Goal: Task Accomplishment & Management: Complete application form

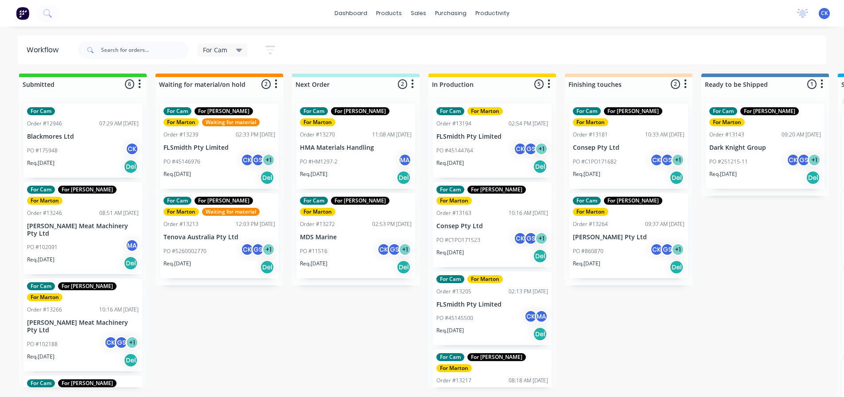
click at [500, 159] on div "Req. 21/08/25 Del" at bounding box center [493, 166] width 112 height 15
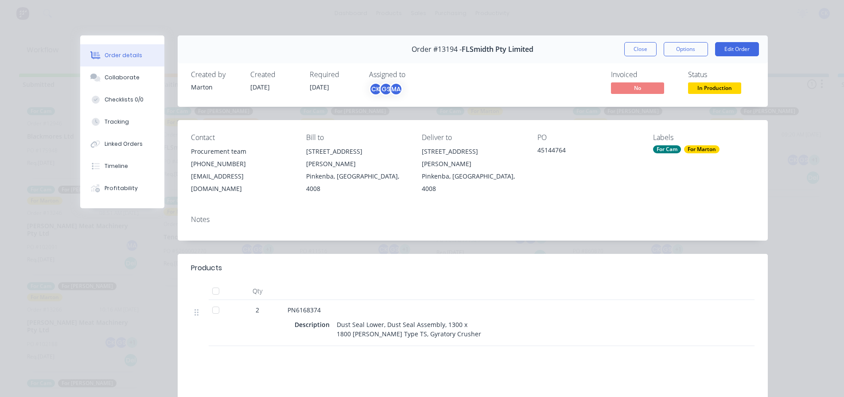
click at [640, 44] on button "Close" at bounding box center [641, 49] width 32 height 14
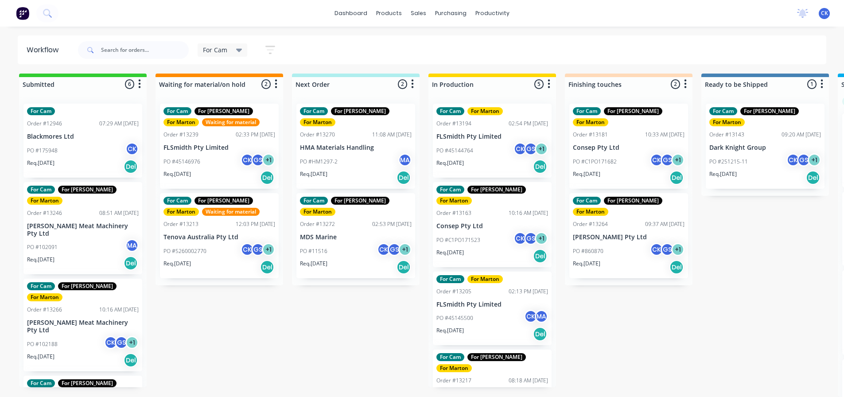
click at [486, 232] on div "PO #C1PO171523 CK GS + 1" at bounding box center [493, 240] width 112 height 17
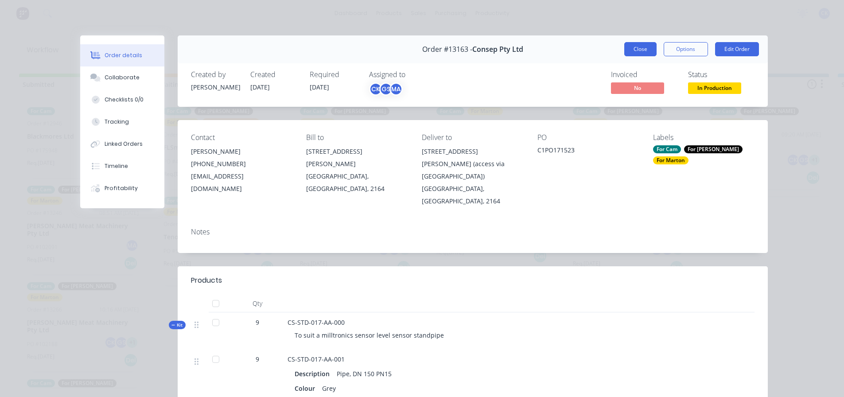
click at [643, 50] on button "Close" at bounding box center [641, 49] width 32 height 14
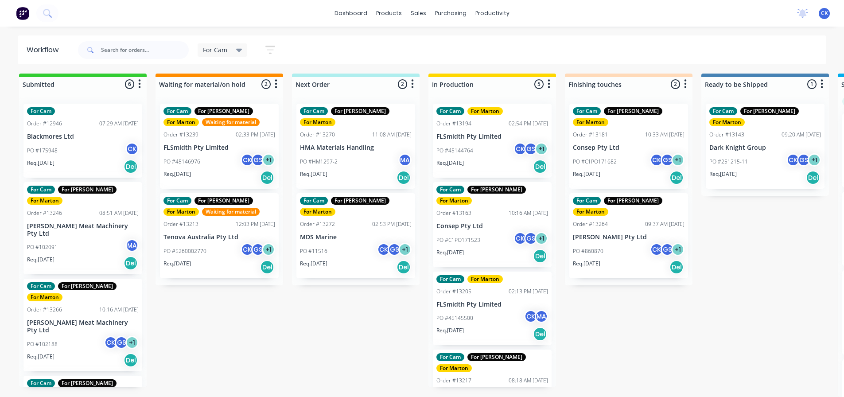
click at [500, 327] on div "Req. 30/08/25 Del" at bounding box center [493, 334] width 112 height 15
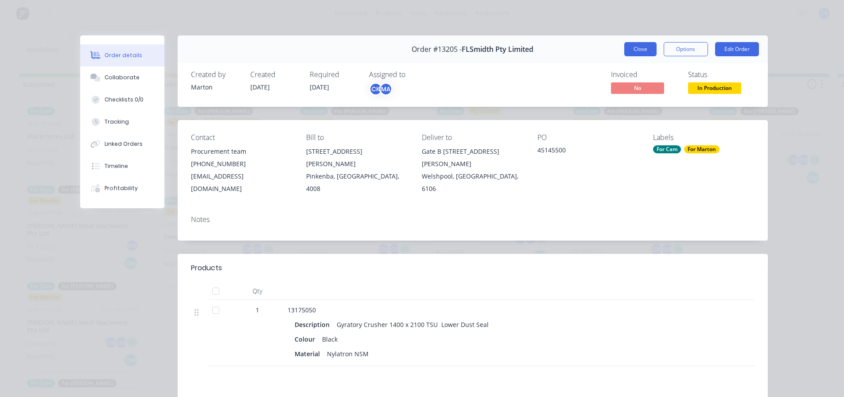
click at [628, 48] on button "Close" at bounding box center [641, 49] width 32 height 14
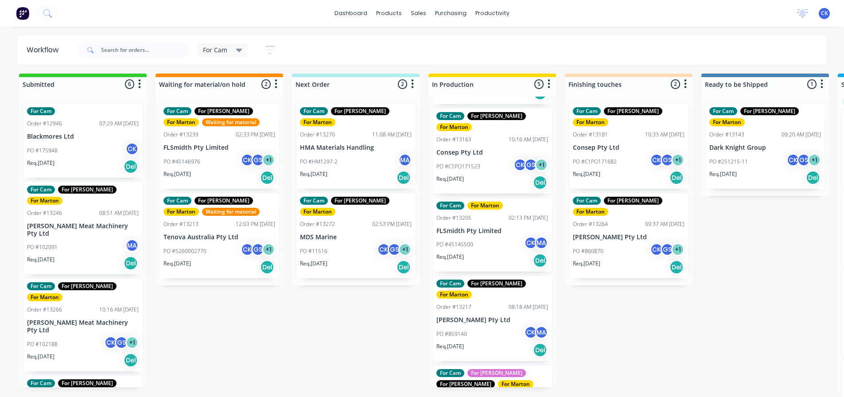
scroll to position [89, 0]
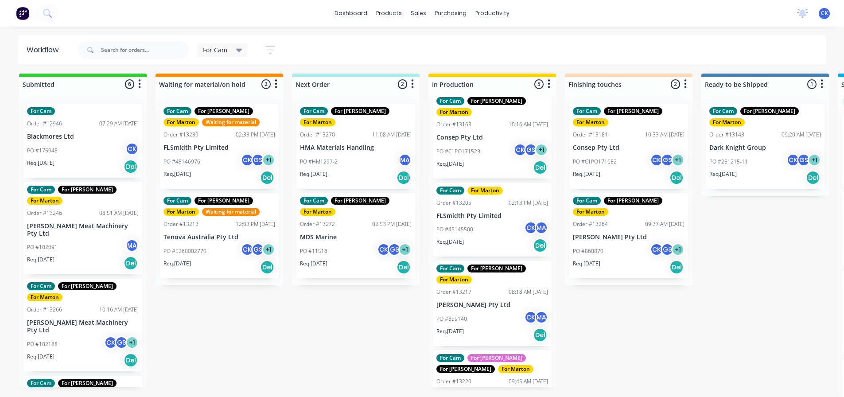
click at [499, 328] on div "Req. 02/09/25 Del" at bounding box center [493, 335] width 112 height 15
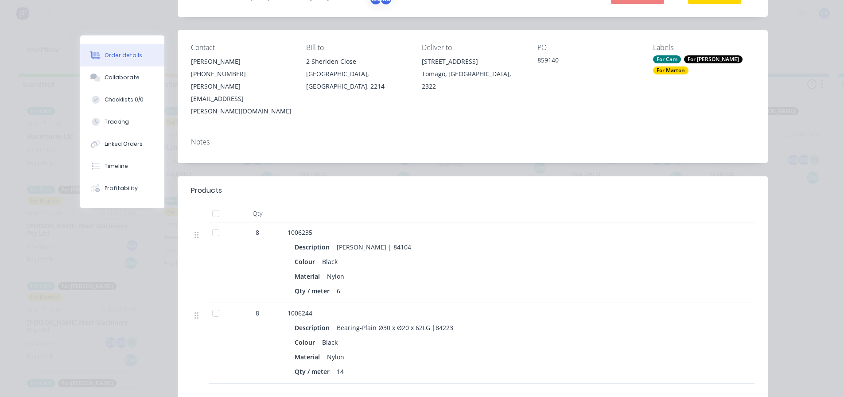
scroll to position [0, 0]
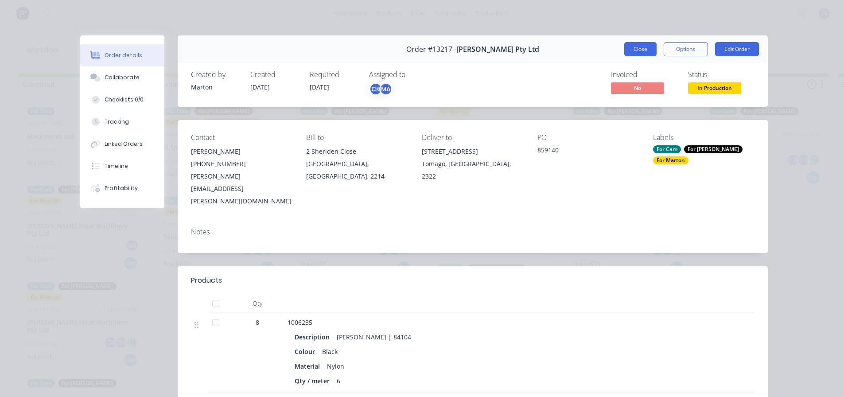
click at [650, 46] on button "Close" at bounding box center [641, 49] width 32 height 14
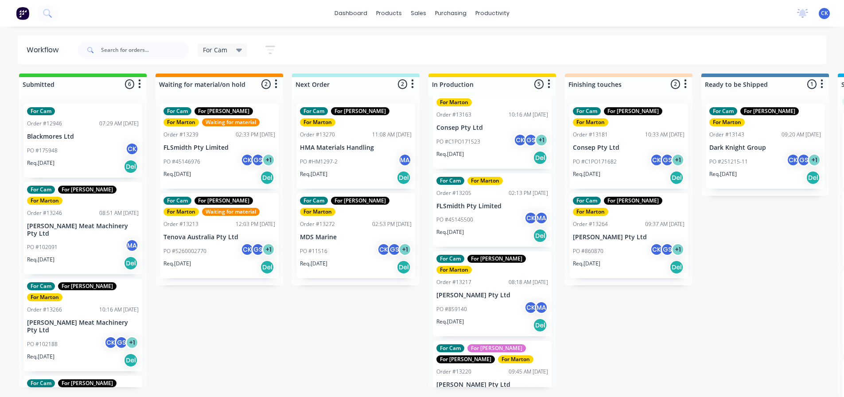
scroll to position [115, 0]
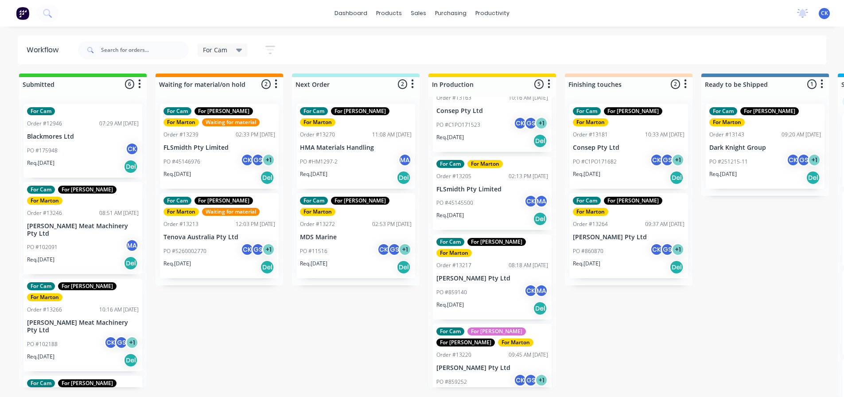
click at [497, 374] on div "PO #859252 CK GS + 1" at bounding box center [493, 382] width 112 height 17
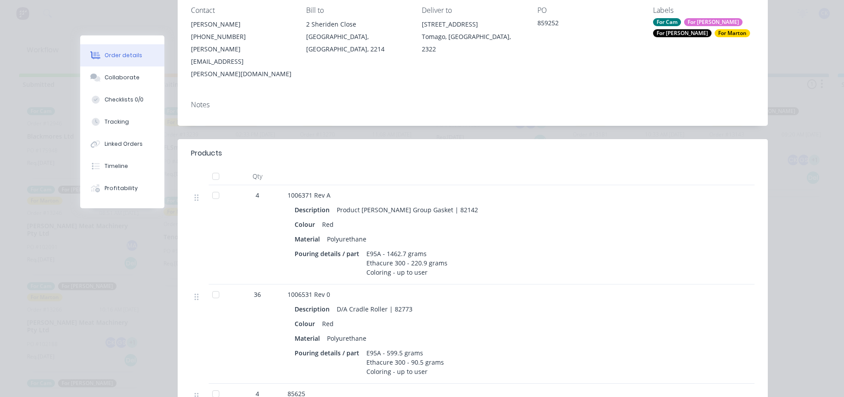
scroll to position [0, 0]
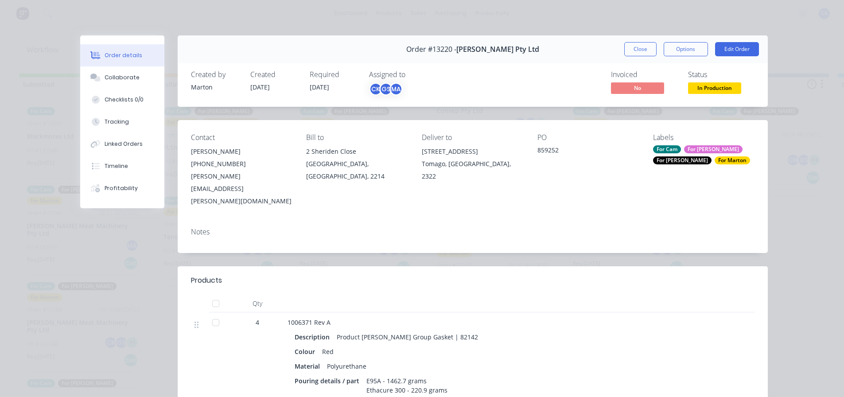
click at [636, 47] on button "Close" at bounding box center [641, 49] width 32 height 14
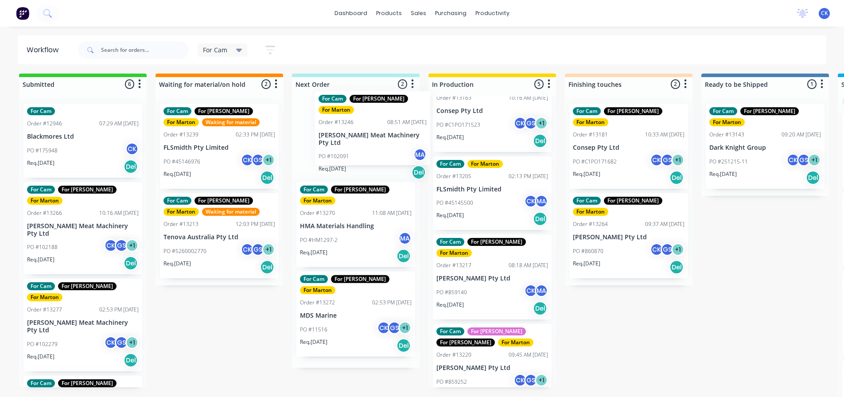
drag, startPoint x: 81, startPoint y: 232, endPoint x: 367, endPoint y: 151, distance: 297.2
click at [374, 148] on div "Submitted 6 Sort By Created date Required date Order number Customer name Most …" at bounding box center [603, 236] width 1221 height 324
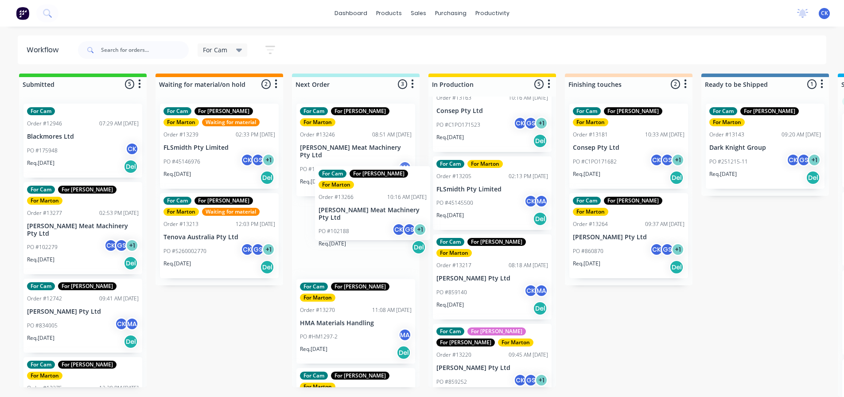
drag, startPoint x: 79, startPoint y: 221, endPoint x: 374, endPoint y: 212, distance: 294.9
click at [374, 212] on div "Submitted 5 Sort By Created date Required date Order number Customer name Most …" at bounding box center [603, 236] width 1221 height 324
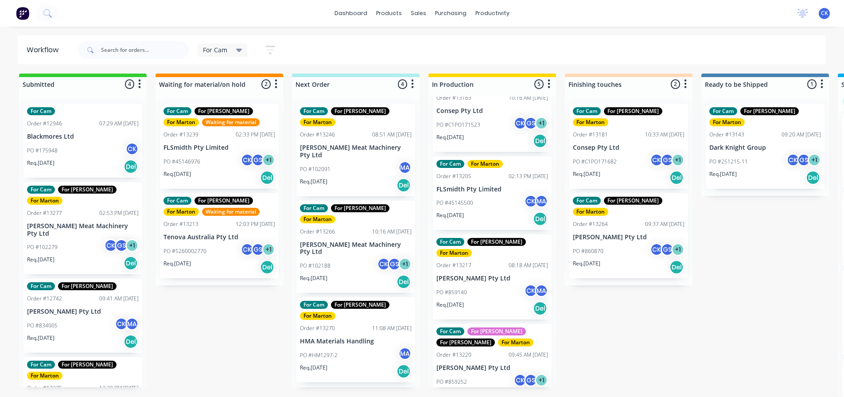
click at [357, 178] on div "Req. 02/09/25 Del" at bounding box center [356, 185] width 112 height 15
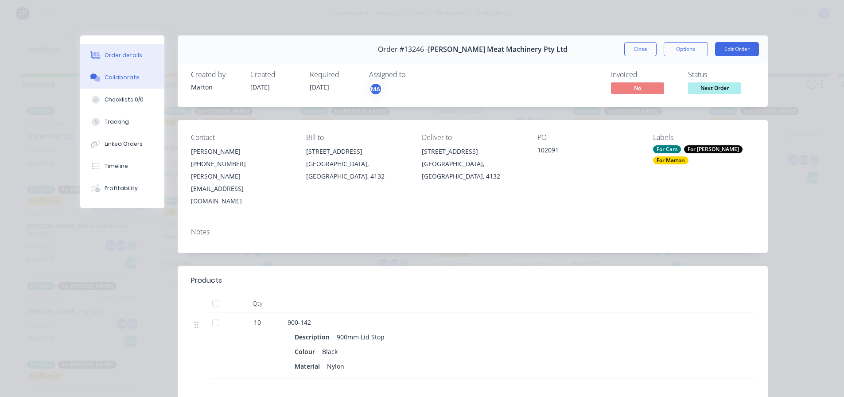
click at [125, 83] on button "Collaborate" at bounding box center [122, 77] width 84 height 22
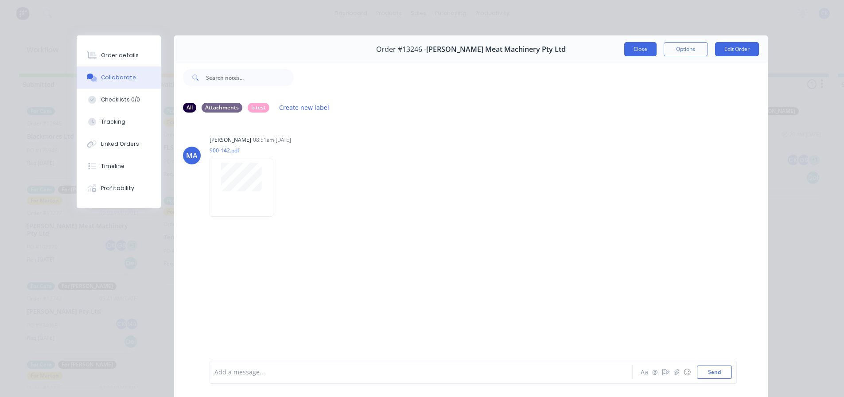
click at [643, 44] on button "Close" at bounding box center [641, 49] width 32 height 14
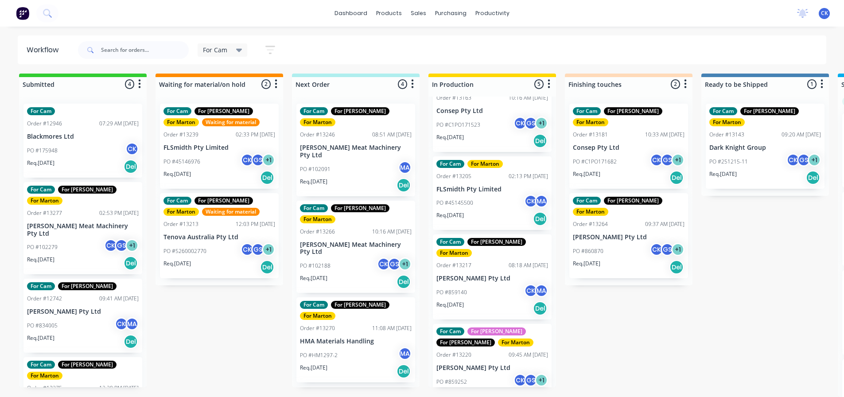
click at [345, 274] on div "Req. 02/09/25 Del" at bounding box center [356, 281] width 112 height 15
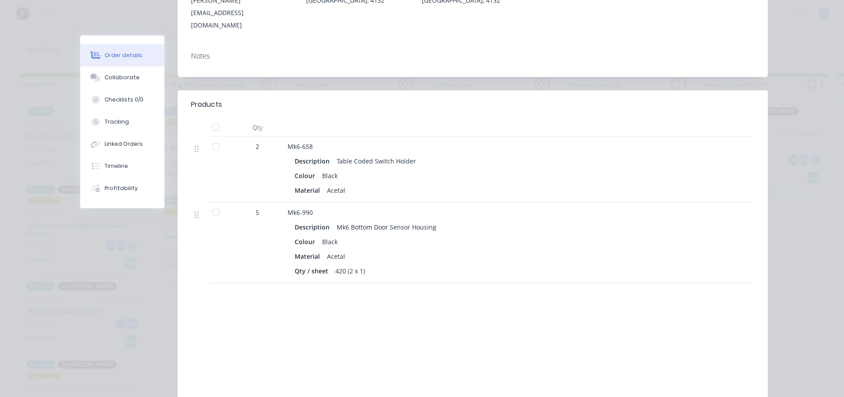
scroll to position [177, 0]
click at [118, 77] on div "Collaborate" at bounding box center [122, 78] width 35 height 8
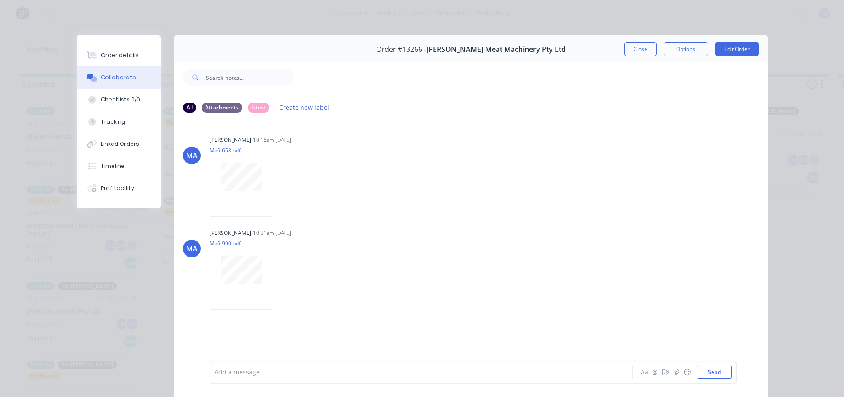
click at [632, 46] on button "Close" at bounding box center [641, 49] width 32 height 14
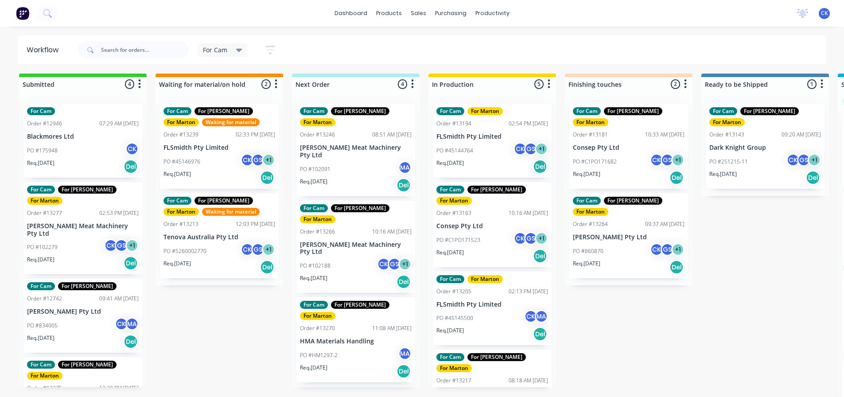
click at [474, 223] on p "Consep Pty Ltd" at bounding box center [493, 227] width 112 height 8
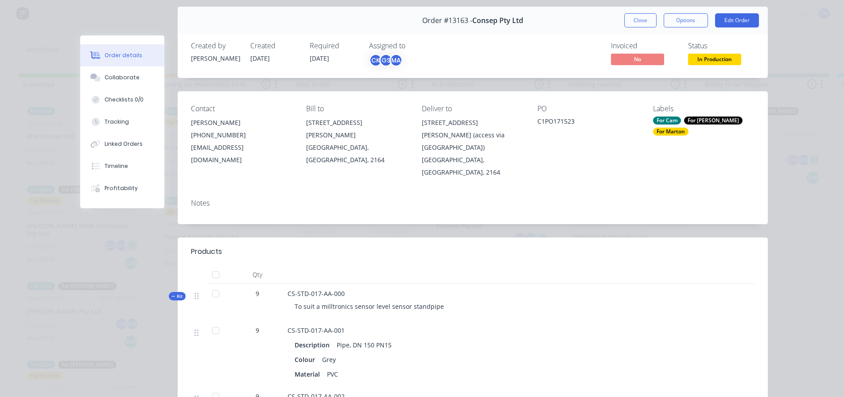
scroll to position [44, 0]
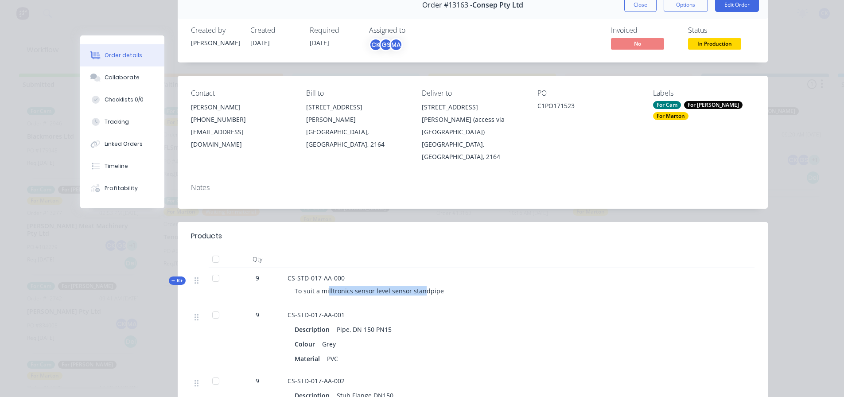
drag, startPoint x: 326, startPoint y: 277, endPoint x: 418, endPoint y: 277, distance: 92.6
click at [418, 287] on span "To suit a milltronics sensor level sensor standpipe" at bounding box center [369, 291] width 149 height 8
click at [423, 287] on span "To suit a milltronics sensor level sensor standpipe" at bounding box center [369, 291] width 149 height 8
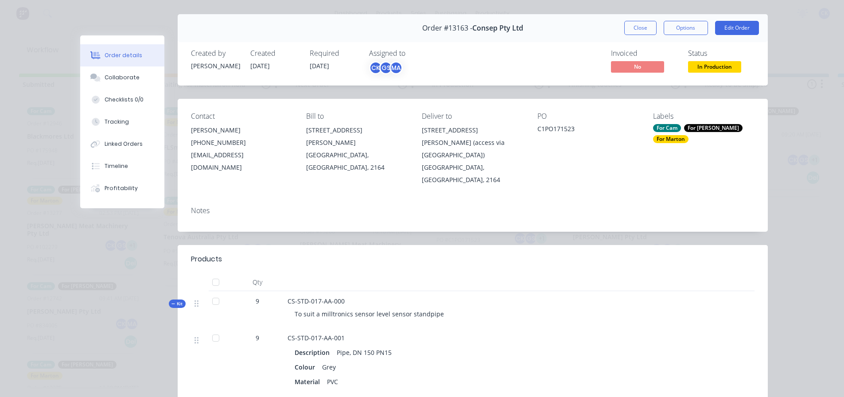
scroll to position [0, 0]
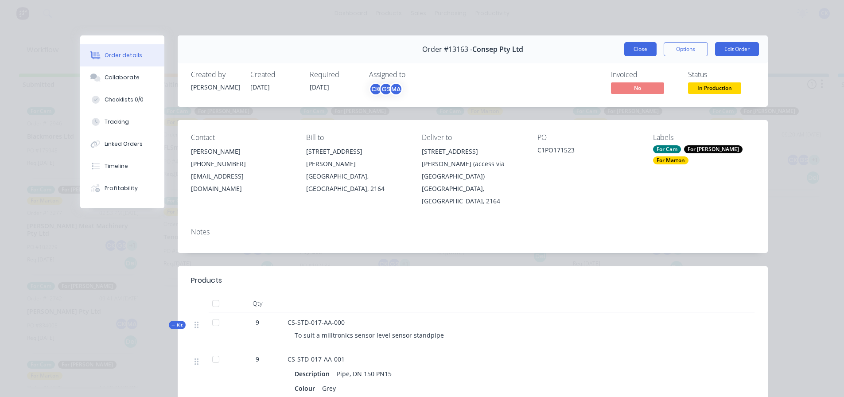
click at [647, 49] on button "Close" at bounding box center [641, 49] width 32 height 14
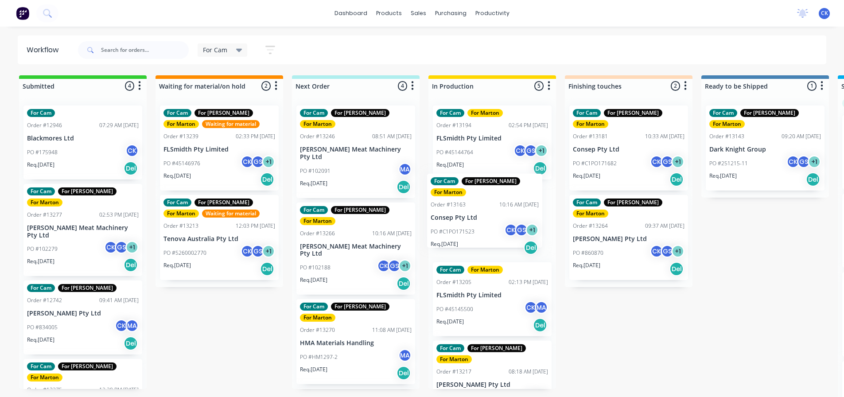
drag, startPoint x: 484, startPoint y: 229, endPoint x: 485, endPoint y: 216, distance: 12.9
click at [485, 216] on div "For Cam For Marton Order #13194 02:54 PM 30/07/25 FLSmidth Pty Limited PO #4514…" at bounding box center [493, 243] width 128 height 291
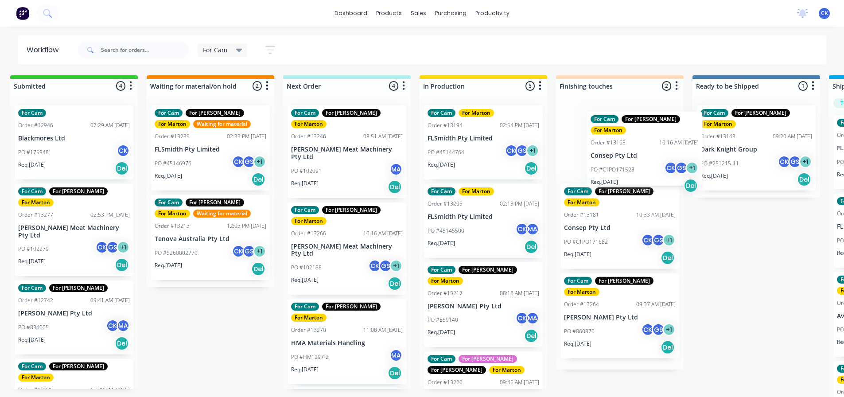
scroll to position [0, 12]
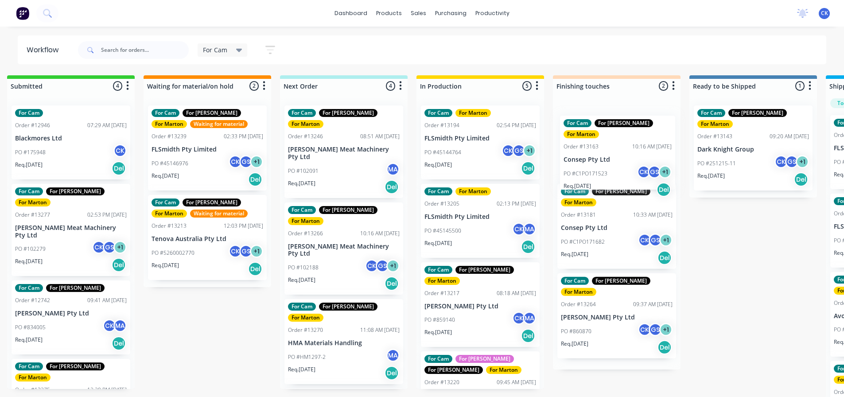
drag, startPoint x: 485, startPoint y: 221, endPoint x: 617, endPoint y: 148, distance: 150.2
click at [617, 148] on div "Submitted 4 Sort By Created date Required date Order number Customer name Most …" at bounding box center [591, 237] width 1221 height 324
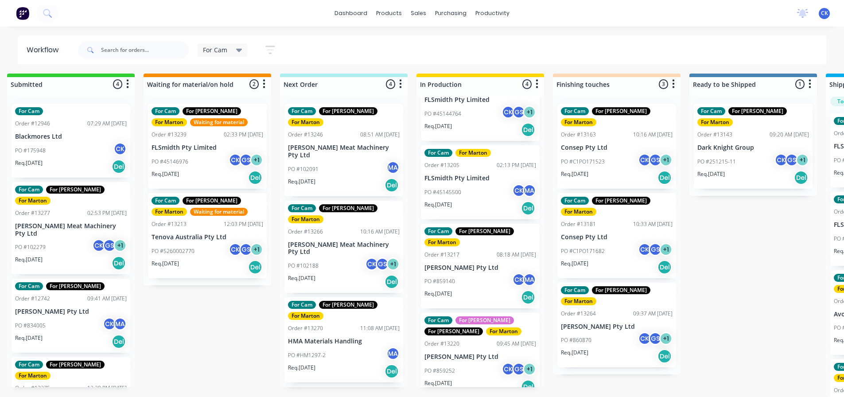
scroll to position [8, 12]
click at [476, 273] on div "PO #859140 CK MA" at bounding box center [481, 281] width 112 height 17
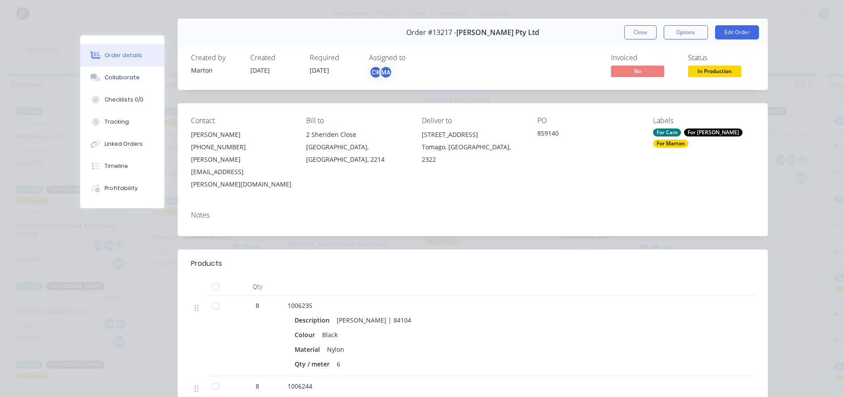
scroll to position [0, 0]
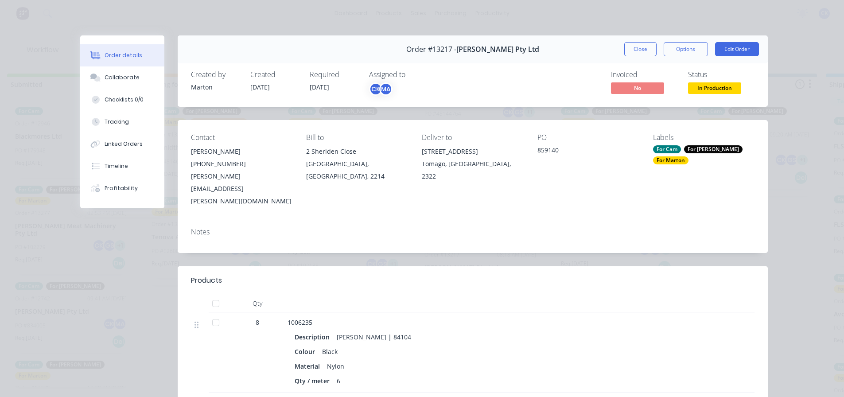
click at [627, 43] on button "Close" at bounding box center [641, 49] width 32 height 14
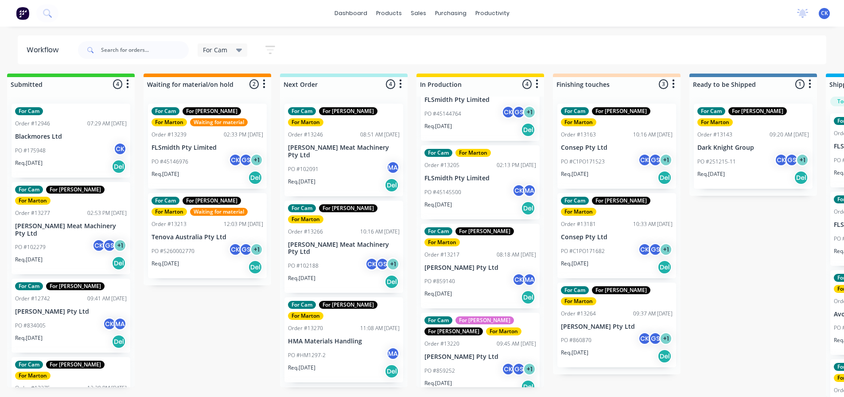
click at [473, 332] on div "For Cam For Faustino For Gary For Marton Order #13220 09:45 AM 08/08/25 G.H. Va…" at bounding box center [480, 355] width 119 height 85
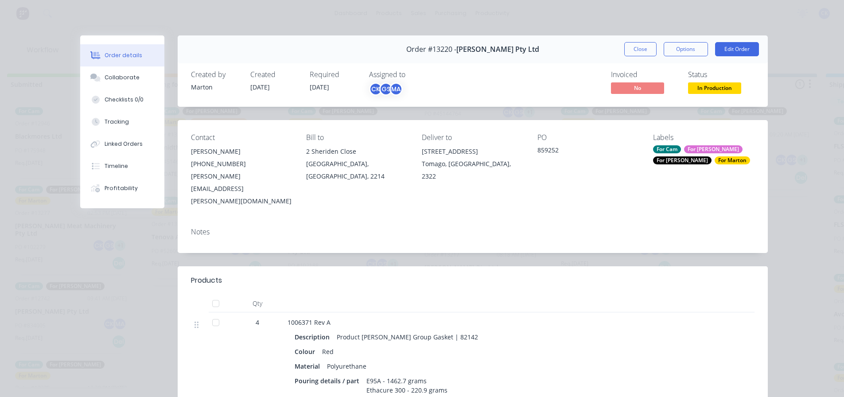
drag, startPoint x: 633, startPoint y: 46, endPoint x: 629, endPoint y: 54, distance: 9.7
click at [633, 47] on button "Close" at bounding box center [641, 49] width 32 height 14
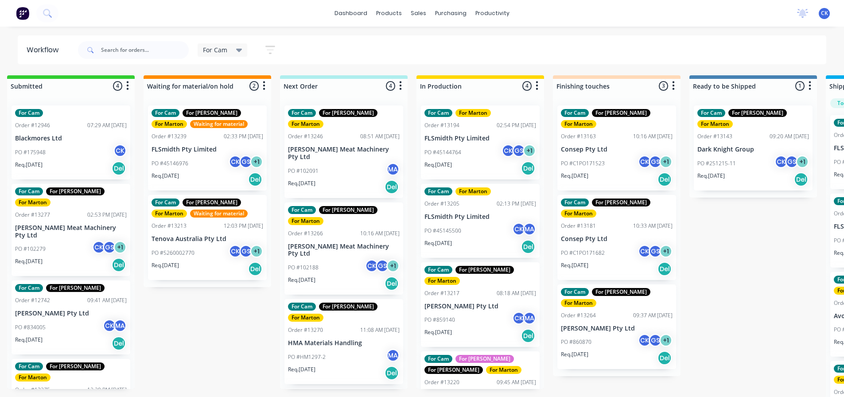
click at [216, 49] on span "For Cam" at bounding box center [215, 49] width 24 height 9
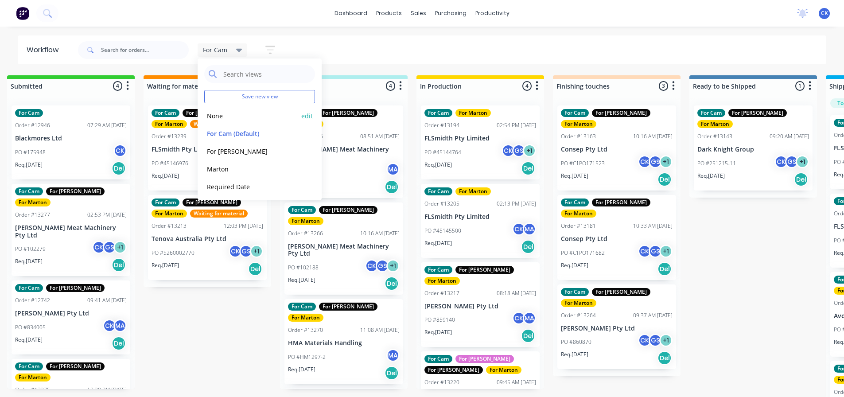
click at [223, 116] on button "None" at bounding box center [251, 116] width 94 height 10
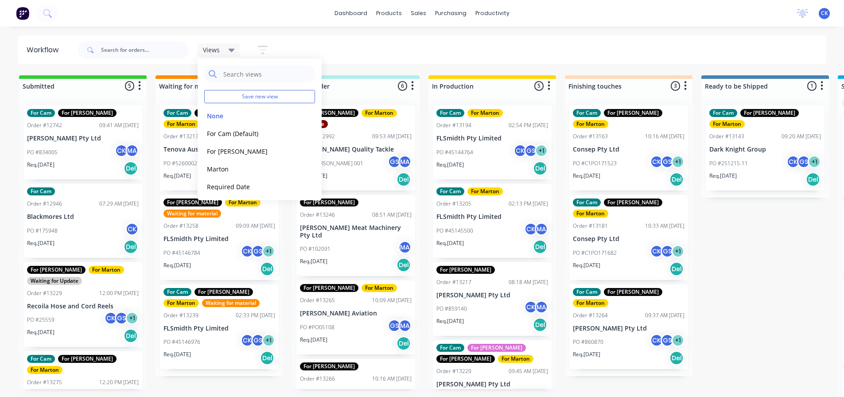
click at [262, 48] on icon "button" at bounding box center [263, 49] width 10 height 11
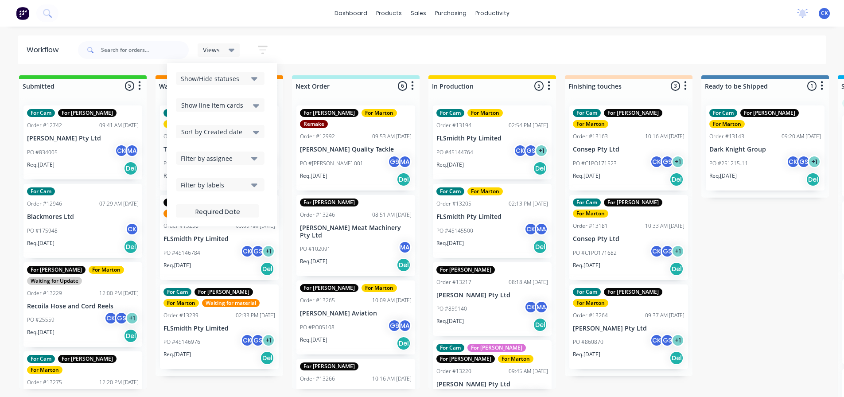
click at [231, 136] on span "Sort by Created date" at bounding box center [211, 131] width 61 height 9
click at [229, 164] on div "Required date" at bounding box center [220, 167] width 89 height 16
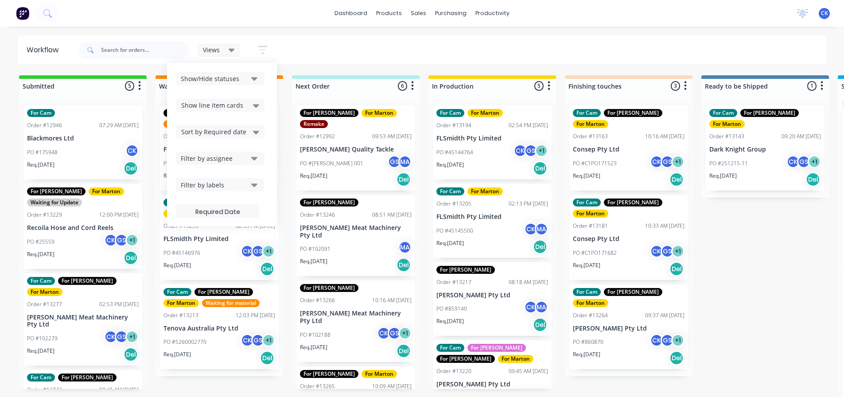
click at [439, 68] on div "Workflow Views Save new view None edit For Cam (Default) edit For Gary edit Mar…" at bounding box center [422, 207] width 844 height 344
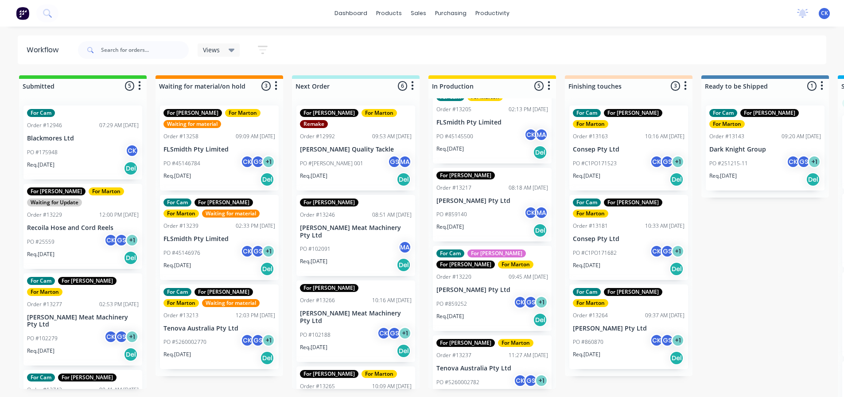
scroll to position [115, 0]
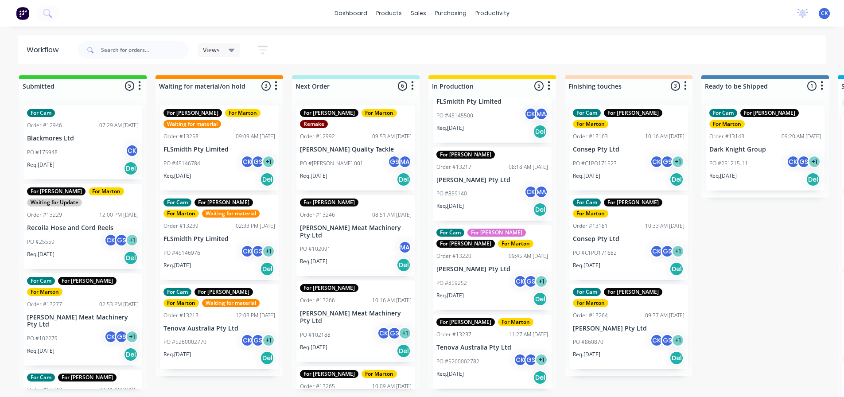
click at [480, 296] on div "Req. 02/09/25 Del" at bounding box center [493, 299] width 112 height 15
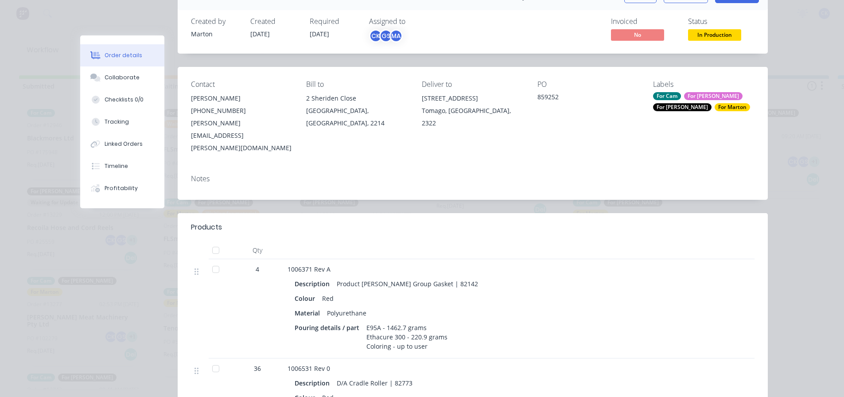
scroll to position [0, 0]
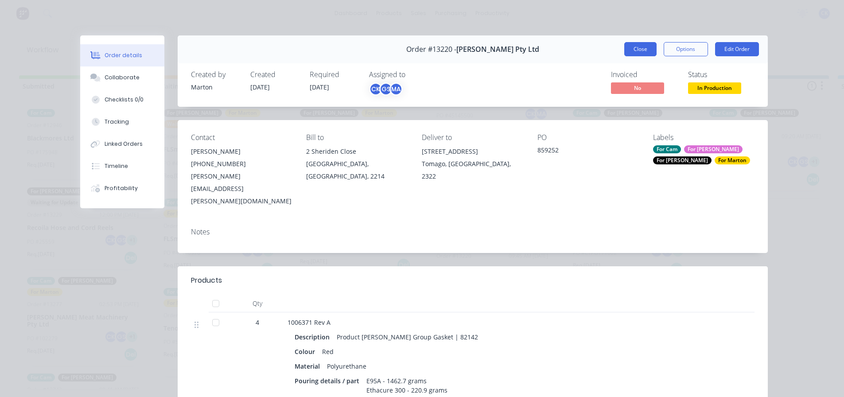
click at [644, 49] on button "Close" at bounding box center [641, 49] width 32 height 14
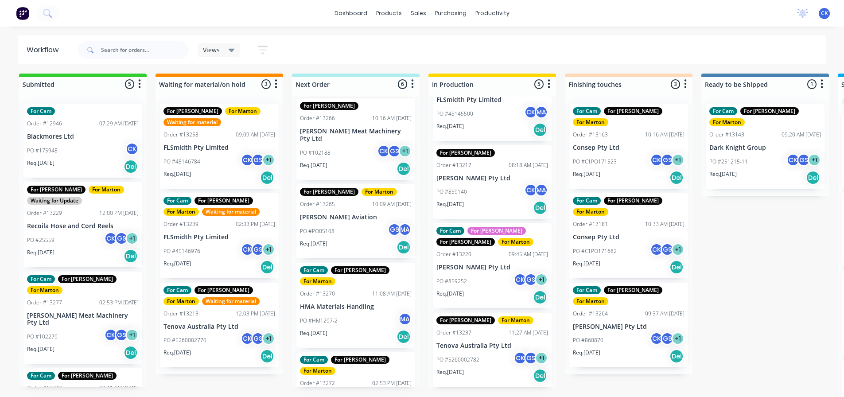
scroll to position [183, 0]
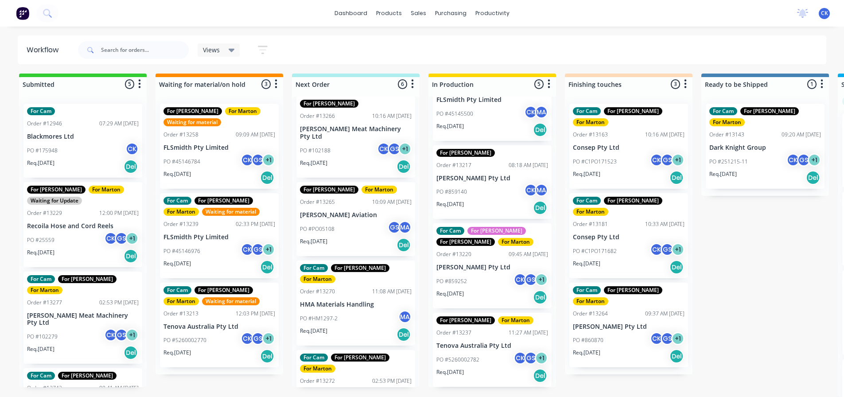
click at [464, 356] on p "PO #5260002782" at bounding box center [458, 360] width 43 height 8
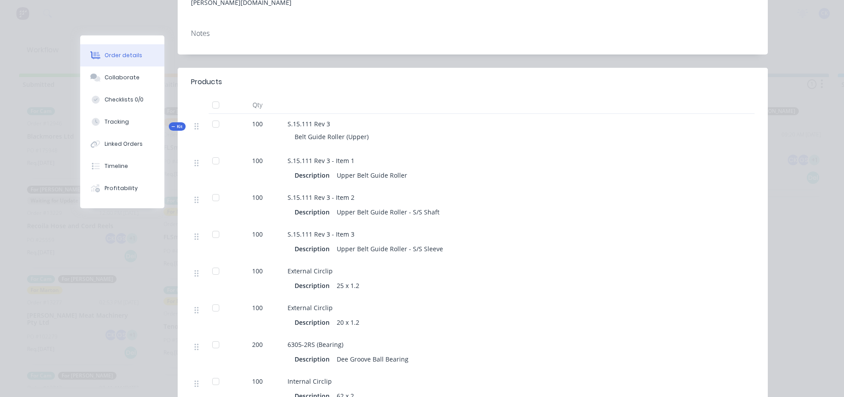
scroll to position [0, 0]
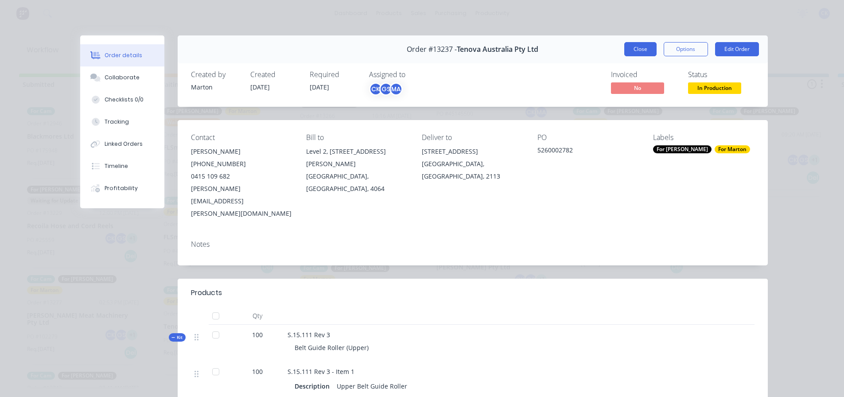
drag, startPoint x: 635, startPoint y: 50, endPoint x: 605, endPoint y: 108, distance: 65.4
click at [635, 50] on button "Close" at bounding box center [641, 49] width 32 height 14
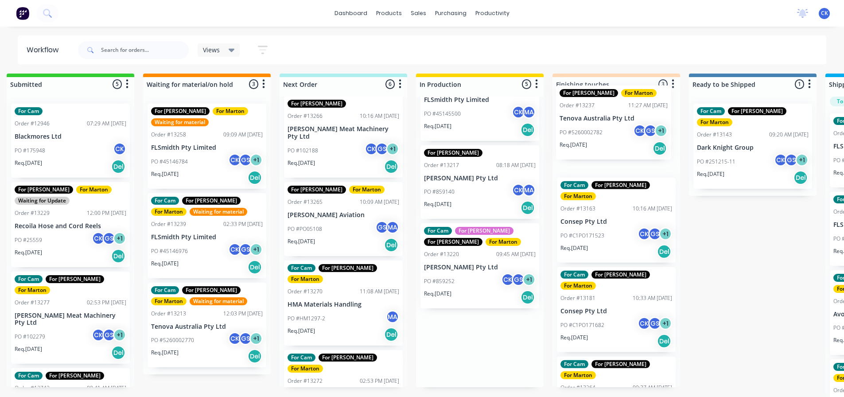
drag, startPoint x: 470, startPoint y: 359, endPoint x: 595, endPoint y: 138, distance: 253.7
click at [595, 138] on div "Submitted 5 Sort By Created date Required date Order number Customer name Most …" at bounding box center [591, 236] width 1221 height 324
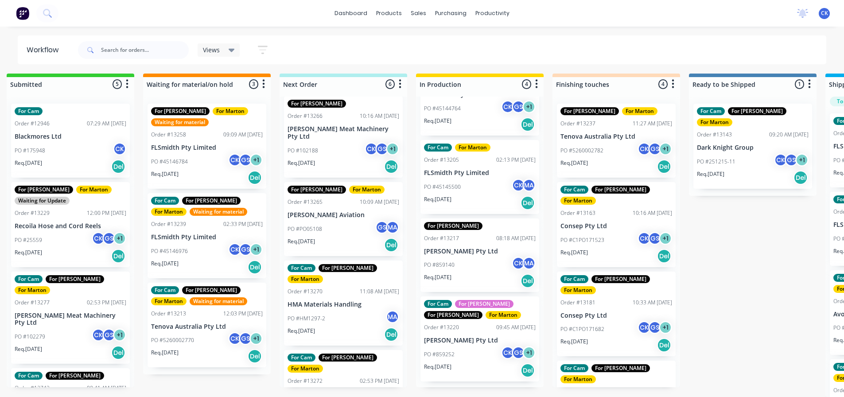
scroll to position [37, 0]
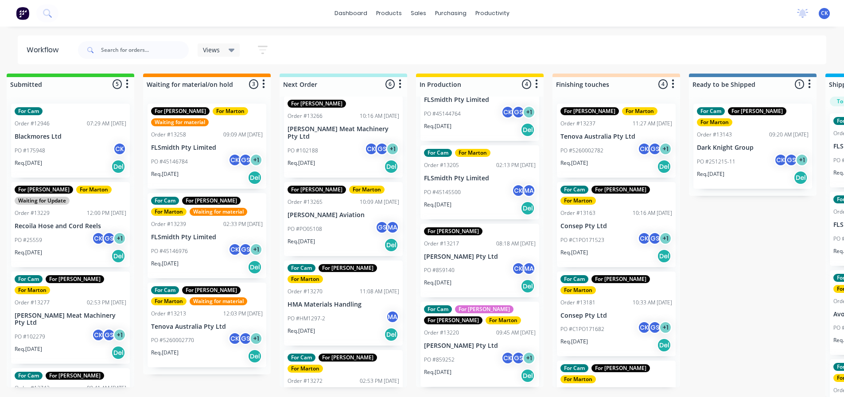
click at [611, 151] on div "PO #5260002782 CK GS + 1" at bounding box center [617, 150] width 112 height 17
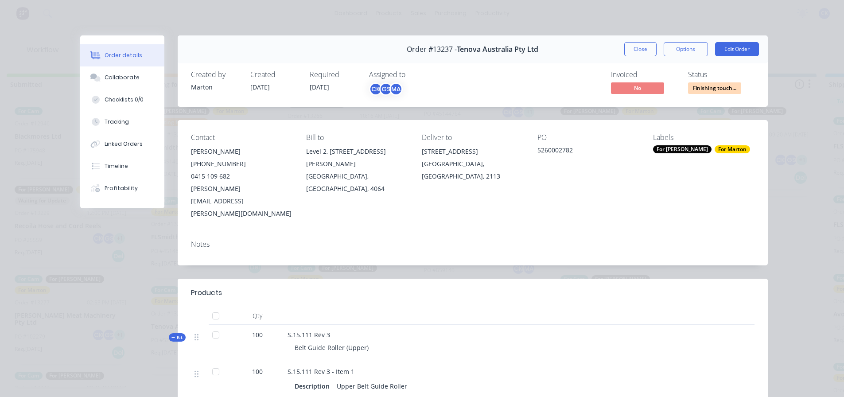
click at [663, 147] on div "For [PERSON_NAME]" at bounding box center [682, 149] width 59 height 8
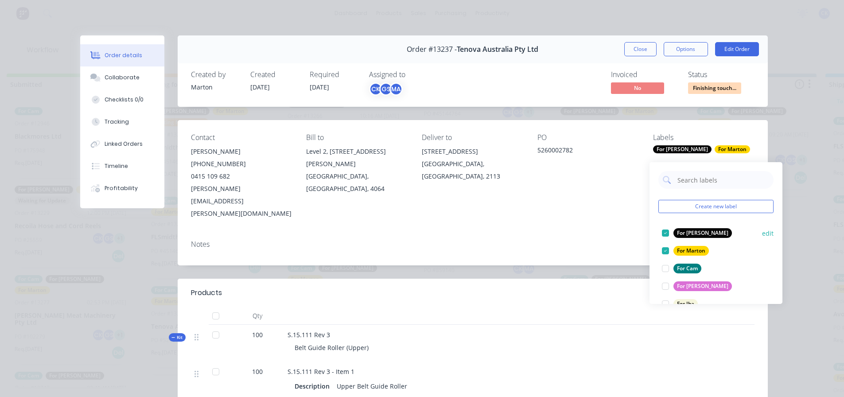
click at [664, 226] on div at bounding box center [666, 233] width 18 height 18
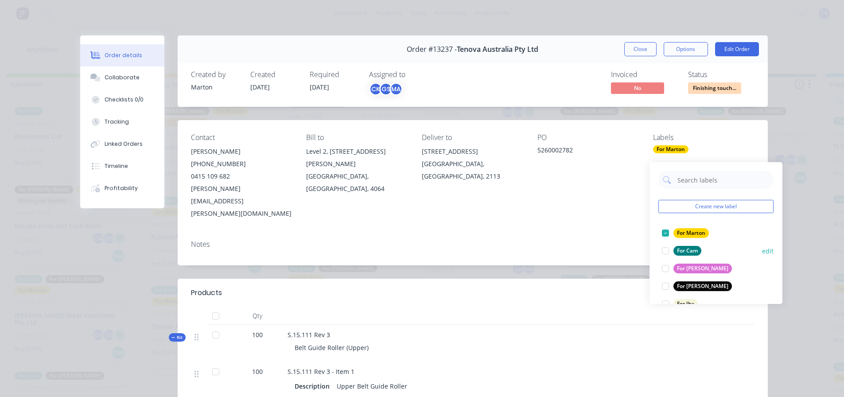
click at [664, 246] on div at bounding box center [666, 251] width 18 height 18
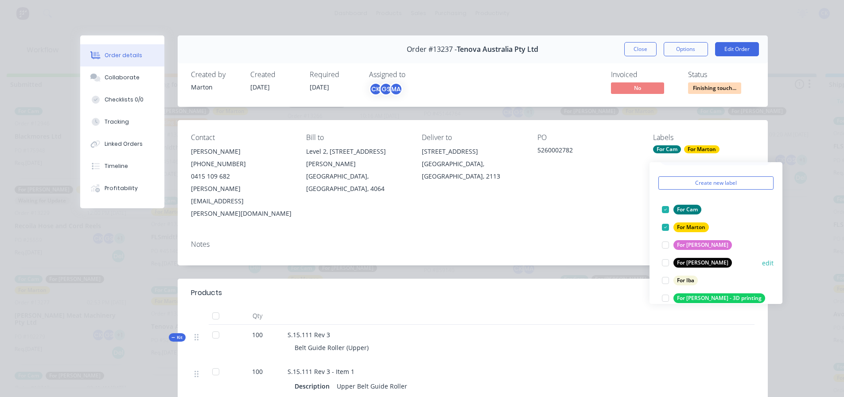
scroll to position [44, 0]
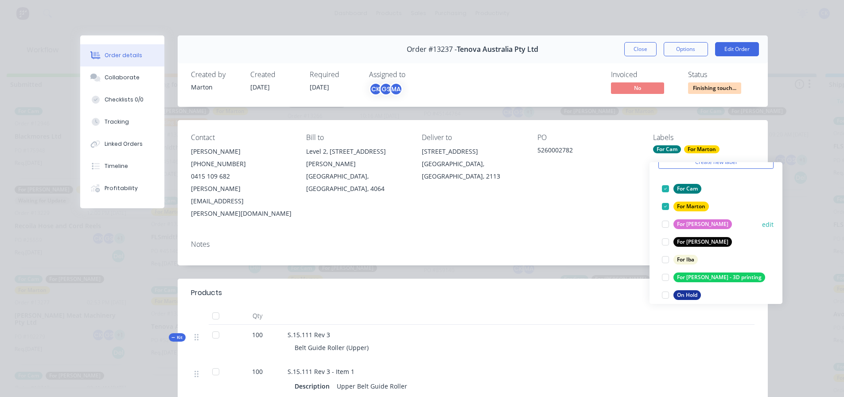
click at [666, 216] on div at bounding box center [666, 224] width 18 height 18
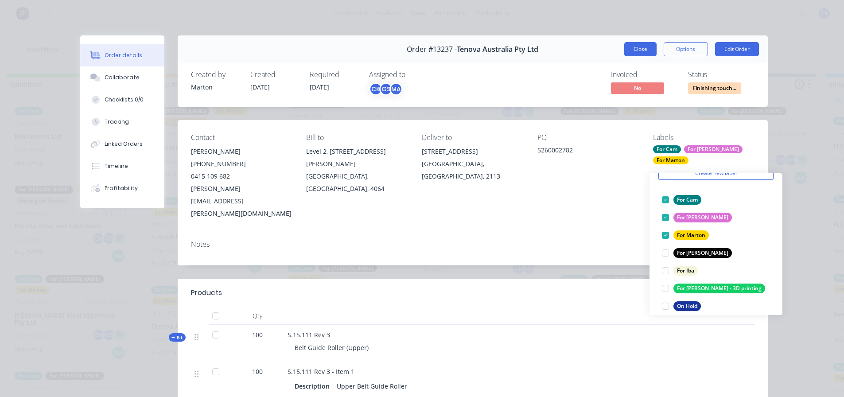
click at [639, 45] on button "Close" at bounding box center [641, 49] width 32 height 14
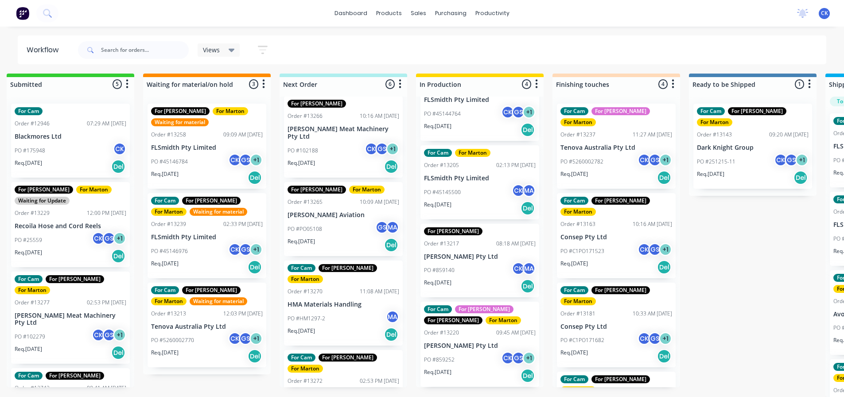
click at [579, 158] on p "PO #5260002782" at bounding box center [582, 162] width 43 height 8
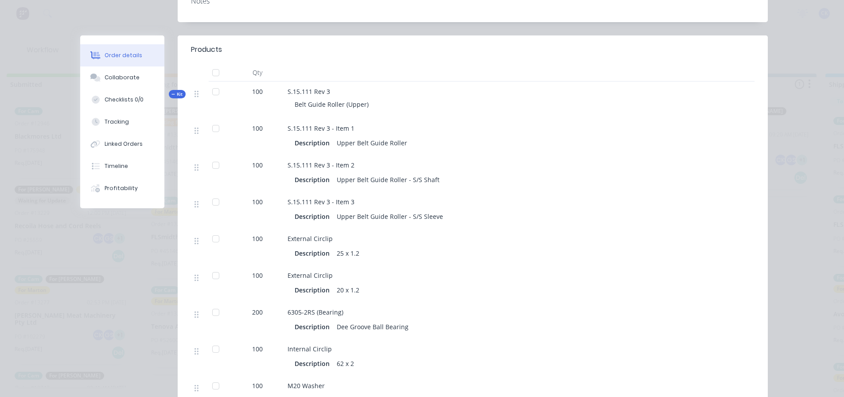
scroll to position [222, 0]
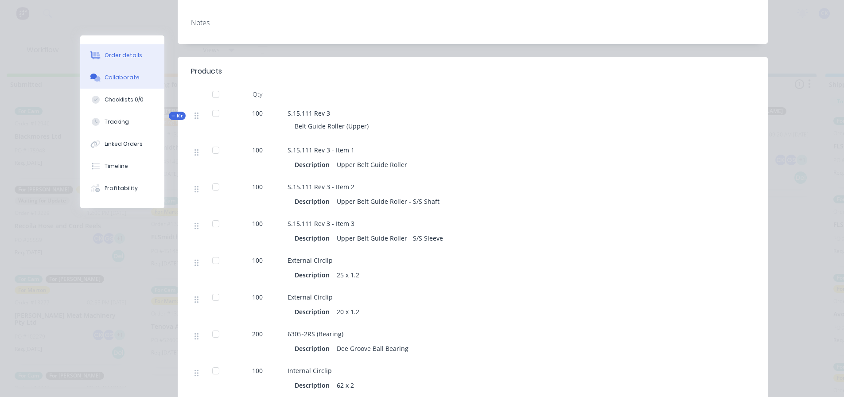
click at [109, 77] on div "Collaborate" at bounding box center [122, 78] width 35 height 8
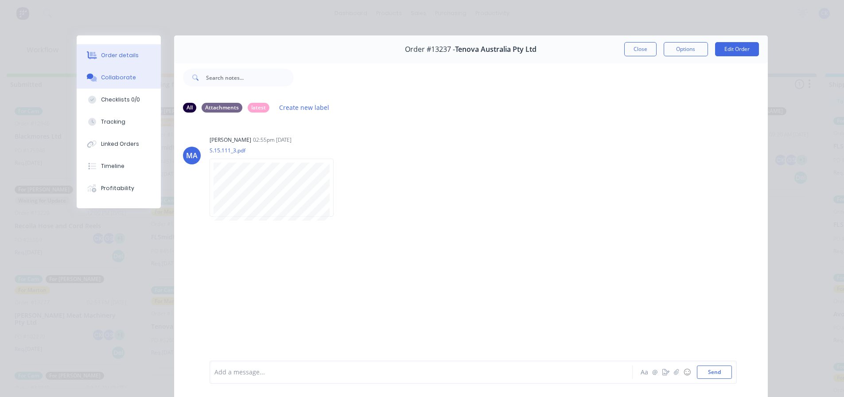
click at [120, 55] on div "Order details" at bounding box center [120, 55] width 38 height 8
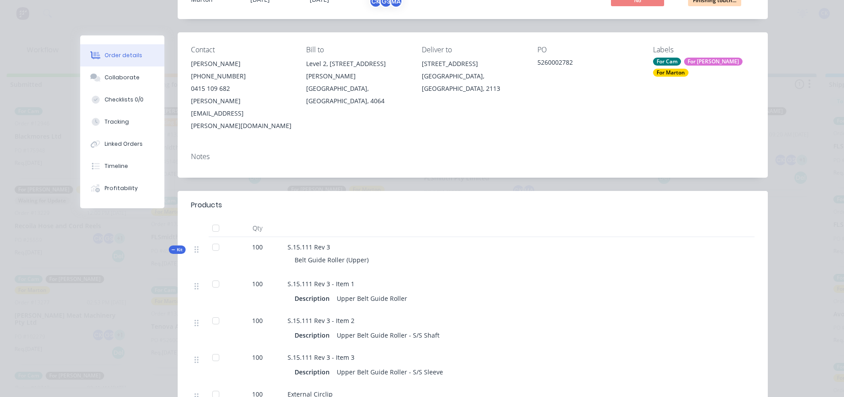
scroll to position [89, 0]
drag, startPoint x: 335, startPoint y: 349, endPoint x: 366, endPoint y: 341, distance: 32.0
click at [366, 365] on div "Upper Belt Guide Roller - S/S Sleeve" at bounding box center [389, 371] width 113 height 13
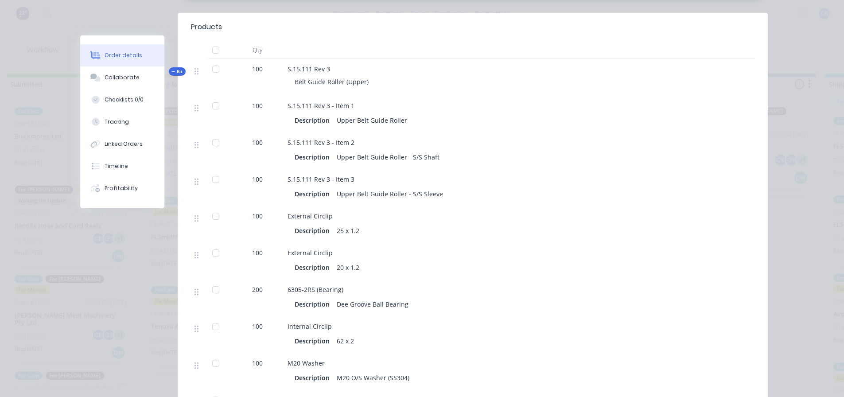
click at [389, 187] on div "Upper Belt Guide Roller - S/S Sleeve" at bounding box center [389, 193] width 113 height 13
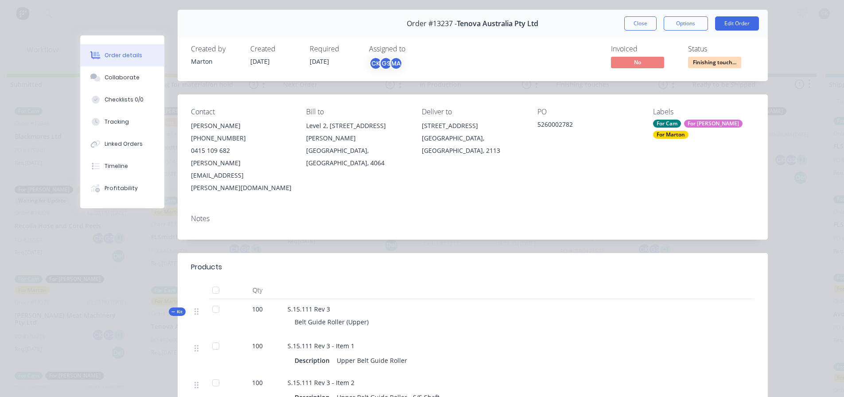
scroll to position [0, 0]
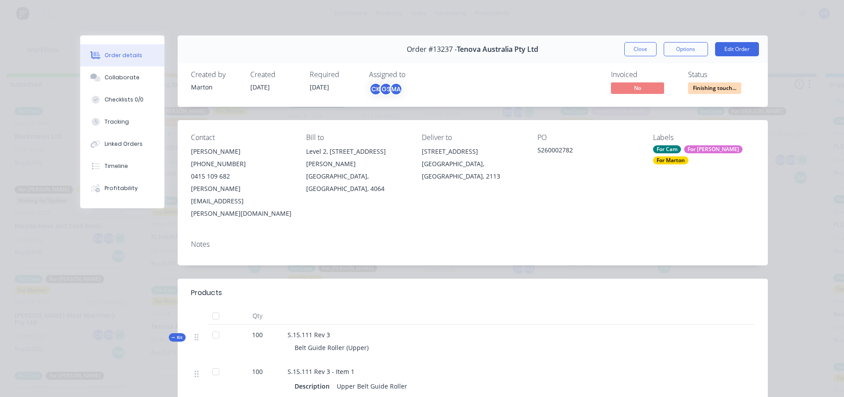
click at [638, 51] on button "Close" at bounding box center [641, 49] width 32 height 14
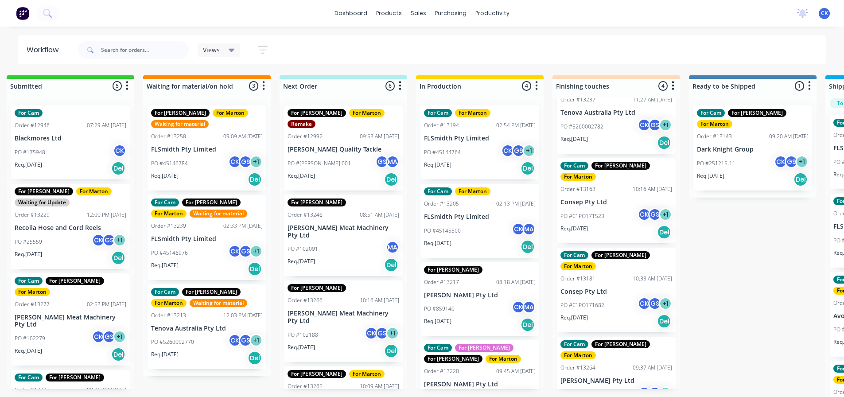
click at [348, 157] on div "PO #James 001 GS MA" at bounding box center [344, 163] width 112 height 17
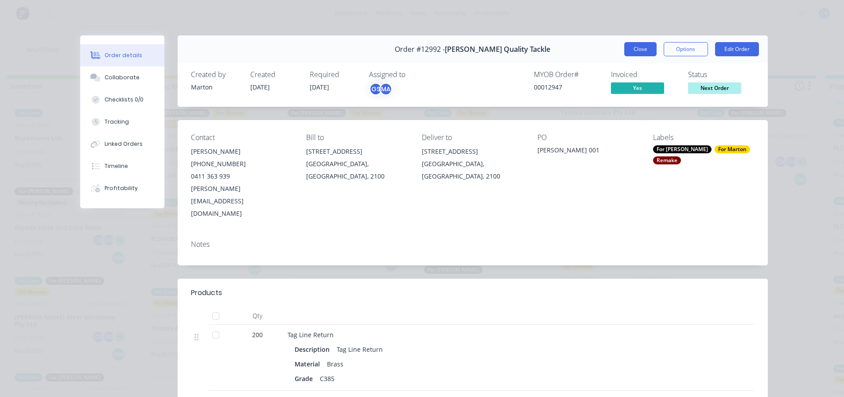
click at [642, 46] on button "Close" at bounding box center [641, 49] width 32 height 14
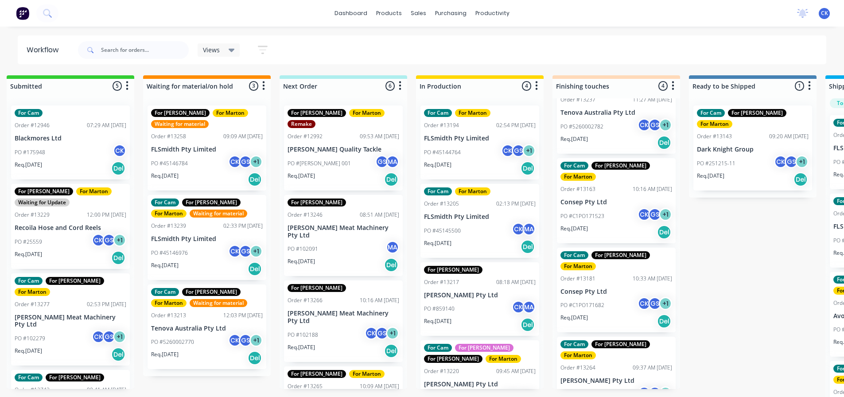
click at [336, 241] on div "PO #102091 MA" at bounding box center [344, 249] width 112 height 17
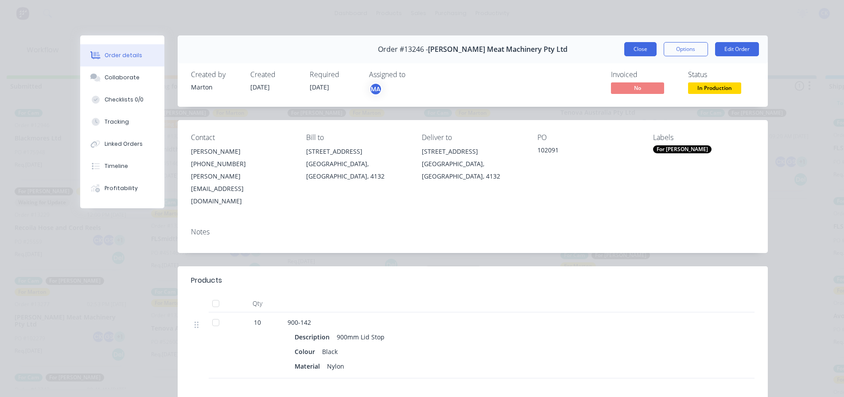
click at [644, 50] on button "Close" at bounding box center [641, 49] width 32 height 14
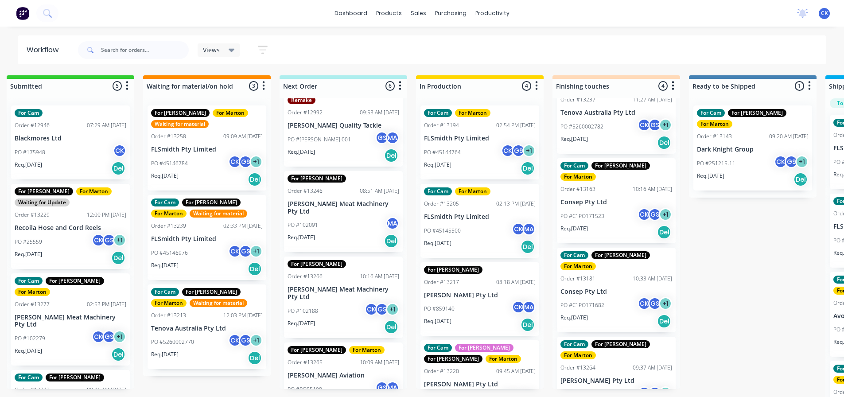
scroll to position [44, 0]
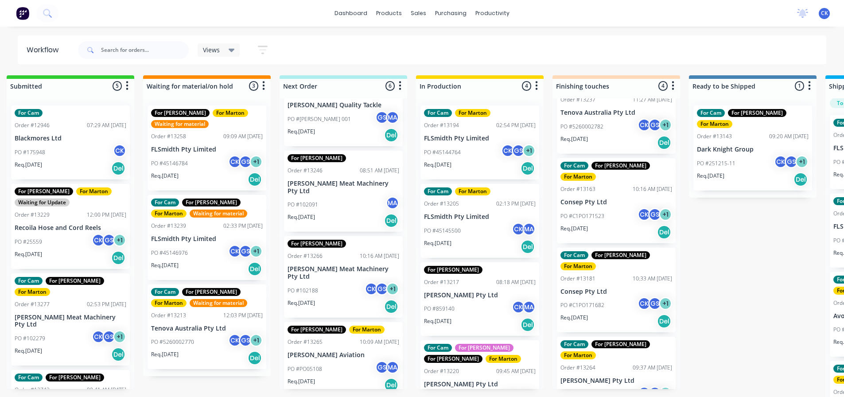
click at [350, 282] on div "PO #102188 CK GS + 1" at bounding box center [344, 290] width 112 height 17
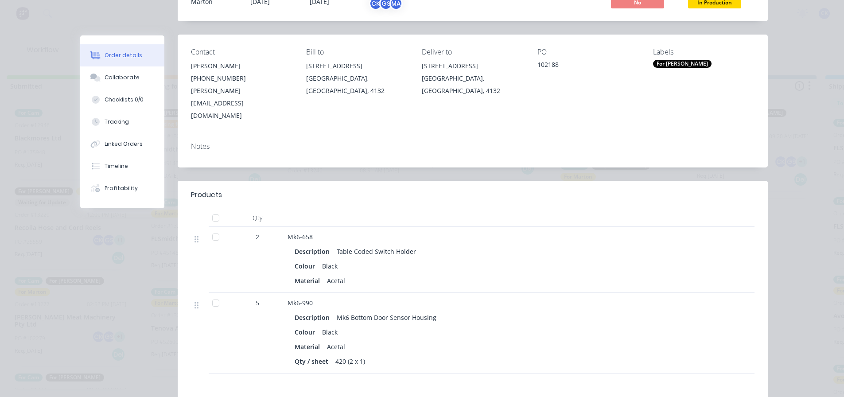
scroll to position [89, 0]
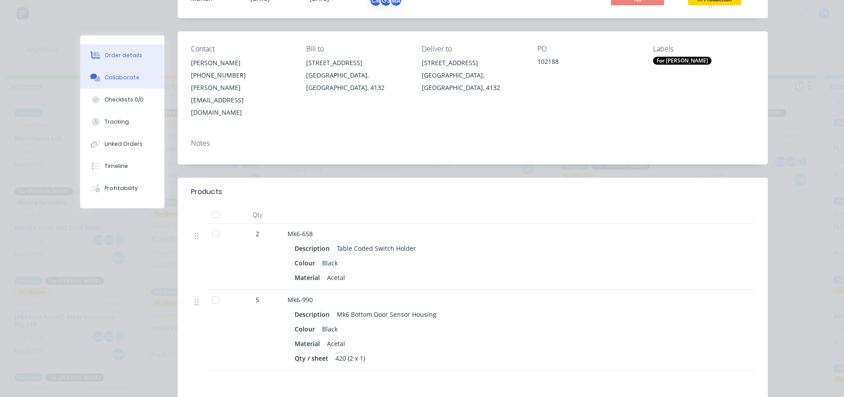
click at [139, 82] on button "Collaborate" at bounding box center [122, 77] width 84 height 22
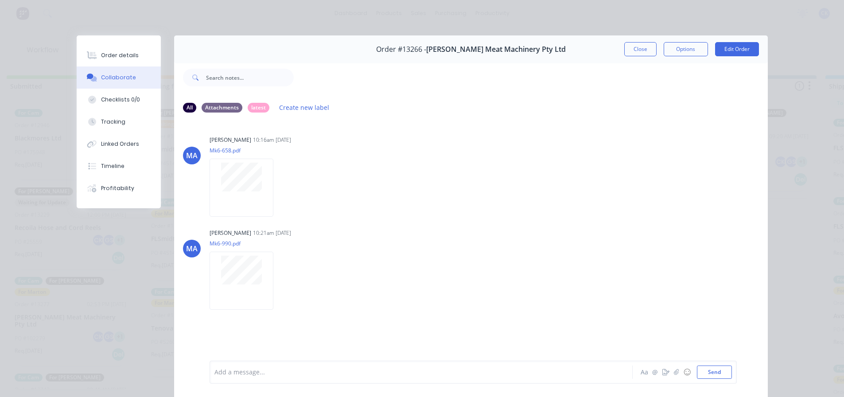
drag, startPoint x: 637, startPoint y: 47, endPoint x: 638, endPoint y: 55, distance: 8.0
click at [637, 48] on button "Close" at bounding box center [641, 49] width 32 height 14
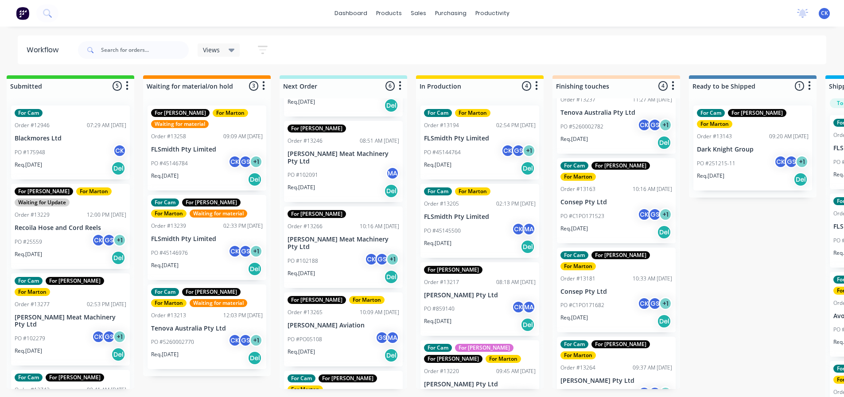
scroll to position [89, 0]
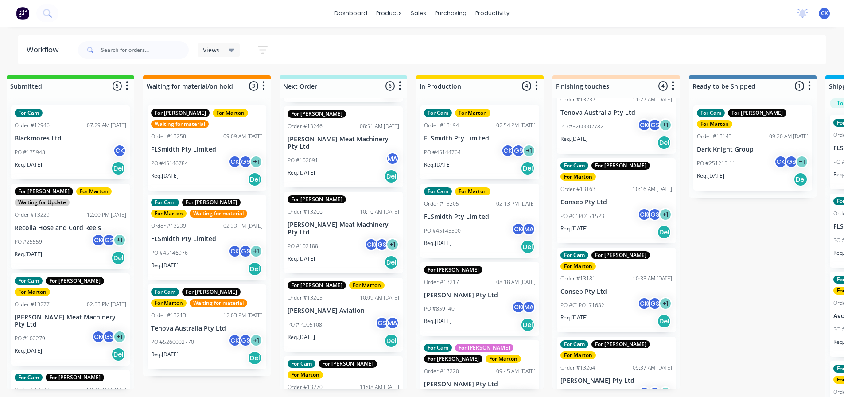
click at [337, 316] on div "PO #PO05108 GS MA" at bounding box center [344, 324] width 112 height 17
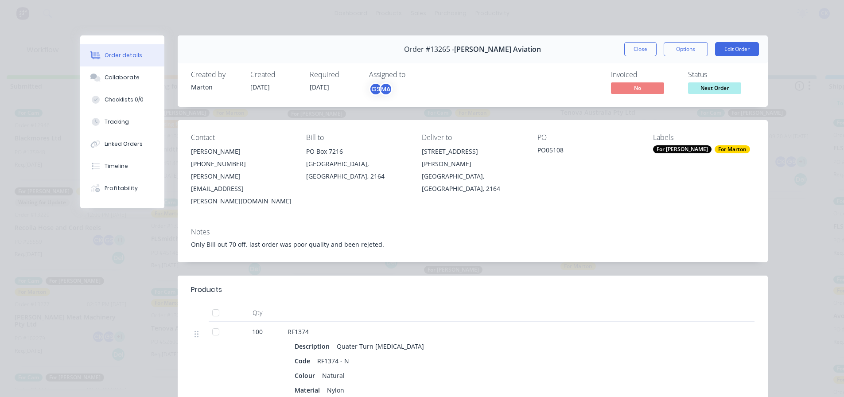
click at [133, 65] on button "Order details" at bounding box center [122, 55] width 84 height 22
drag, startPoint x: 131, startPoint y: 75, endPoint x: 137, endPoint y: 80, distance: 7.9
click at [131, 76] on div "Collaborate" at bounding box center [122, 78] width 35 height 8
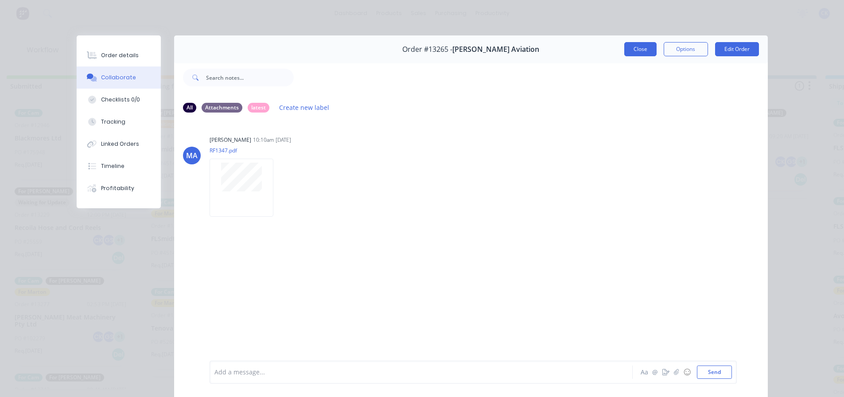
click at [642, 47] on button "Close" at bounding box center [641, 49] width 32 height 14
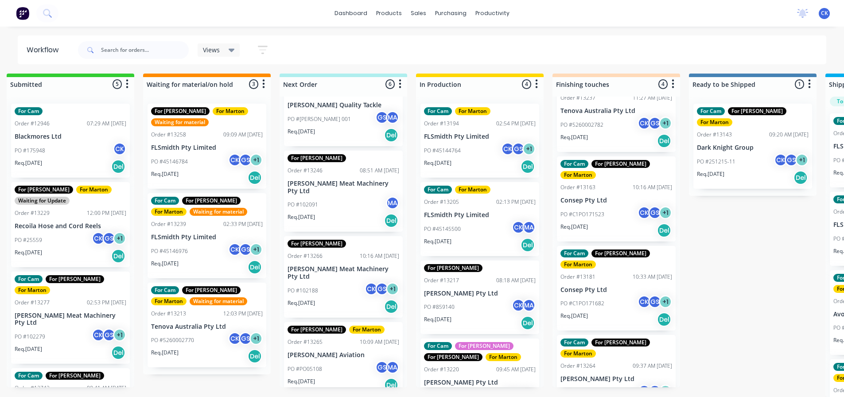
scroll to position [0, 0]
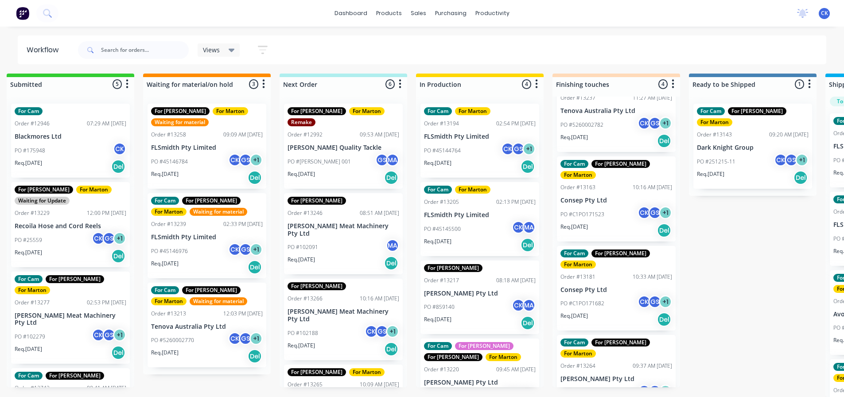
click at [363, 170] on div "Req. 30/05/25 Del" at bounding box center [344, 177] width 112 height 15
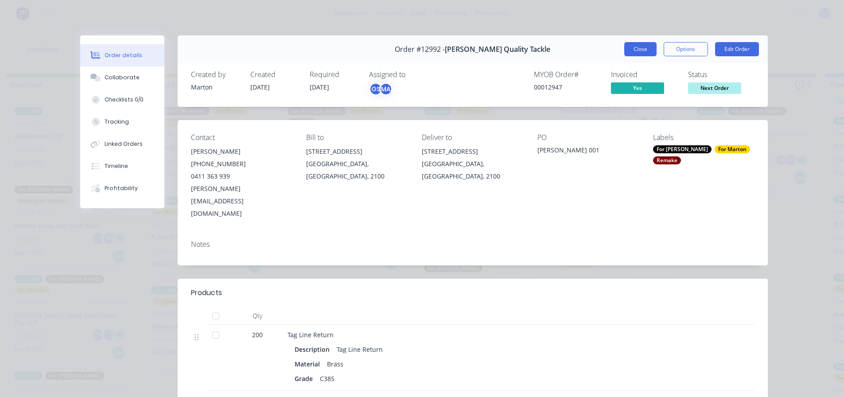
click at [634, 54] on button "Close" at bounding box center [641, 49] width 32 height 14
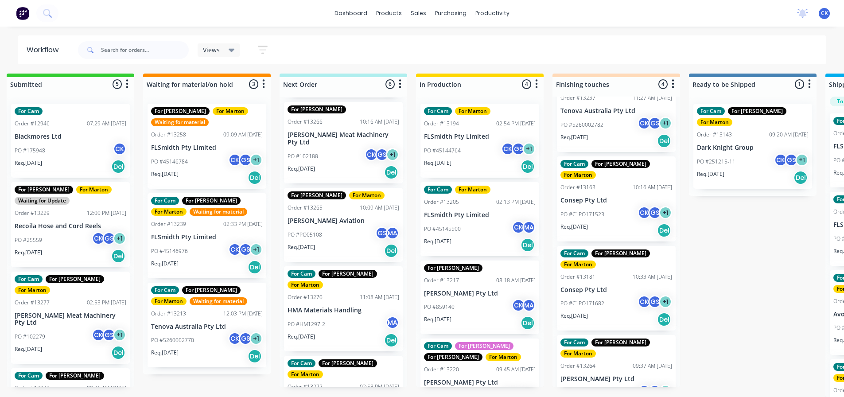
scroll to position [177, 0]
click at [343, 332] on div "Req. 11/09/25 Del" at bounding box center [344, 339] width 112 height 15
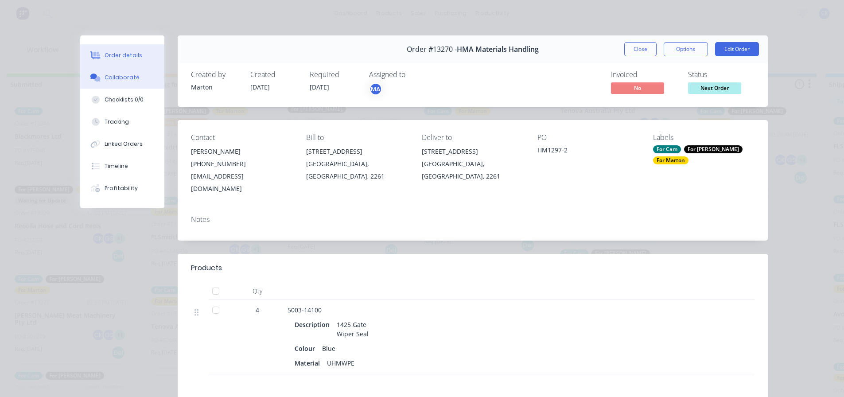
click at [148, 78] on button "Collaborate" at bounding box center [122, 77] width 84 height 22
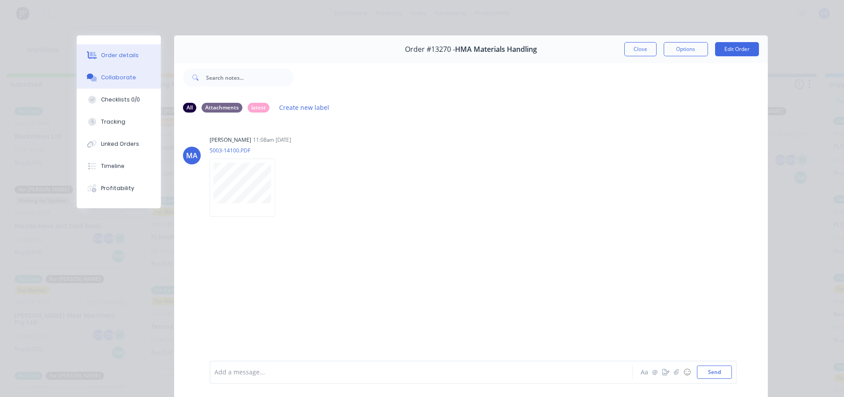
click at [143, 55] on button "Order details" at bounding box center [119, 55] width 84 height 22
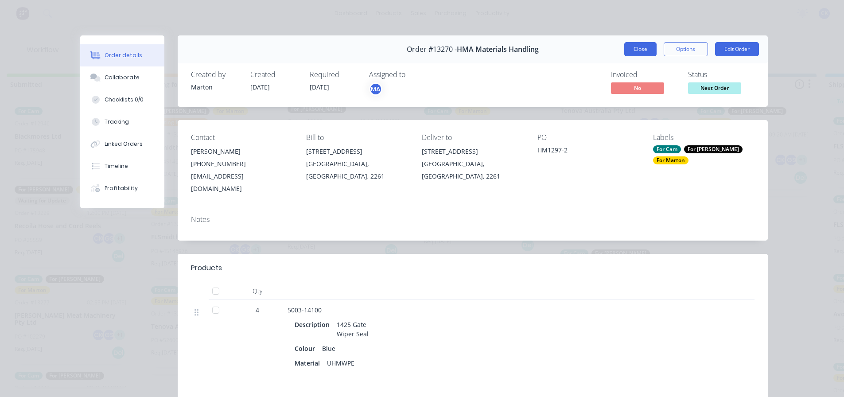
click at [637, 55] on button "Close" at bounding box center [641, 49] width 32 height 14
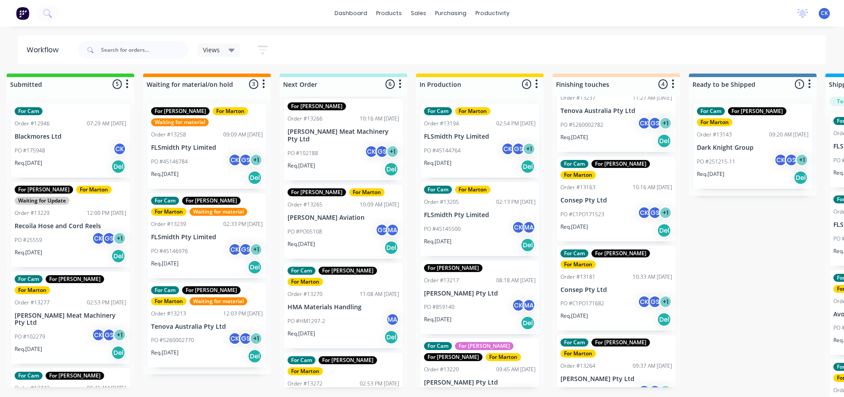
scroll to position [183, 0]
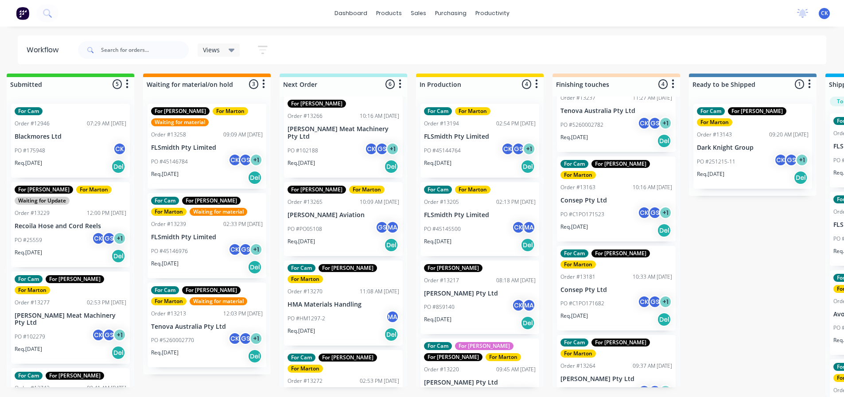
click at [339, 391] on p "MDS Marine" at bounding box center [344, 395] width 112 height 8
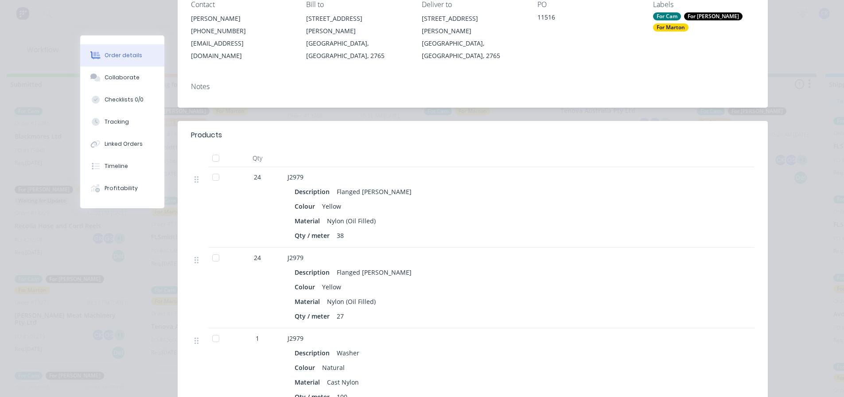
scroll to position [0, 0]
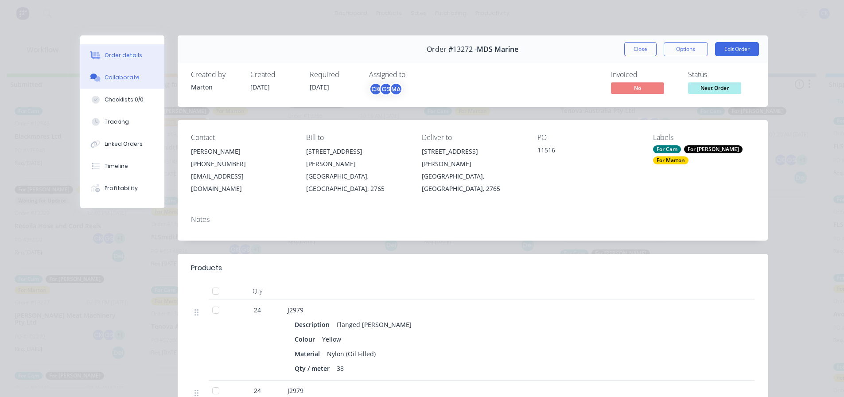
click at [129, 78] on div "Collaborate" at bounding box center [122, 78] width 35 height 8
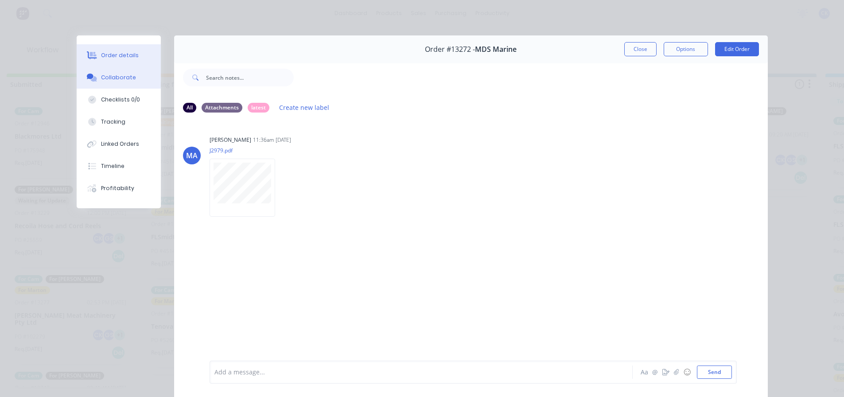
click at [127, 50] on button "Order details" at bounding box center [119, 55] width 84 height 22
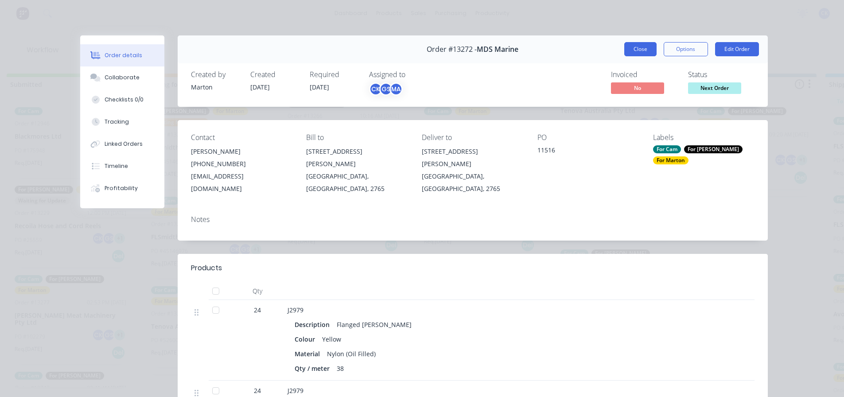
click at [639, 48] on button "Close" at bounding box center [641, 49] width 32 height 14
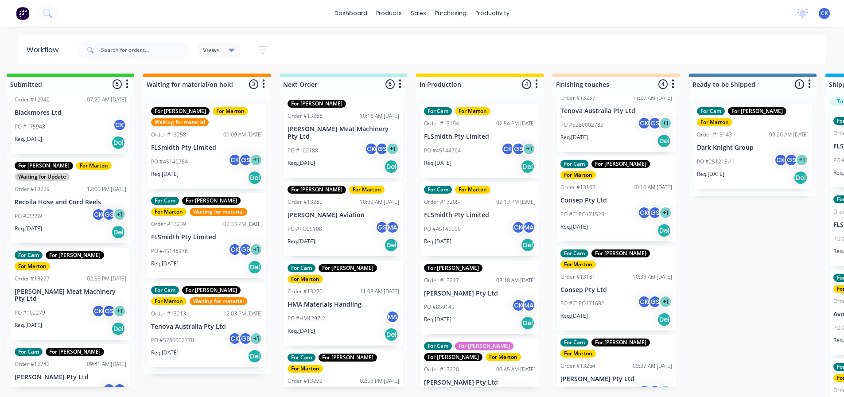
scroll to position [44, 0]
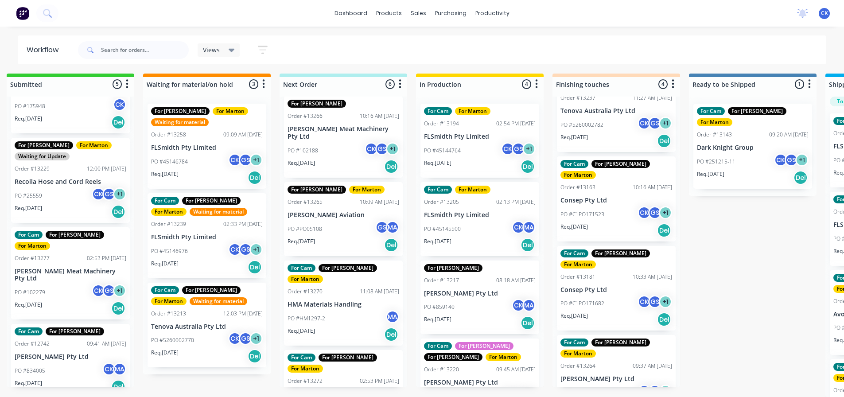
click at [57, 204] on div "Req. 01/09/25 Del" at bounding box center [71, 211] width 112 height 15
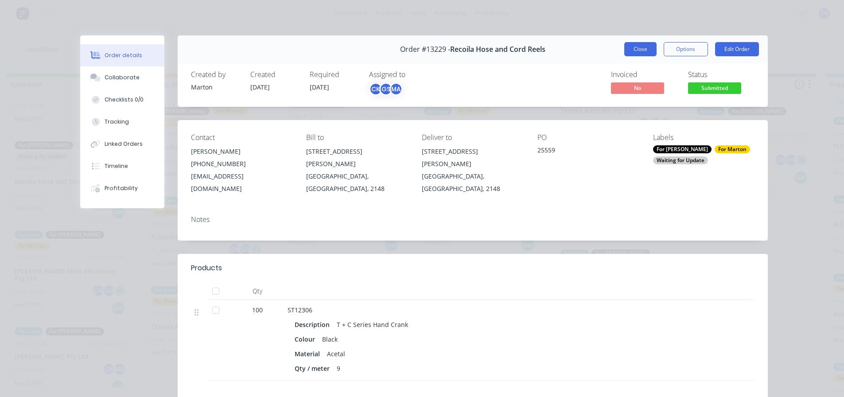
click at [647, 43] on button "Close" at bounding box center [641, 49] width 32 height 14
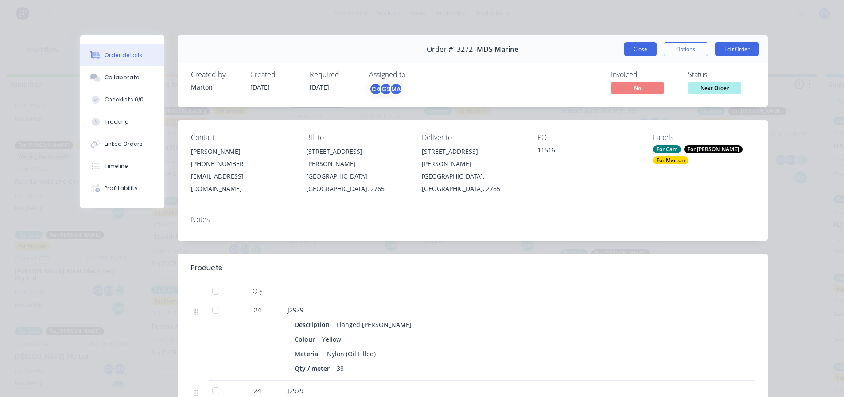
click at [644, 53] on button "Close" at bounding box center [641, 49] width 32 height 14
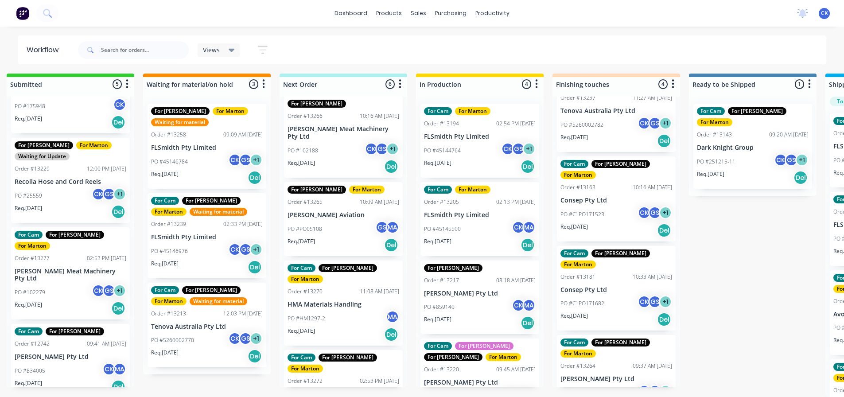
click at [332, 310] on div "PO #HM1297-2 MA" at bounding box center [344, 318] width 112 height 17
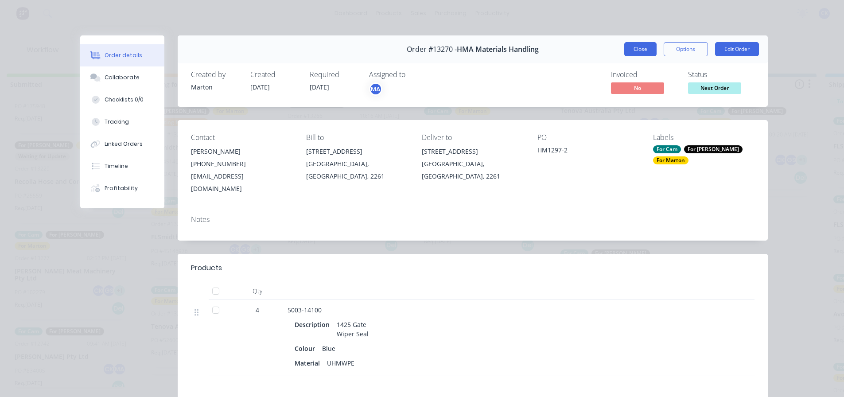
click at [646, 50] on button "Close" at bounding box center [641, 49] width 32 height 14
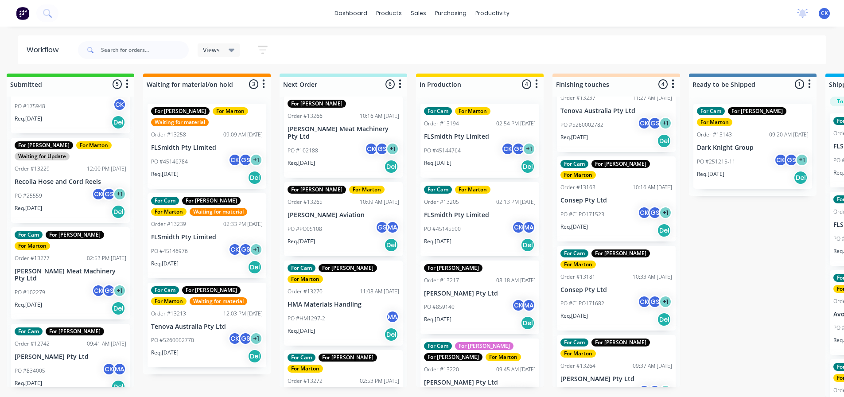
click at [61, 284] on div "PO #102279 CK GS + 1" at bounding box center [71, 292] width 112 height 17
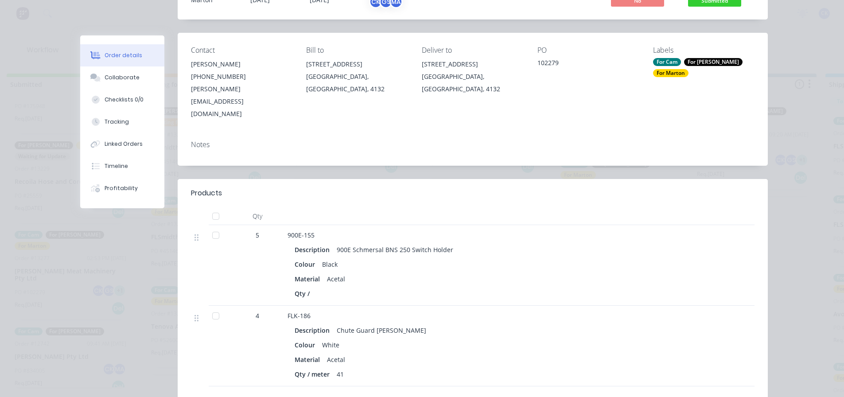
scroll to position [89, 0]
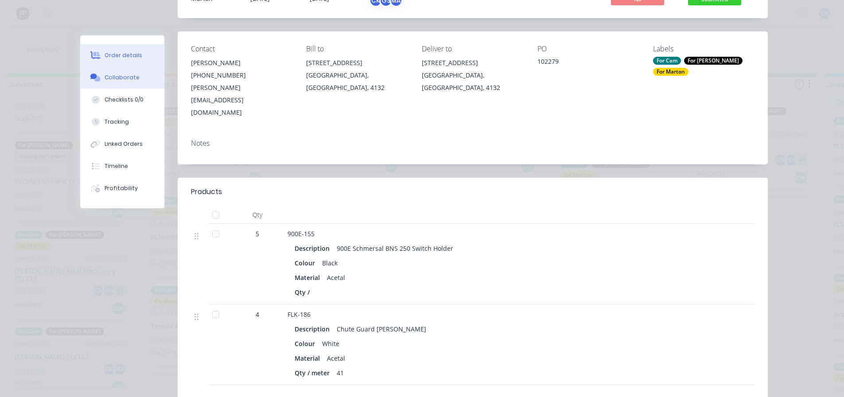
click at [107, 74] on div "Collaborate" at bounding box center [122, 78] width 35 height 8
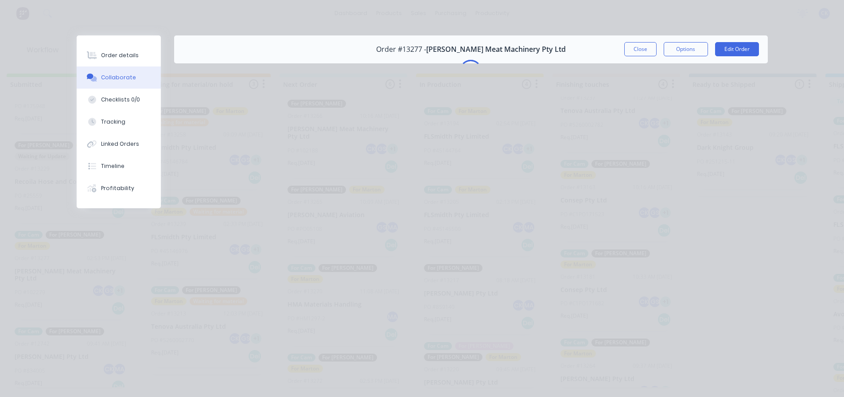
scroll to position [0, 0]
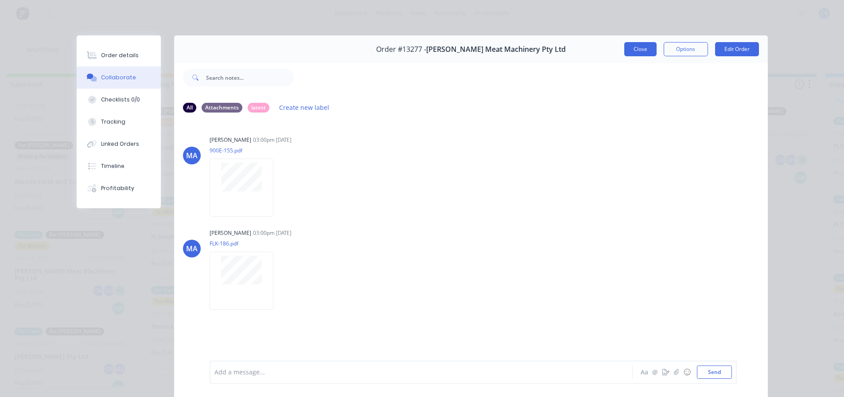
click at [637, 54] on button "Close" at bounding box center [641, 49] width 32 height 14
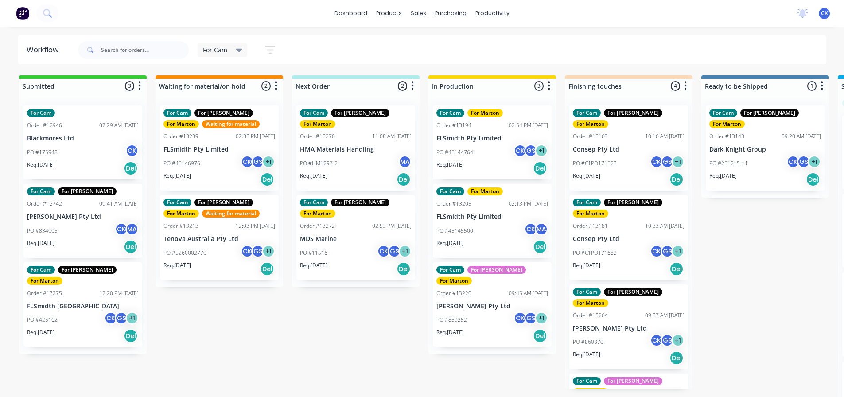
click at [245, 49] on div "For Cam" at bounding box center [223, 49] width 50 height 13
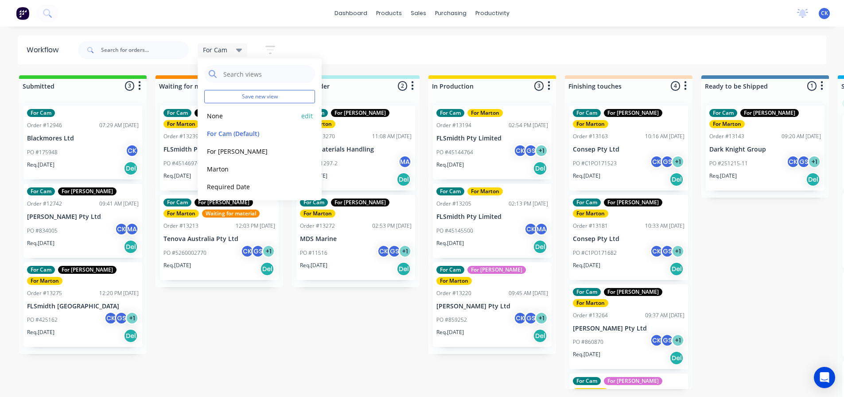
click at [234, 112] on button "None" at bounding box center [251, 116] width 94 height 10
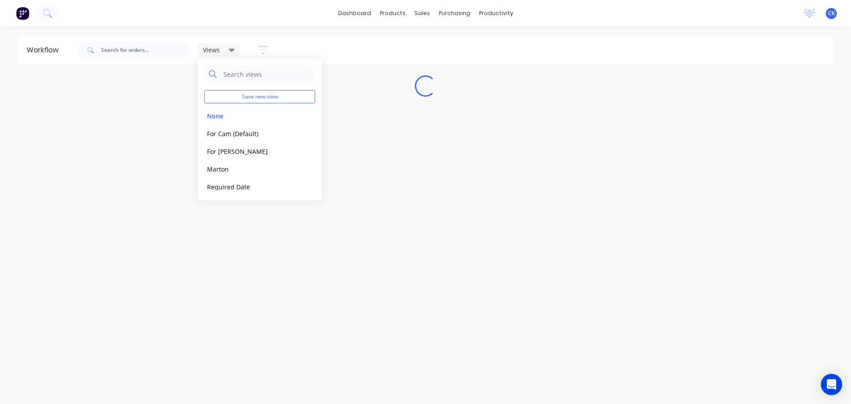
click at [265, 51] on icon "button" at bounding box center [262, 49] width 7 height 1
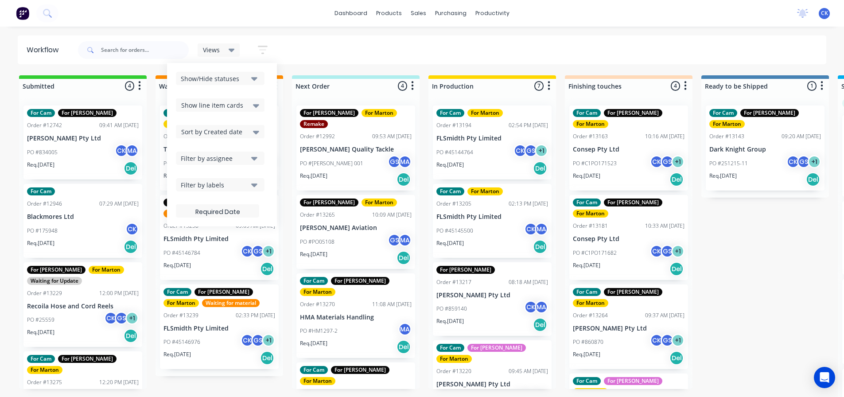
click at [230, 134] on span "Sort by Created date" at bounding box center [211, 131] width 61 height 9
click at [225, 169] on div "Required date" at bounding box center [220, 167] width 89 height 16
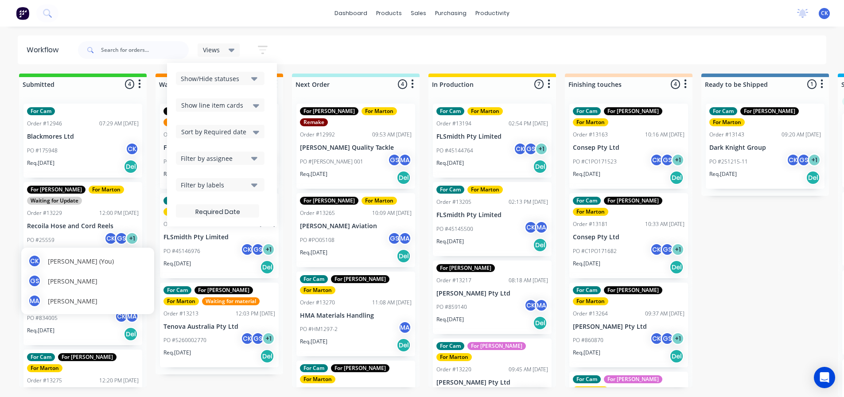
scroll to position [8, 0]
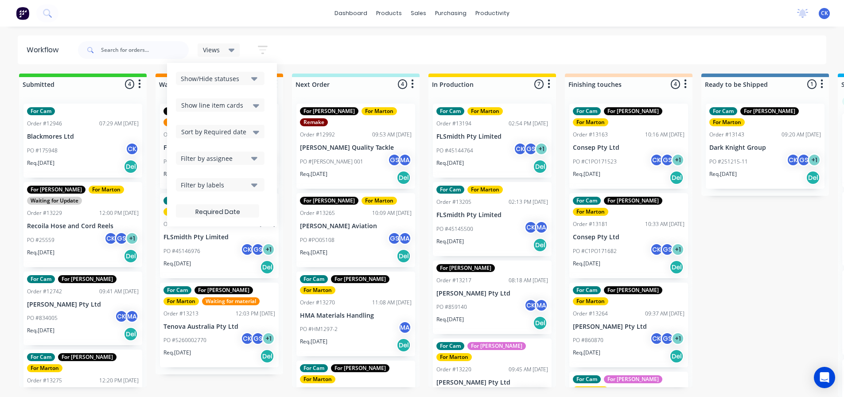
click at [91, 327] on div "Req. 20/09/25 Del" at bounding box center [83, 334] width 112 height 15
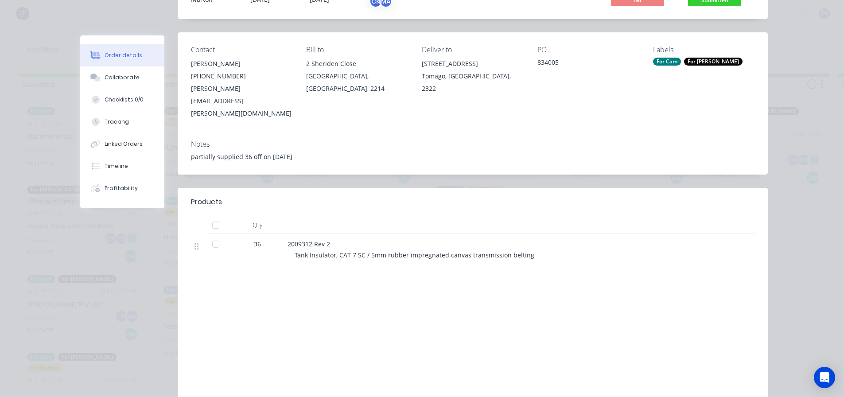
scroll to position [89, 0]
click at [105, 79] on div "Collaborate" at bounding box center [122, 78] width 35 height 8
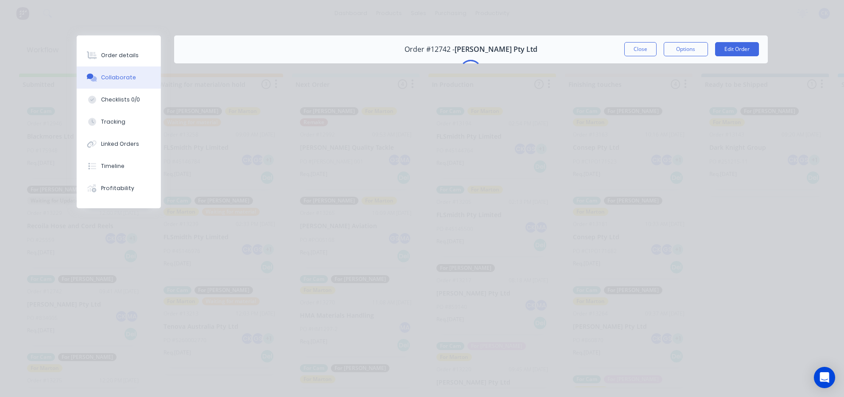
scroll to position [0, 0]
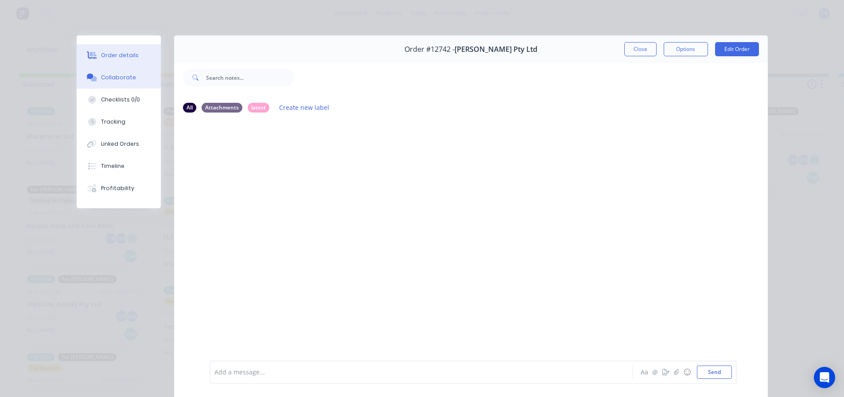
click at [116, 59] on button "Order details" at bounding box center [119, 55] width 84 height 22
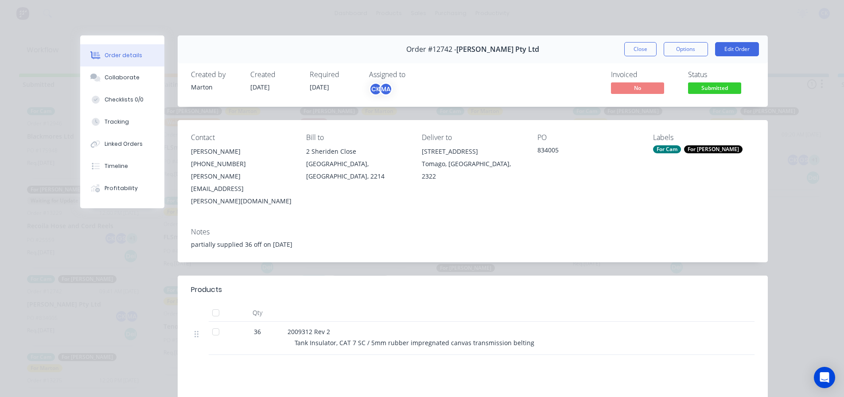
click at [638, 48] on button "Close" at bounding box center [641, 49] width 32 height 14
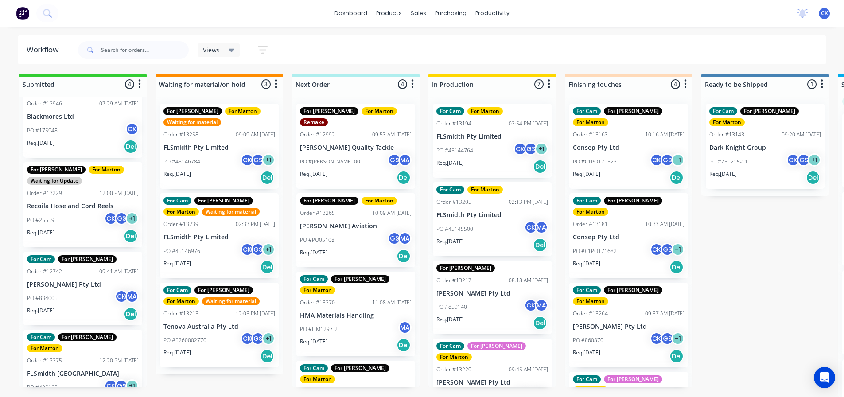
scroll to position [37, 0]
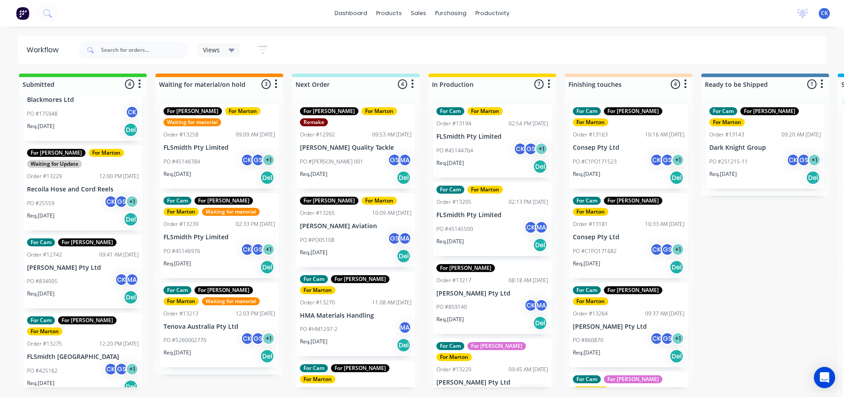
click at [93, 353] on p "FLSmidth [GEOGRAPHIC_DATA]" at bounding box center [83, 357] width 112 height 8
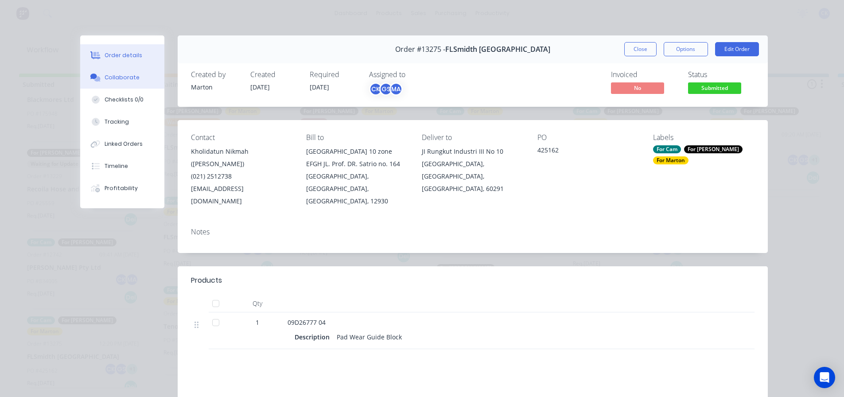
click at [117, 76] on div "Collaborate" at bounding box center [122, 78] width 35 height 8
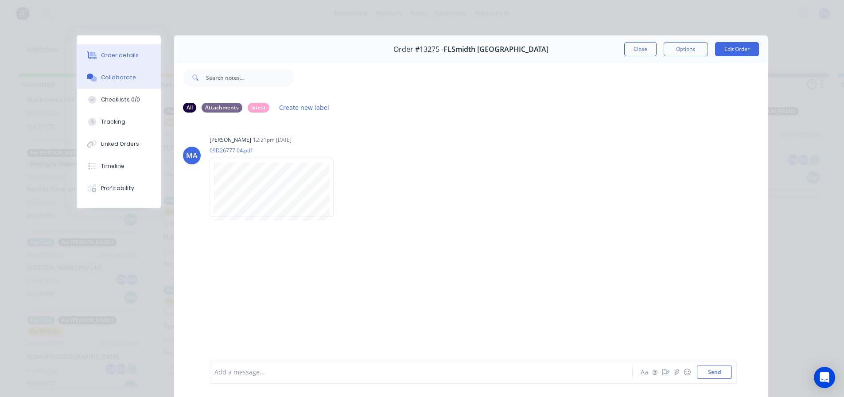
click at [144, 66] on button "Collaborate" at bounding box center [119, 77] width 84 height 22
click at [144, 63] on button "Order details" at bounding box center [119, 55] width 84 height 22
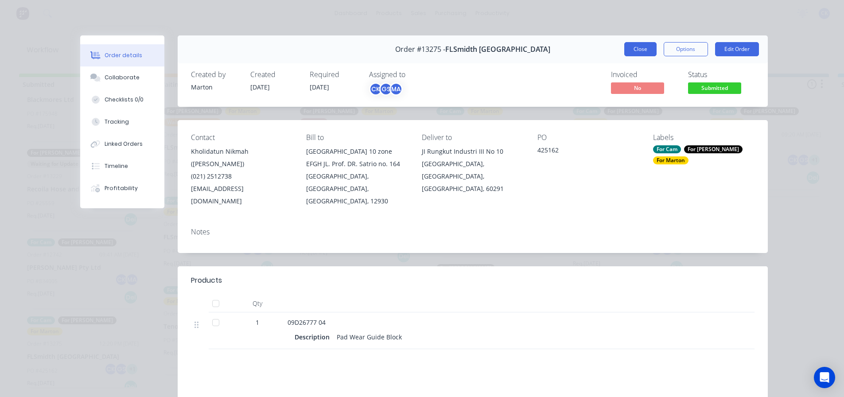
click at [639, 49] on button "Close" at bounding box center [641, 49] width 32 height 14
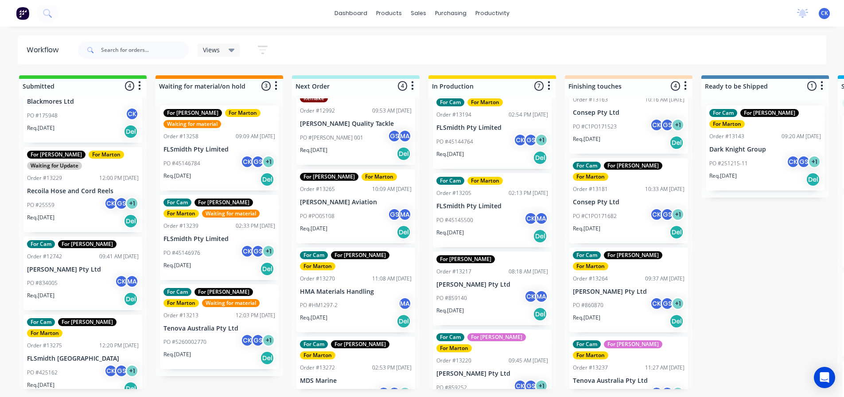
scroll to position [6, 0]
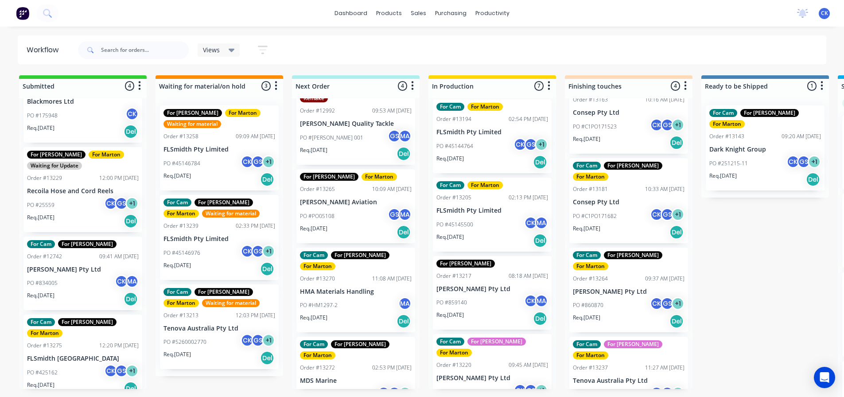
click at [501, 317] on div "Req. 02/09/25 Del" at bounding box center [493, 318] width 112 height 15
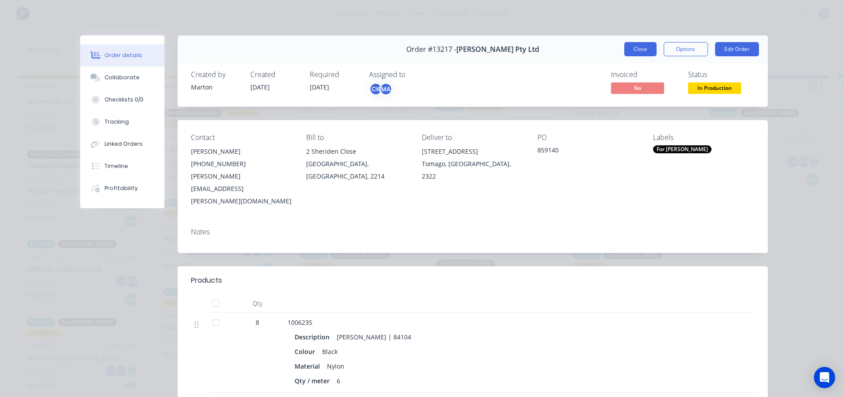
click at [639, 51] on button "Close" at bounding box center [641, 49] width 32 height 14
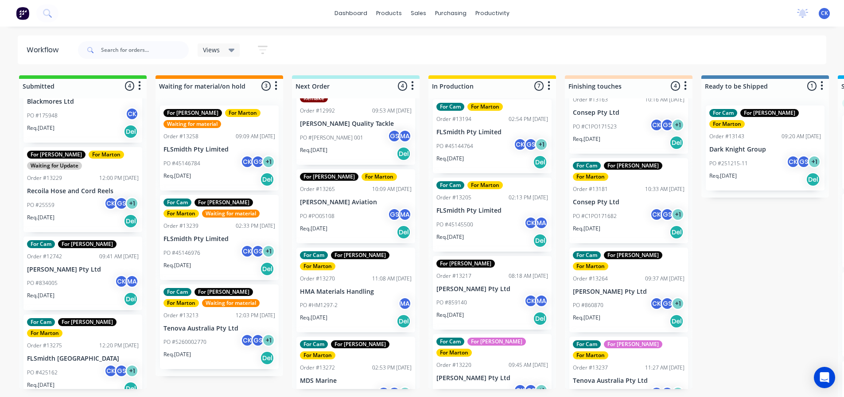
scroll to position [0, 0]
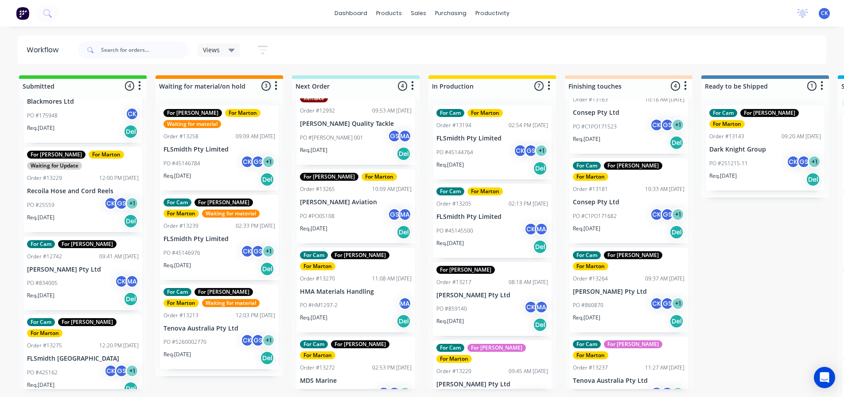
click at [266, 51] on icon "button" at bounding box center [262, 49] width 7 height 1
click at [221, 51] on div "Views" at bounding box center [219, 50] width 32 height 8
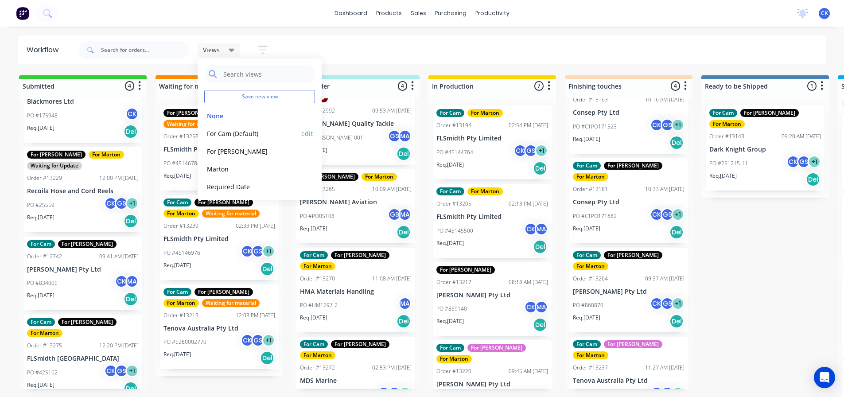
click at [236, 136] on button "For Cam (Default)" at bounding box center [251, 134] width 94 height 10
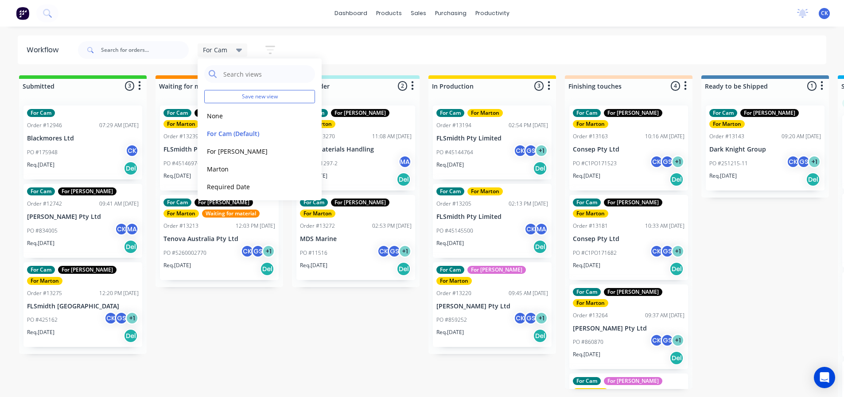
click at [410, 66] on div "Workflow For Cam Save new view None edit For Cam (Default) edit For Gary edit M…" at bounding box center [422, 207] width 844 height 344
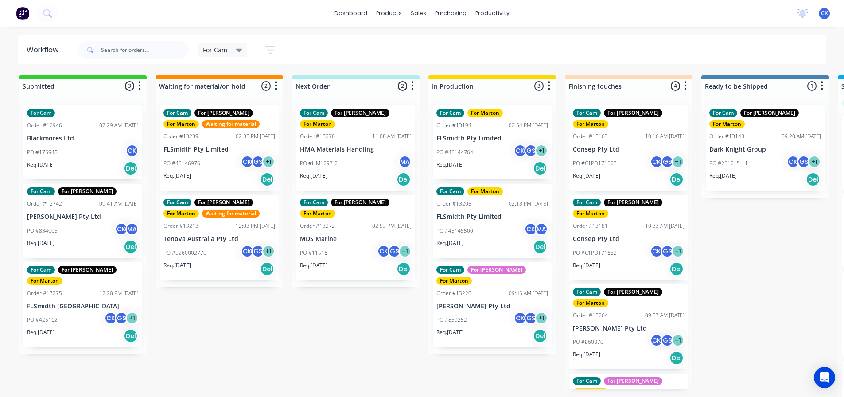
click at [72, 146] on div "PO #175948 CK" at bounding box center [83, 152] width 112 height 17
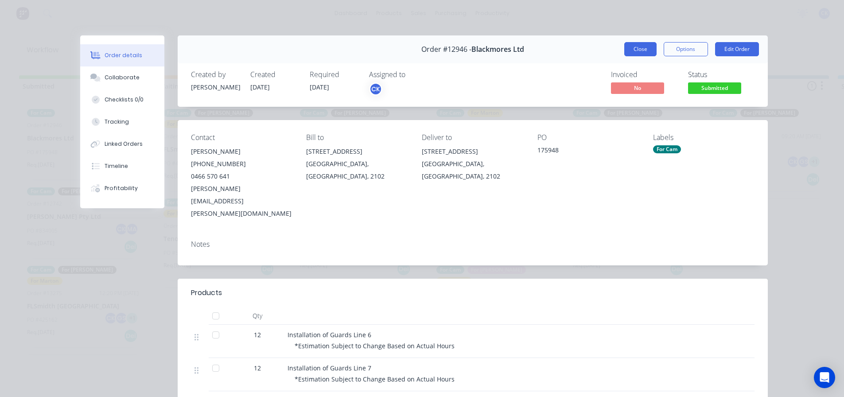
click at [647, 51] on button "Close" at bounding box center [641, 49] width 32 height 14
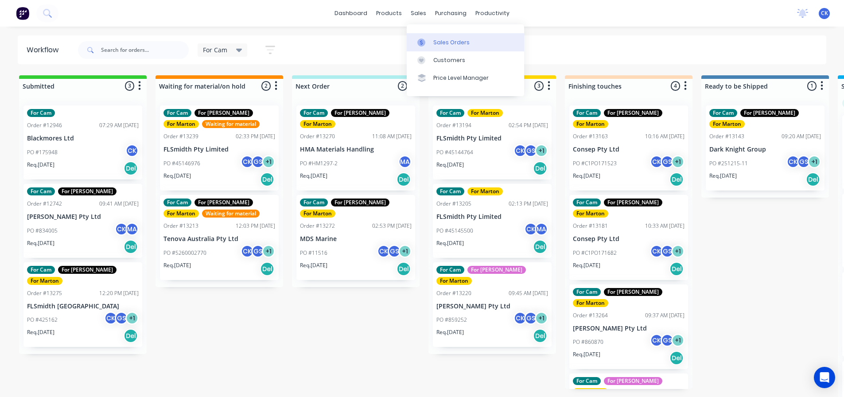
click at [434, 37] on link "Sales Orders" at bounding box center [465, 42] width 117 height 18
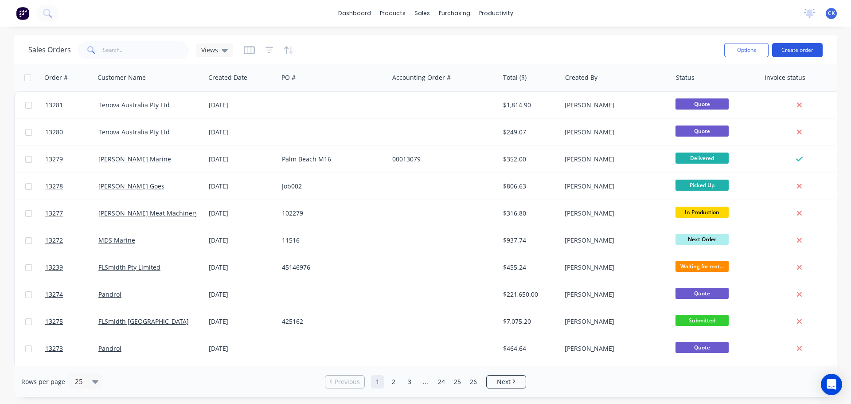
click at [784, 50] on button "Create order" at bounding box center [797, 50] width 51 height 14
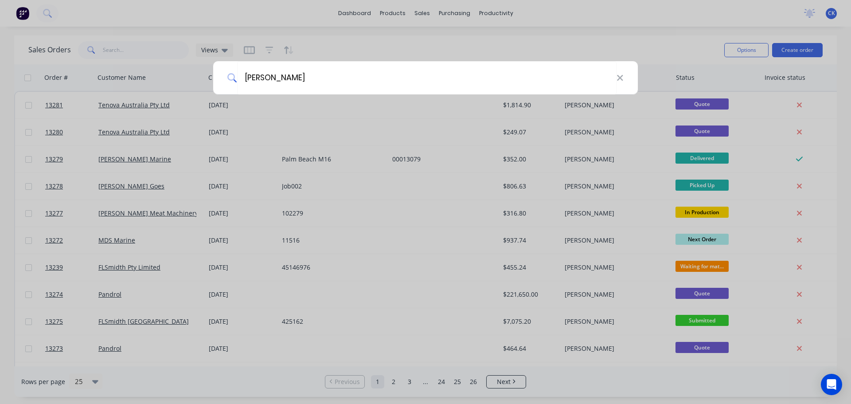
type input "[PERSON_NAME]"
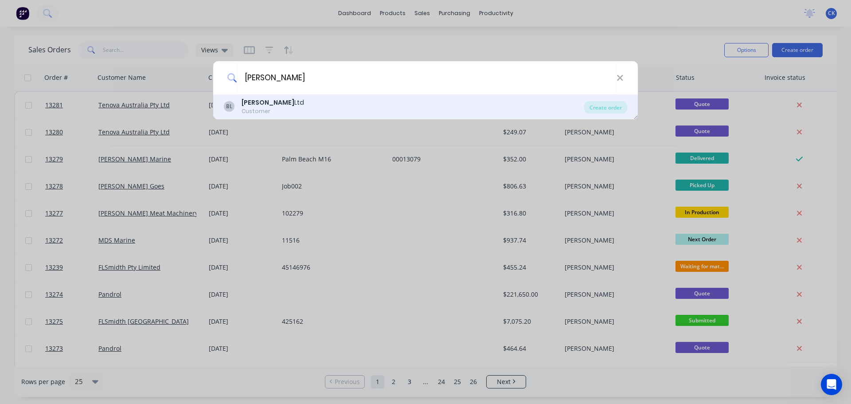
click at [523, 112] on div "BL Blackmores Ltd Customer" at bounding box center [404, 106] width 360 height 17
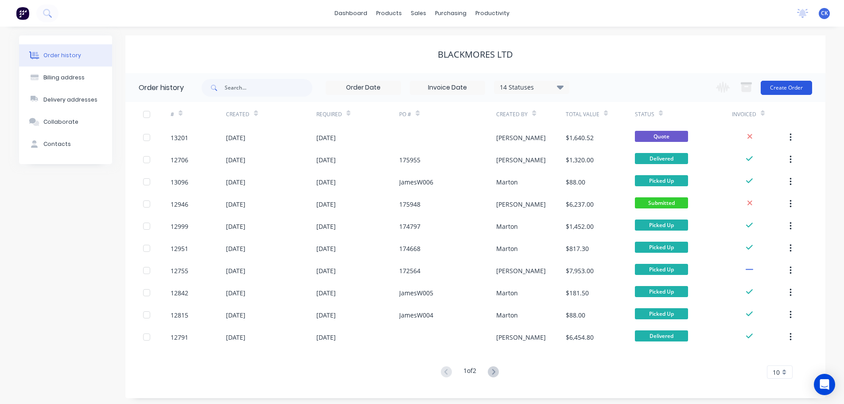
click at [803, 86] on button "Create Order" at bounding box center [786, 88] width 51 height 14
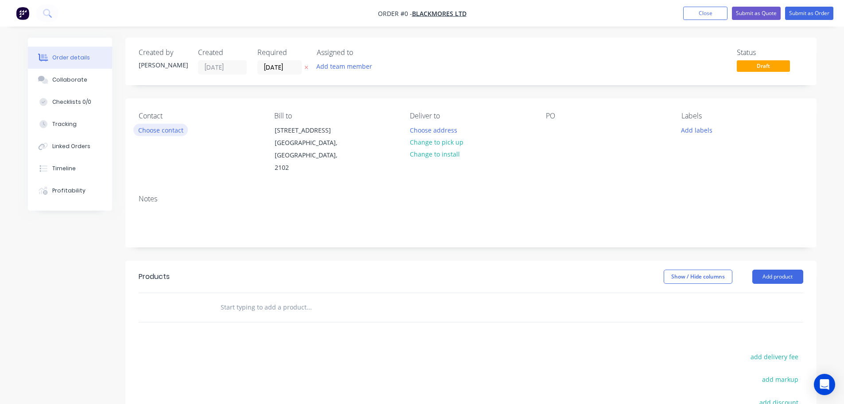
click at [148, 126] on button "Choose contact" at bounding box center [160, 130] width 55 height 12
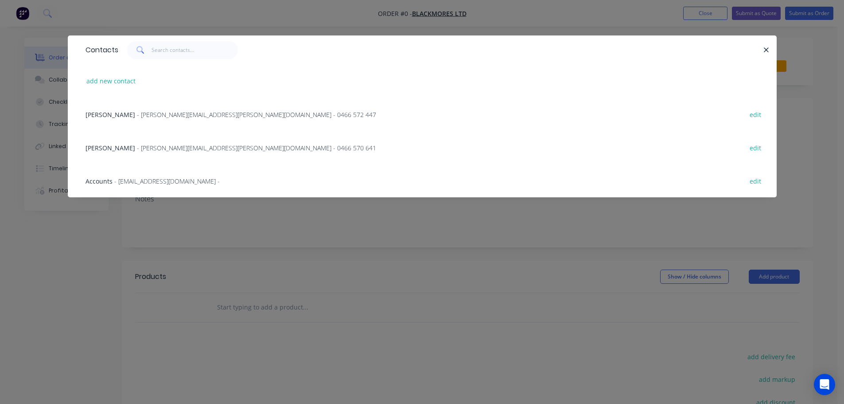
click at [148, 115] on span "- [PERSON_NAME][EMAIL_ADDRESS][PERSON_NAME][DOMAIN_NAME] - 0466 572 447" at bounding box center [256, 114] width 239 height 8
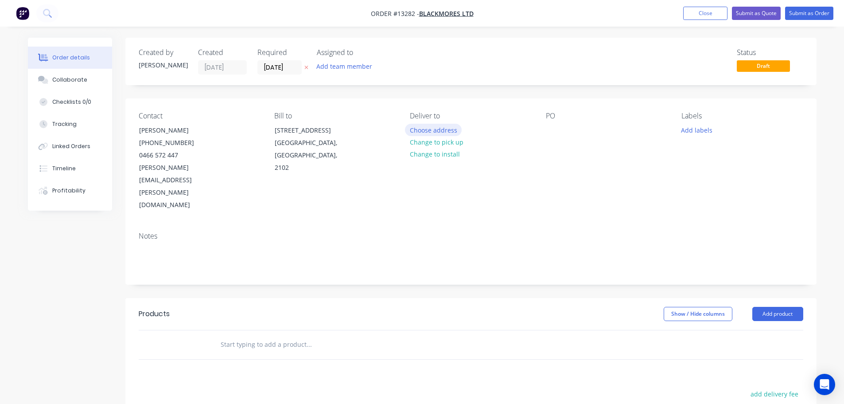
click at [434, 129] on button "Choose address" at bounding box center [433, 130] width 57 height 12
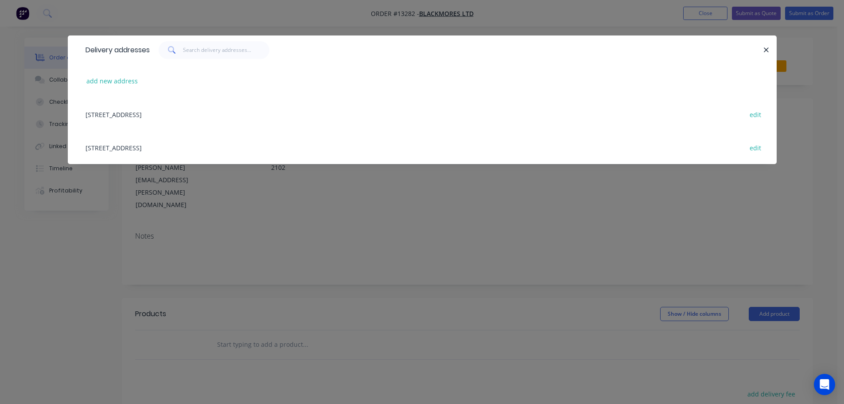
click at [148, 112] on div "[STREET_ADDRESS] edit" at bounding box center [422, 114] width 683 height 33
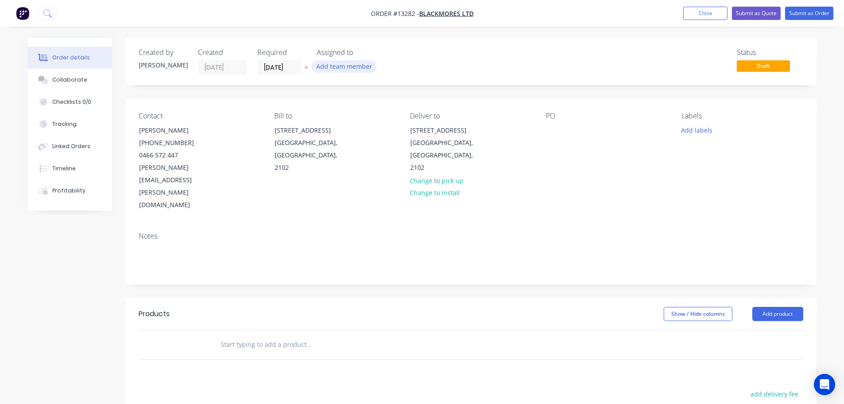
click at [340, 63] on button "Add team member" at bounding box center [344, 66] width 65 height 12
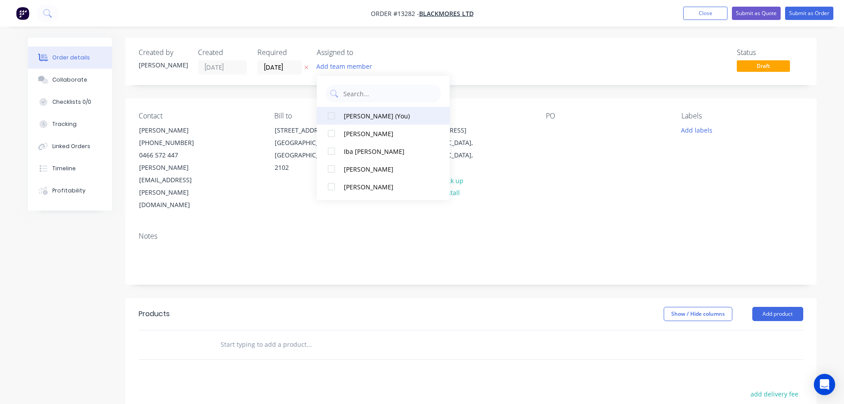
click at [356, 113] on div "[PERSON_NAME] (You)" at bounding box center [388, 115] width 89 height 9
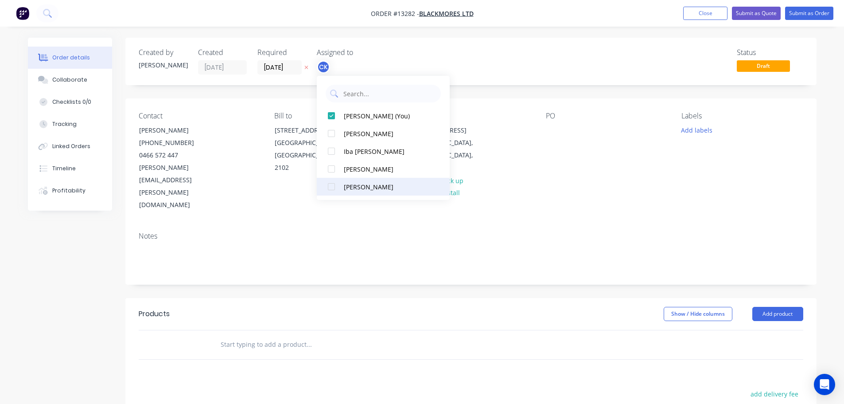
click at [345, 179] on button "[PERSON_NAME]" at bounding box center [383, 187] width 133 height 18
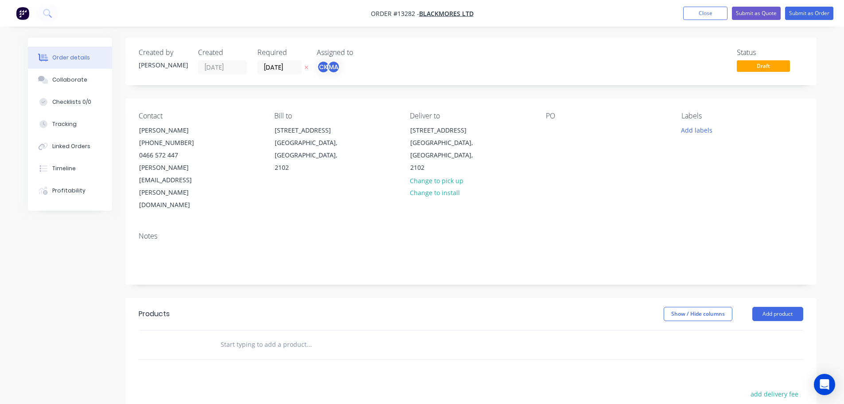
click at [545, 56] on div "Status Draft" at bounding box center [605, 61] width 398 height 26
click at [699, 131] on button "Add labels" at bounding box center [697, 130] width 41 height 12
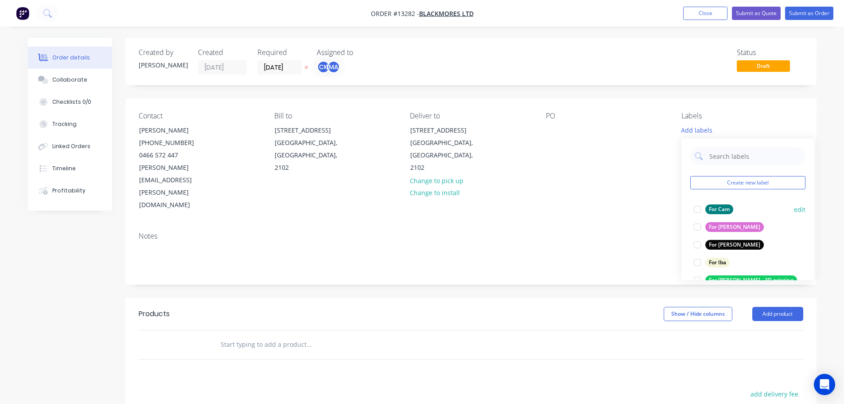
click at [701, 204] on div at bounding box center [698, 209] width 18 height 18
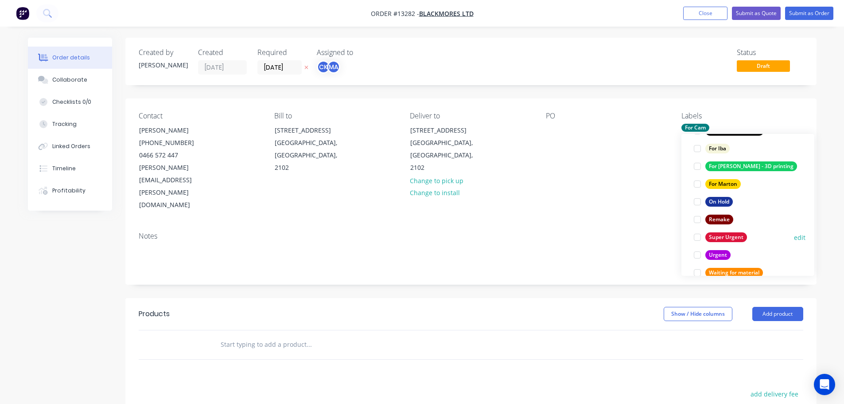
scroll to position [89, 0]
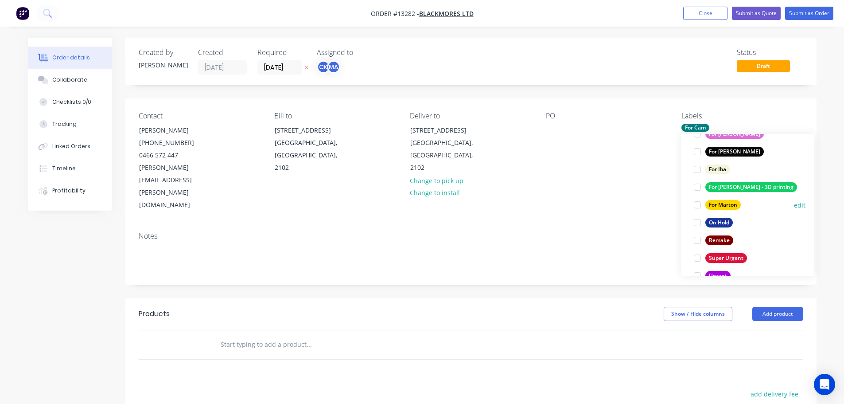
click at [697, 207] on div at bounding box center [698, 205] width 18 height 18
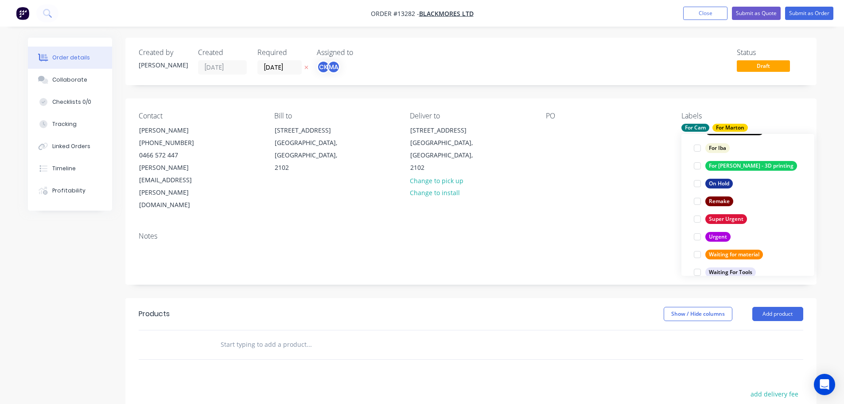
scroll to position [160, 0]
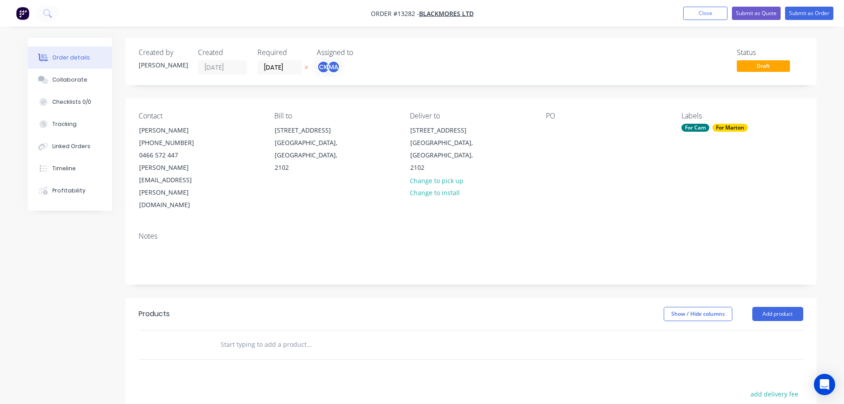
click at [617, 232] on div "Notes" at bounding box center [471, 236] width 665 height 8
click at [243, 336] on input "text" at bounding box center [308, 345] width 177 height 18
type input "C"
click at [701, 8] on button "Close" at bounding box center [705, 13] width 44 height 13
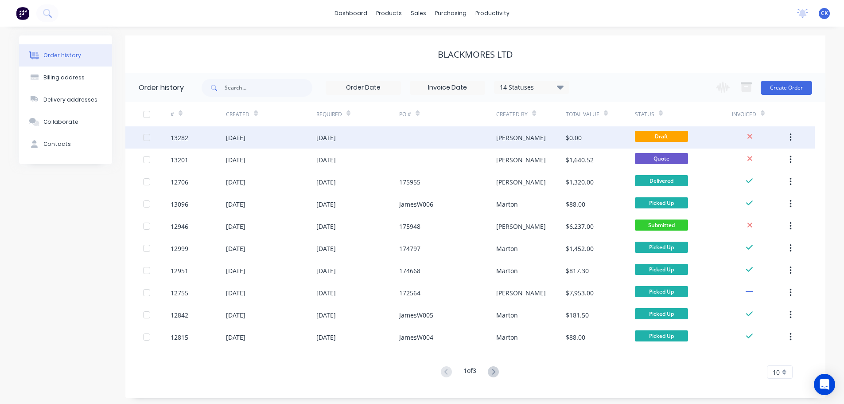
click at [791, 138] on icon "button" at bounding box center [791, 137] width 2 height 8
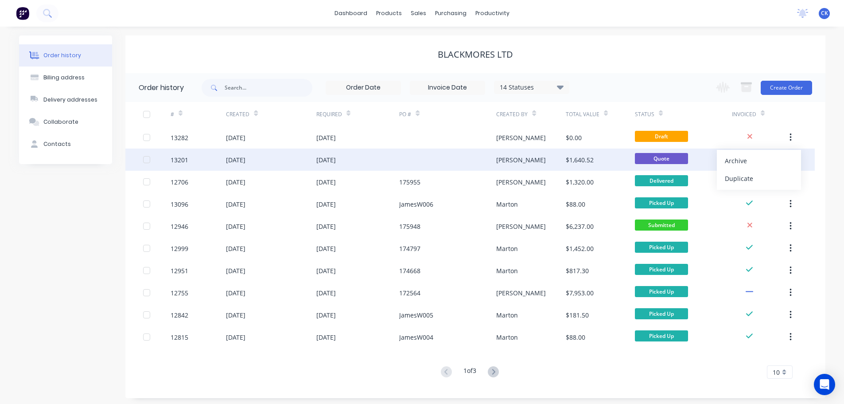
click at [425, 154] on div at bounding box center [447, 159] width 97 height 22
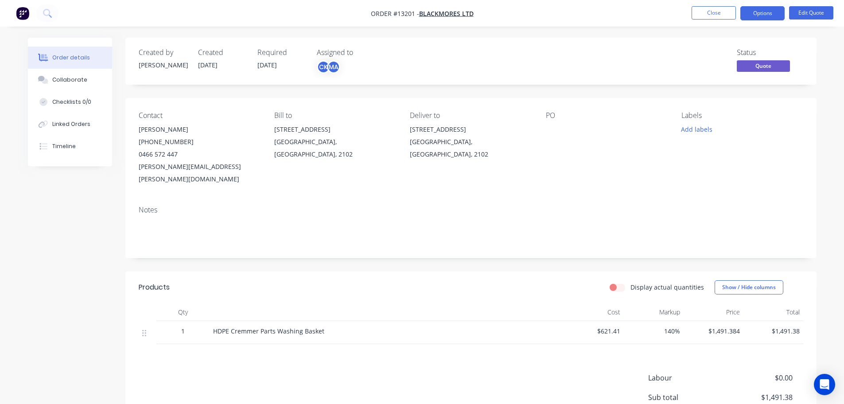
scroll to position [86, 0]
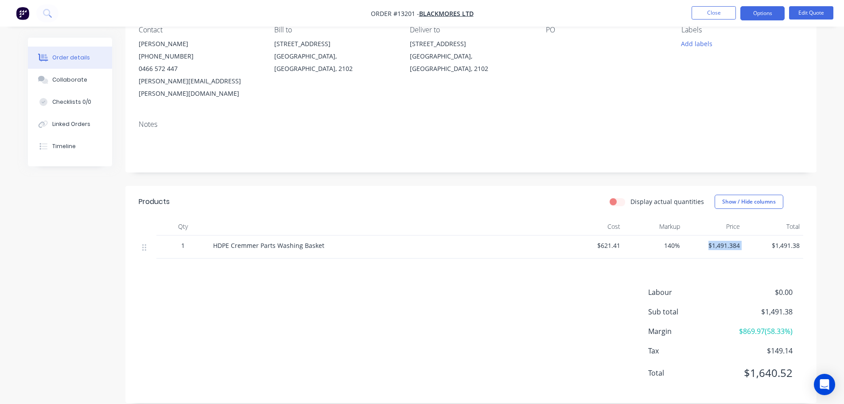
drag, startPoint x: 710, startPoint y: 233, endPoint x: 761, endPoint y: 232, distance: 50.5
click at [761, 235] on div "1 HDPE Cremmer Parts Washing Basket $621.41 140% $1,491.384 $1,491.38" at bounding box center [471, 246] width 665 height 23
click at [758, 241] on span "$1,491.38" at bounding box center [773, 245] width 53 height 9
drag, startPoint x: 772, startPoint y: 231, endPoint x: 804, endPoint y: 226, distance: 32.9
click at [804, 226] on div "Qty Cost Markup Price Total 1 HDPE Cremmer Parts Washing Basket $621.41 140% $1…" at bounding box center [470, 238] width 691 height 41
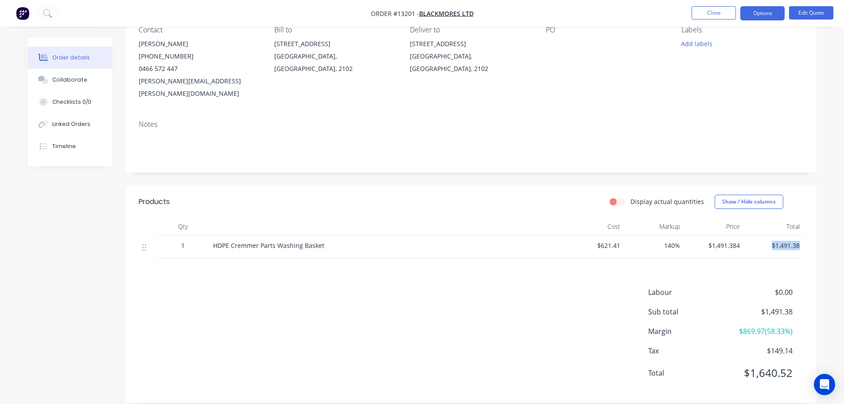
click at [807, 226] on div "Qty Cost Markup Price Total 1 HDPE Cremmer Parts Washing Basket $621.41 140% $1…" at bounding box center [470, 238] width 691 height 41
click at [778, 241] on span "$1,491.38" at bounding box center [773, 245] width 53 height 9
drag, startPoint x: 771, startPoint y: 234, endPoint x: 803, endPoint y: 234, distance: 31.9
click at [803, 235] on div "$1,491.38" at bounding box center [774, 246] width 60 height 23
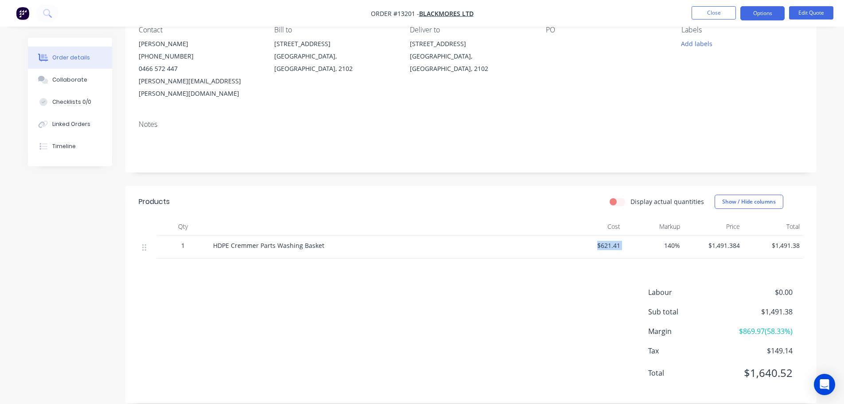
drag, startPoint x: 598, startPoint y: 233, endPoint x: 624, endPoint y: 233, distance: 25.3
click at [624, 235] on div "1 HDPE Cremmer Parts Washing Basket $621.41 140% $1,491.384 $1,491.38" at bounding box center [471, 246] width 665 height 23
click at [624, 235] on div "140%" at bounding box center [654, 246] width 60 height 23
drag, startPoint x: 606, startPoint y: 233, endPoint x: 639, endPoint y: 236, distance: 32.9
click at [639, 236] on div "1 HDPE Cremmer Parts Washing Basket $621.41 140% $1,491.384 $1,491.38" at bounding box center [471, 246] width 665 height 23
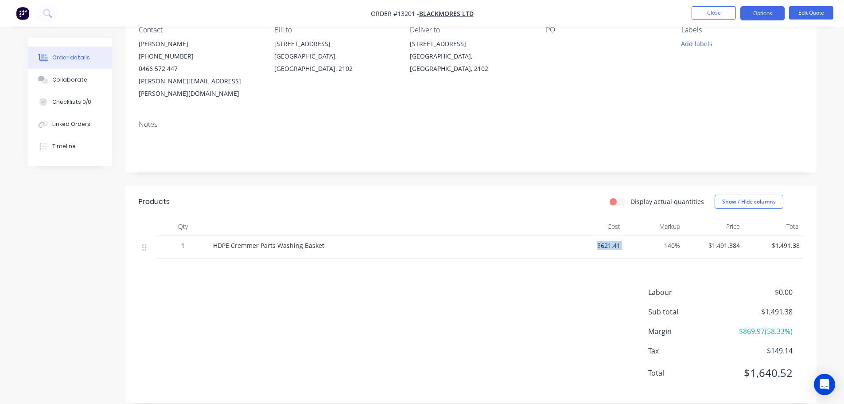
click at [637, 241] on span "140%" at bounding box center [654, 245] width 53 height 9
click at [823, 16] on button "Edit Quote" at bounding box center [811, 12] width 44 height 13
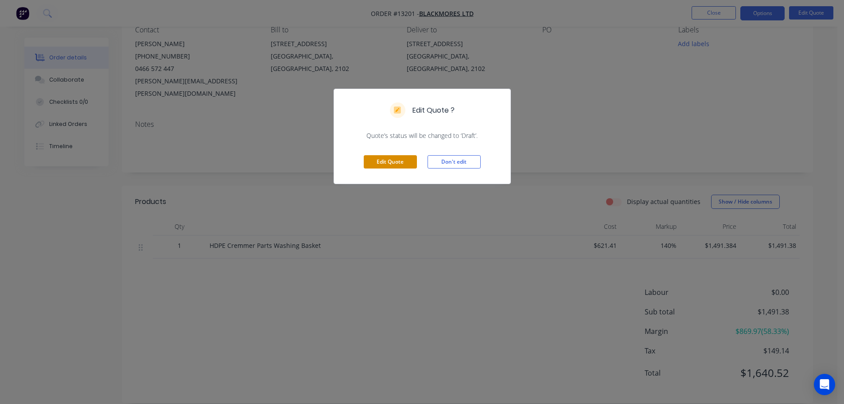
click at [398, 161] on button "Edit Quote" at bounding box center [390, 161] width 53 height 13
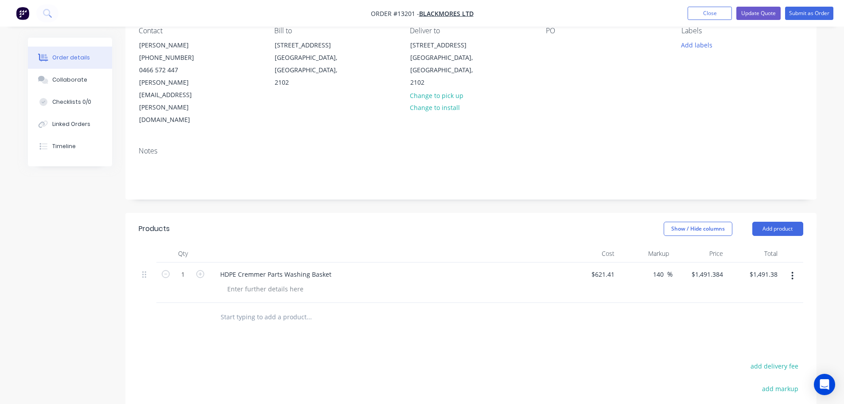
scroll to position [89, 0]
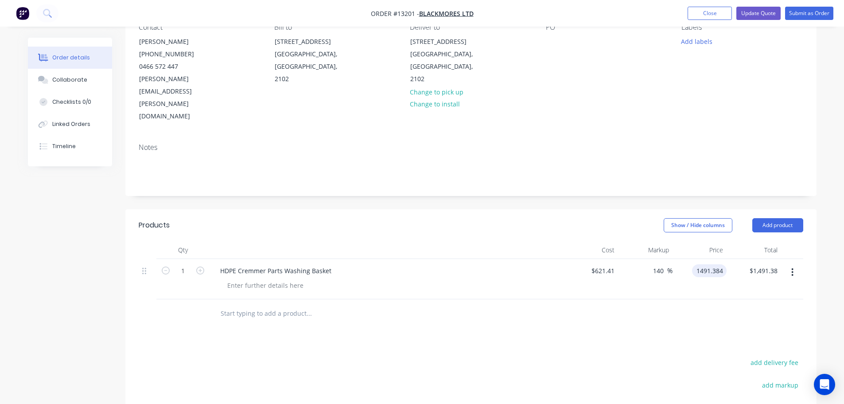
click at [706, 264] on input "1491.384" at bounding box center [711, 270] width 31 height 13
type input "$1,491.384"
click at [656, 264] on input "140" at bounding box center [659, 270] width 15 height 13
click at [604, 264] on input "621.41" at bounding box center [604, 270] width 27 height 13
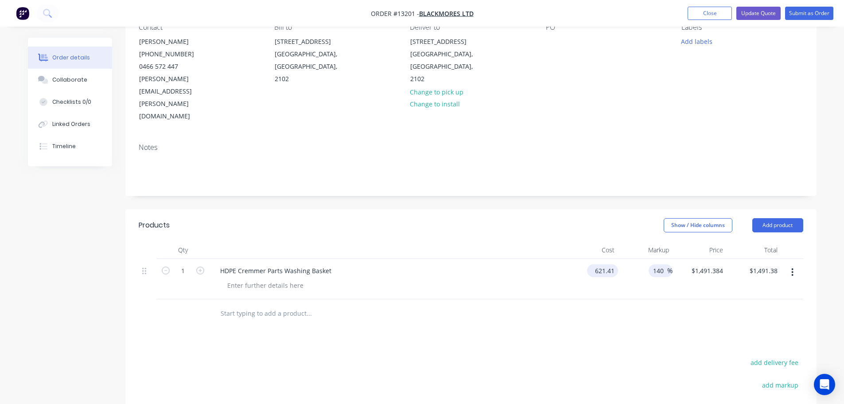
click at [604, 264] on input "621.41" at bounding box center [604, 270] width 27 height 13
type input "$700.00"
type input "$1,680.00"
click at [596, 315] on div "Products Show / Hide columns Add product Qty Cost Markup Price Total 1 HDPE Cre…" at bounding box center [470, 375] width 691 height 332
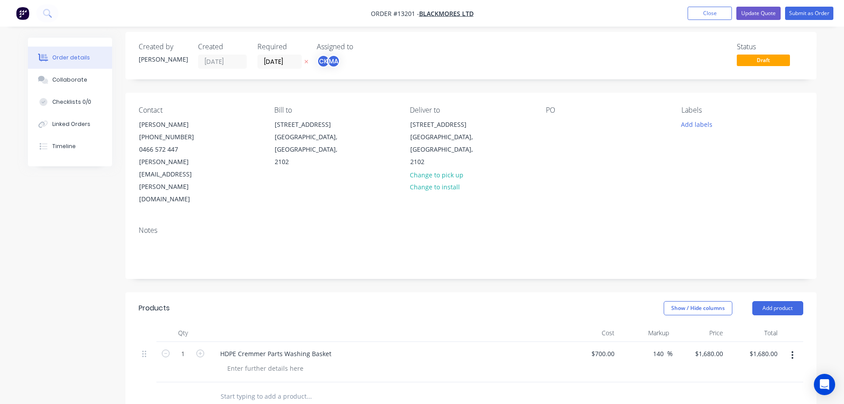
scroll to position [0, 0]
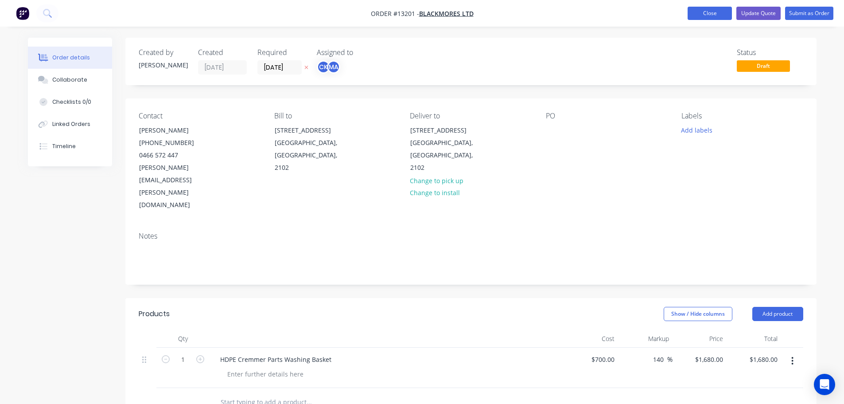
click at [723, 15] on button "Close" at bounding box center [710, 13] width 44 height 13
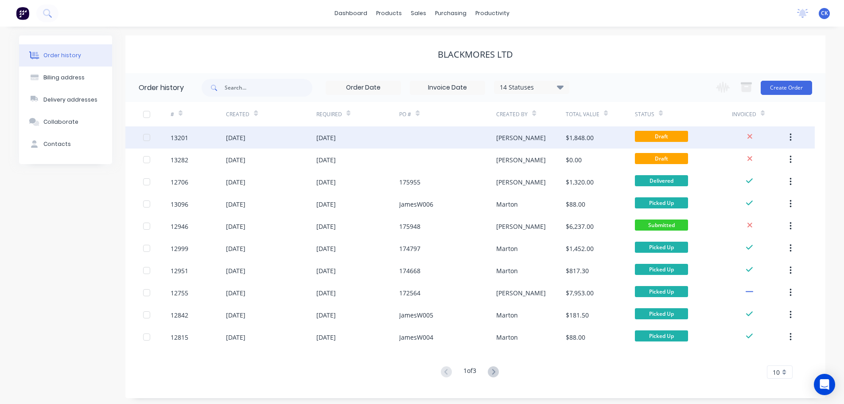
click at [621, 138] on div "$1,848.00" at bounding box center [600, 137] width 69 height 22
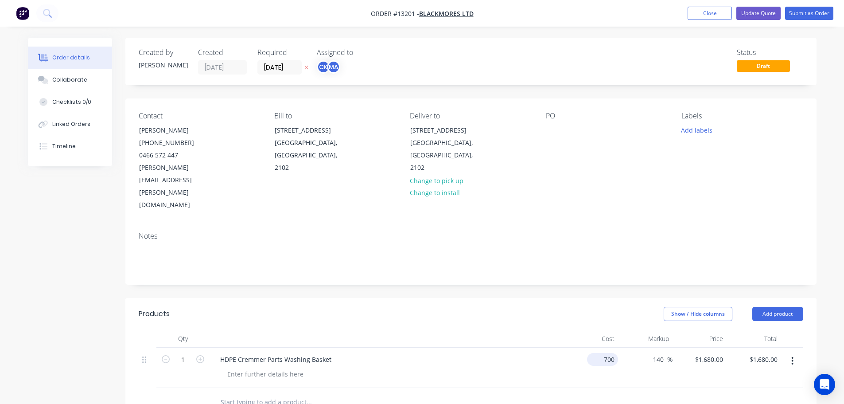
click at [612, 353] on input "700" at bounding box center [604, 359] width 27 height 13
click at [612, 353] on input "700" at bounding box center [610, 359] width 15 height 13
type input "$640.00"
type input "$1,536.00"
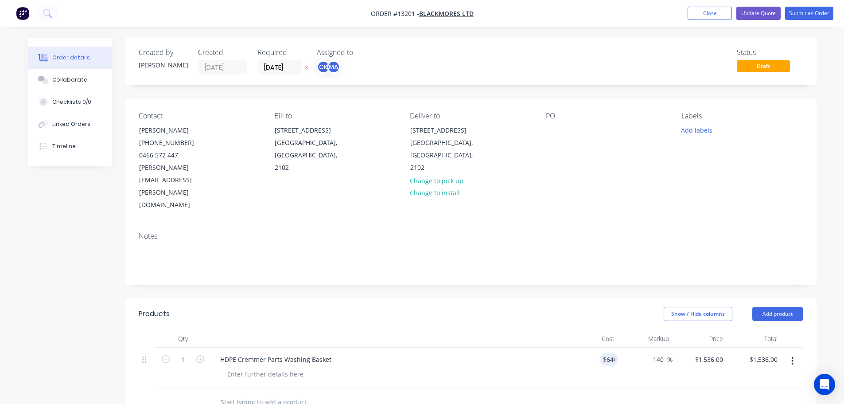
click at [609, 388] on div at bounding box center [471, 402] width 665 height 29
click at [607, 353] on input "640" at bounding box center [610, 359] width 15 height 13
type input "$700.00"
type input "$1,680.00"
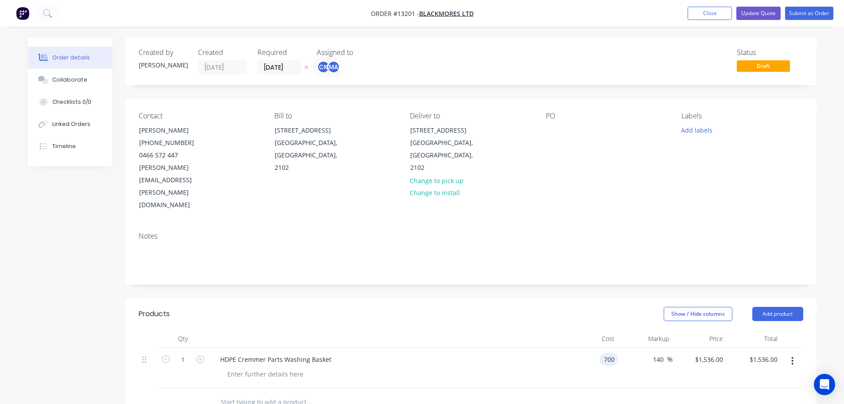
type input "$1,680.00"
click at [645, 348] on div "140 140 %" at bounding box center [645, 368] width 55 height 40
click at [241, 393] on input "text" at bounding box center [308, 402] width 177 height 18
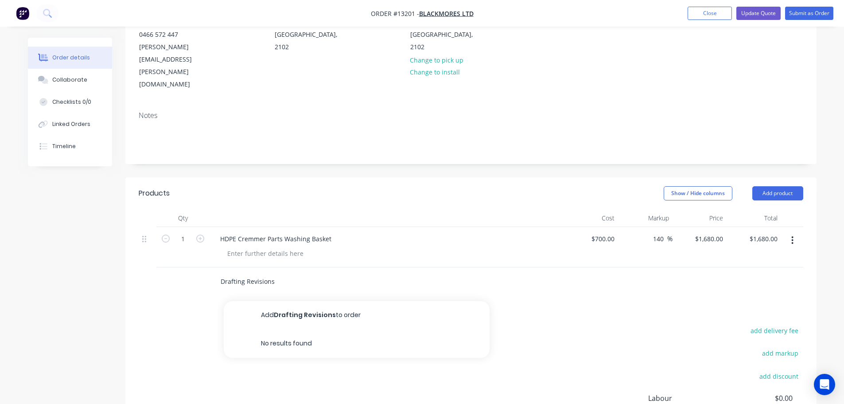
scroll to position [133, 0]
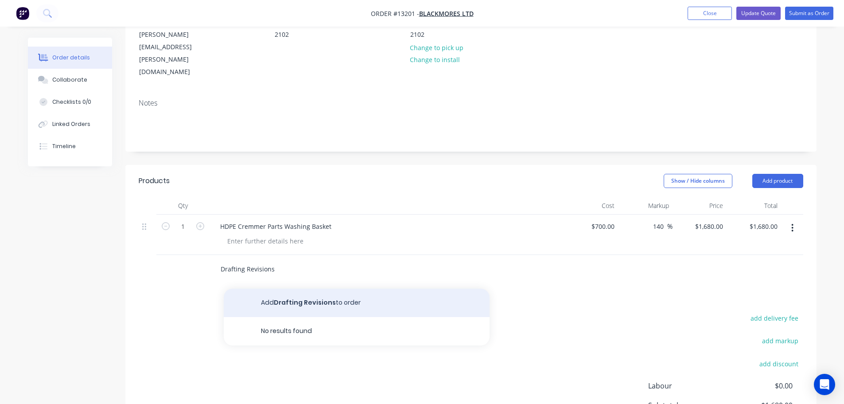
type input "Drafting Revisions"
click at [344, 289] on button "Add Drafting Revisions to order" at bounding box center [357, 303] width 266 height 28
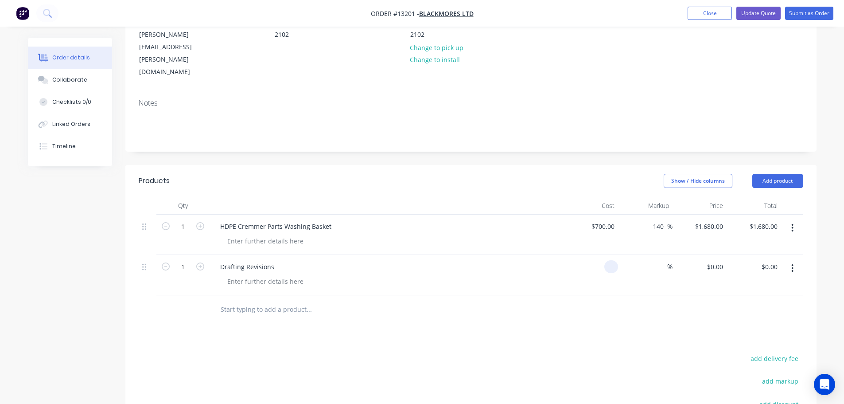
click at [612, 260] on input at bounding box center [613, 266] width 10 height 13
type input "$0.00"
click at [274, 260] on div "Drafting Revisions" at bounding box center [247, 266] width 68 height 13
click at [218, 260] on div "Drafting Revisions" at bounding box center [247, 266] width 68 height 13
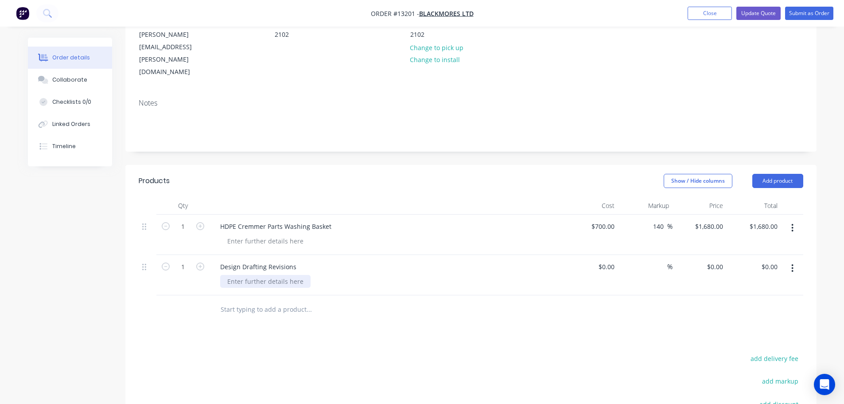
click at [247, 275] on div at bounding box center [265, 281] width 90 height 13
click at [615, 260] on input "0" at bounding box center [608, 266] width 20 height 13
type input "$0.00"
click at [715, 260] on div "0 0" at bounding box center [720, 266] width 14 height 13
type input "$150.00"
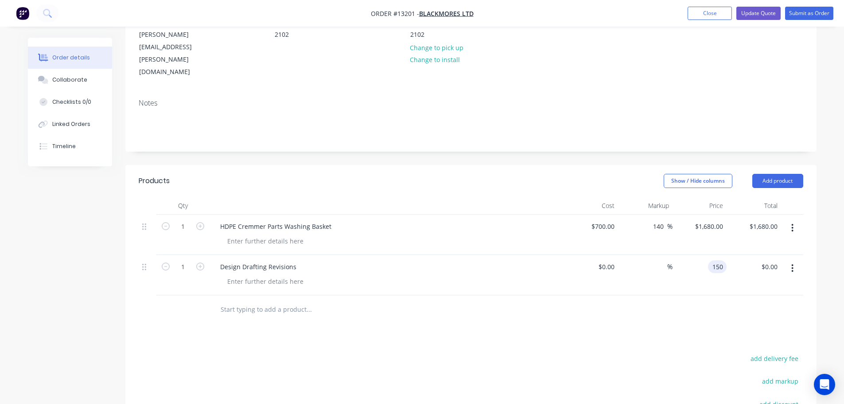
type input "$150.00"
drag, startPoint x: 629, startPoint y: 292, endPoint x: 632, endPoint y: 287, distance: 5.2
click at [629, 292] on div "Products Show / Hide columns Add product Qty Cost Markup Price Total 1 HDPE Cre…" at bounding box center [470, 351] width 691 height 372
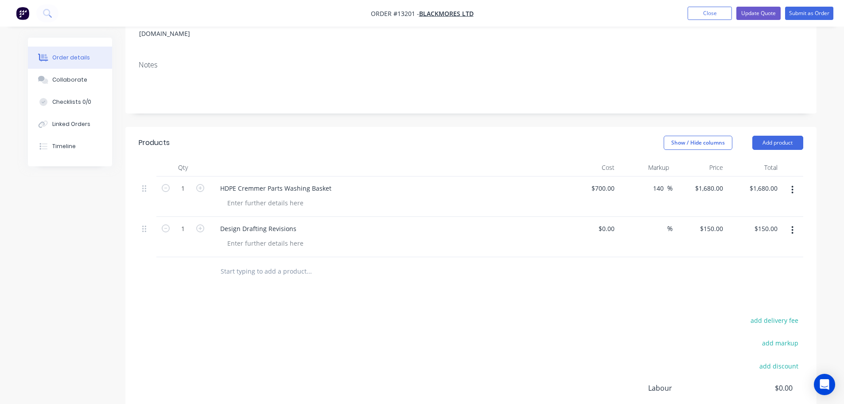
scroll to position [177, 0]
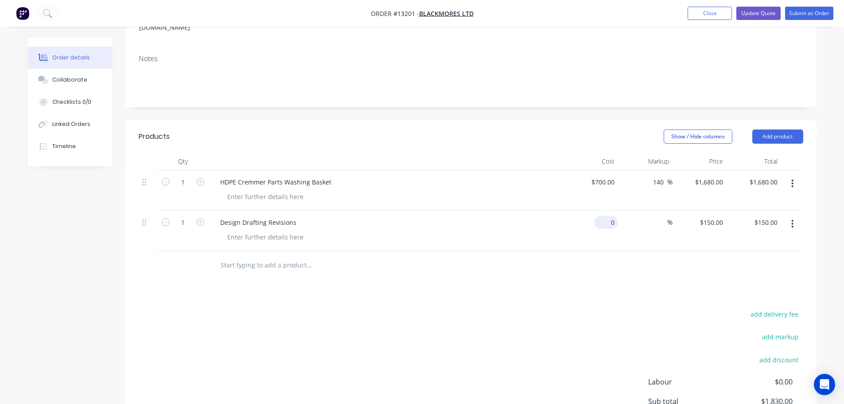
click at [606, 216] on div "0 $0.00" at bounding box center [606, 222] width 24 height 13
type input "$150.00"
click at [665, 253] on div "Products Show / Hide columns Add product Qty Cost Markup Price Total 1 HDPE Cre…" at bounding box center [470, 307] width 691 height 372
click at [661, 216] on input at bounding box center [662, 222] width 10 height 13
type input "0"
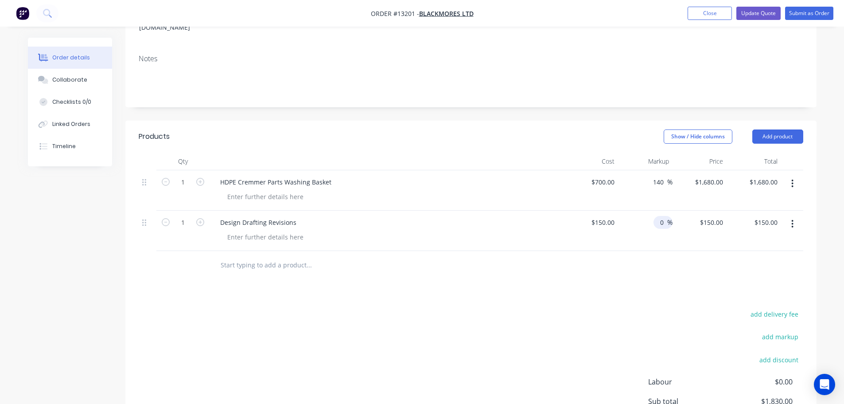
drag, startPoint x: 535, startPoint y: 288, endPoint x: 536, endPoint y: 283, distance: 4.5
click at [536, 308] on div "add delivery fee add markup add discount Labour $0.00 Sub total $1,830.00 Margi…" at bounding box center [471, 393] width 665 height 171
click at [714, 216] on input "150" at bounding box center [719, 222] width 15 height 13
type input "300"
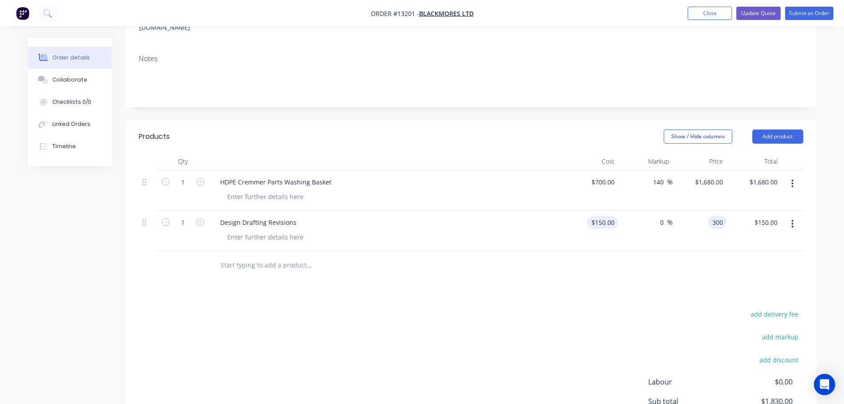
type input "150"
type input "100"
type input "$300.00"
click at [600, 216] on div "150 $150.00" at bounding box center [602, 222] width 31 height 13
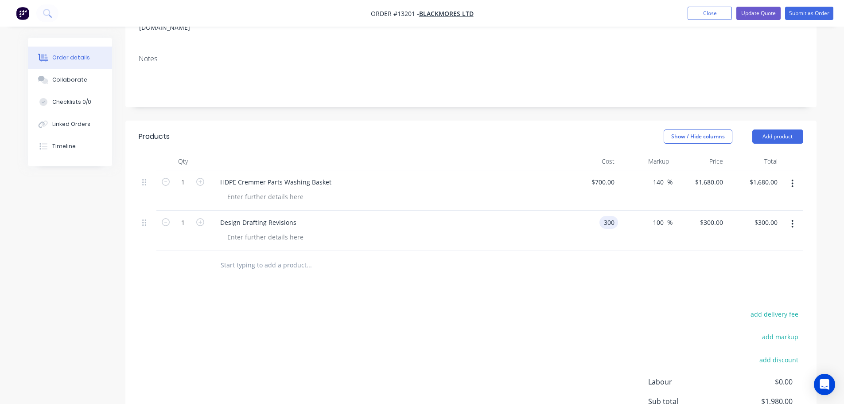
type input "$300.00"
type input "$600.00"
click at [694, 308] on div "add delivery fee" at bounding box center [748, 319] width 111 height 23
click at [719, 216] on input "600" at bounding box center [712, 222] width 27 height 13
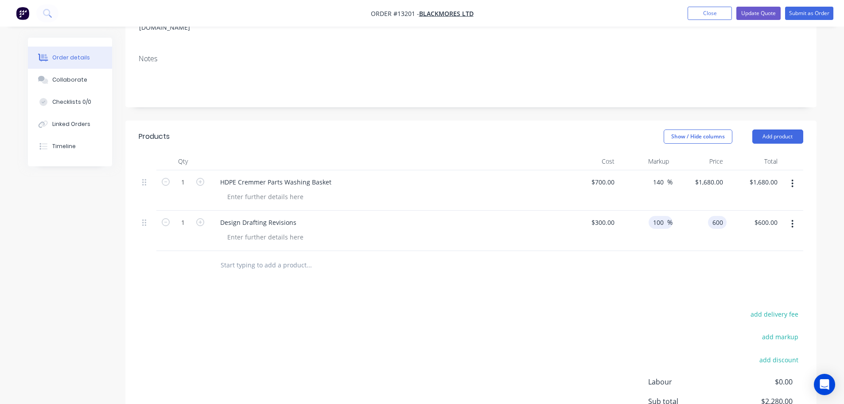
type input "$600.00"
click at [665, 216] on div "100 100" at bounding box center [659, 222] width 15 height 13
click at [665, 216] on input "100" at bounding box center [659, 222] width 15 height 13
click at [664, 216] on input "100" at bounding box center [659, 222] width 15 height 13
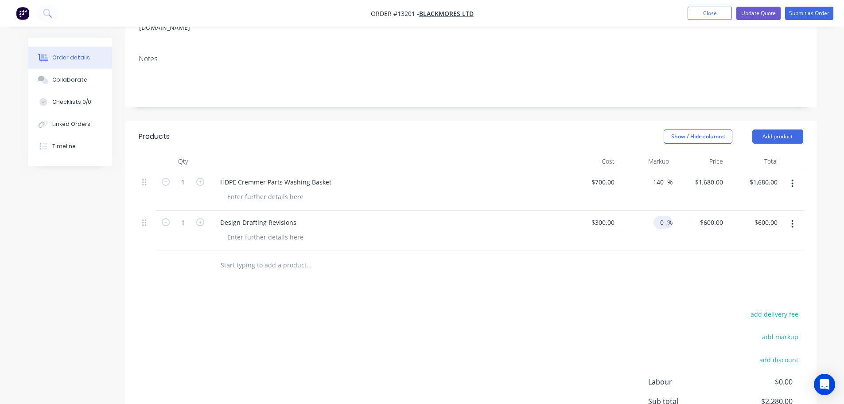
type input "0"
type input "$300.00"
click at [602, 308] on div "add delivery fee add markup add discount Labour $0.00 Sub total $1,980.00 Margi…" at bounding box center [471, 393] width 665 height 171
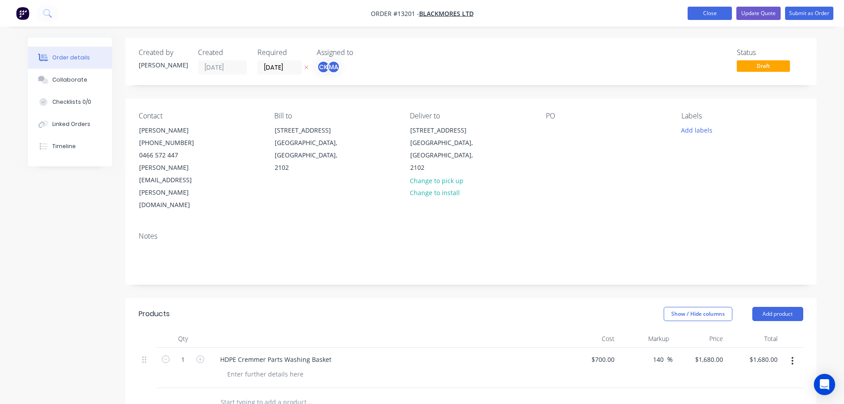
click at [711, 14] on button "Close" at bounding box center [710, 13] width 44 height 13
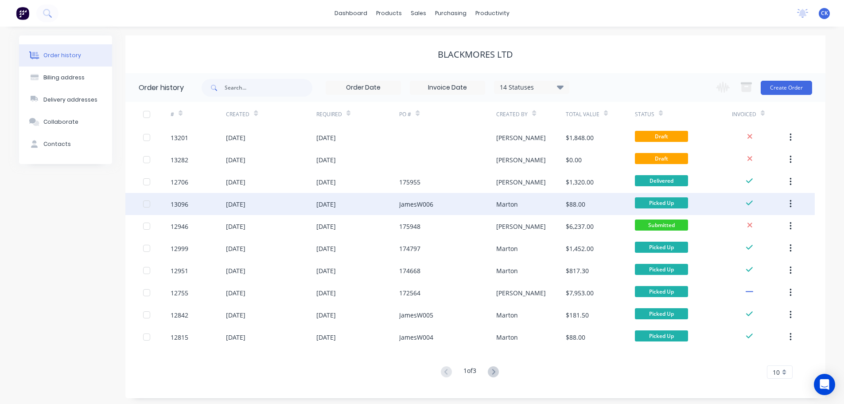
click at [468, 209] on div "JamesW006" at bounding box center [447, 204] width 97 height 22
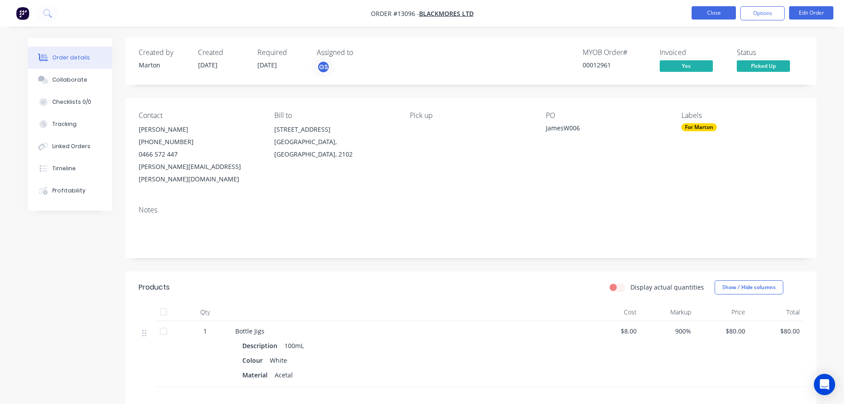
click at [736, 8] on button "Close" at bounding box center [714, 12] width 44 height 13
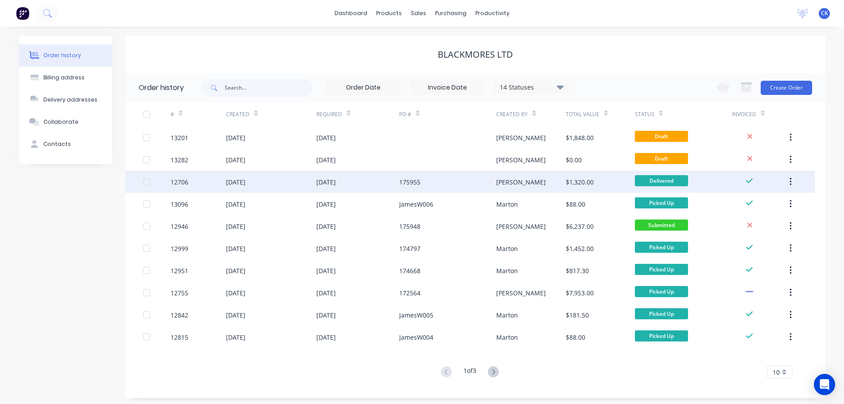
click at [439, 191] on div "175955" at bounding box center [447, 182] width 97 height 22
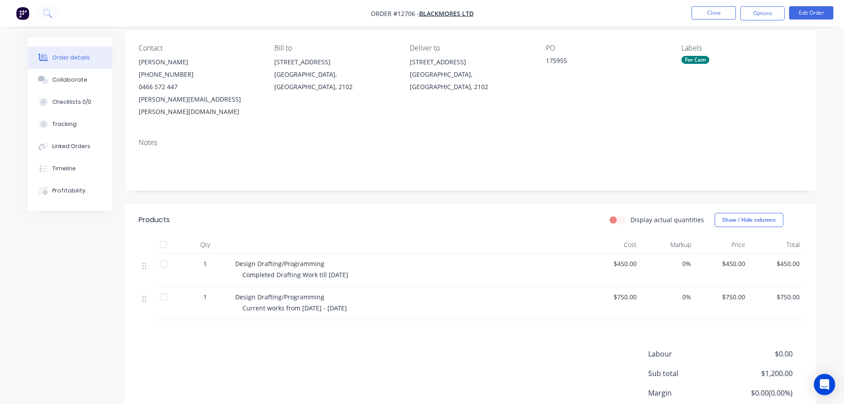
scroll to position [89, 0]
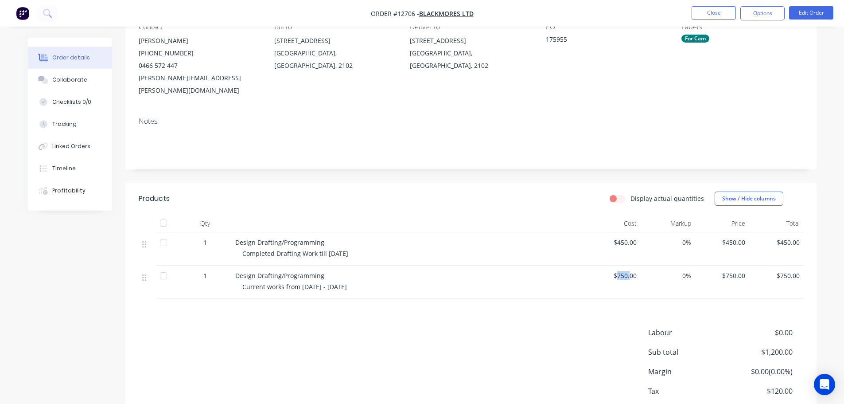
drag, startPoint x: 618, startPoint y: 262, endPoint x: 631, endPoint y: 262, distance: 12.4
click at [631, 271] on span "$750.00" at bounding box center [613, 275] width 47 height 9
click at [633, 271] on span "$750.00" at bounding box center [613, 275] width 47 height 9
drag, startPoint x: 637, startPoint y: 261, endPoint x: 624, endPoint y: 262, distance: 12.4
click at [624, 271] on span "$750.00" at bounding box center [613, 275] width 47 height 9
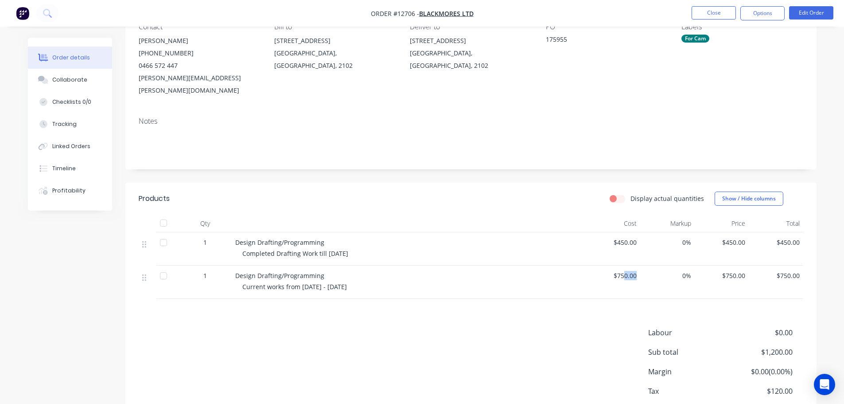
scroll to position [129, 0]
